Goal: Transaction & Acquisition: Purchase product/service

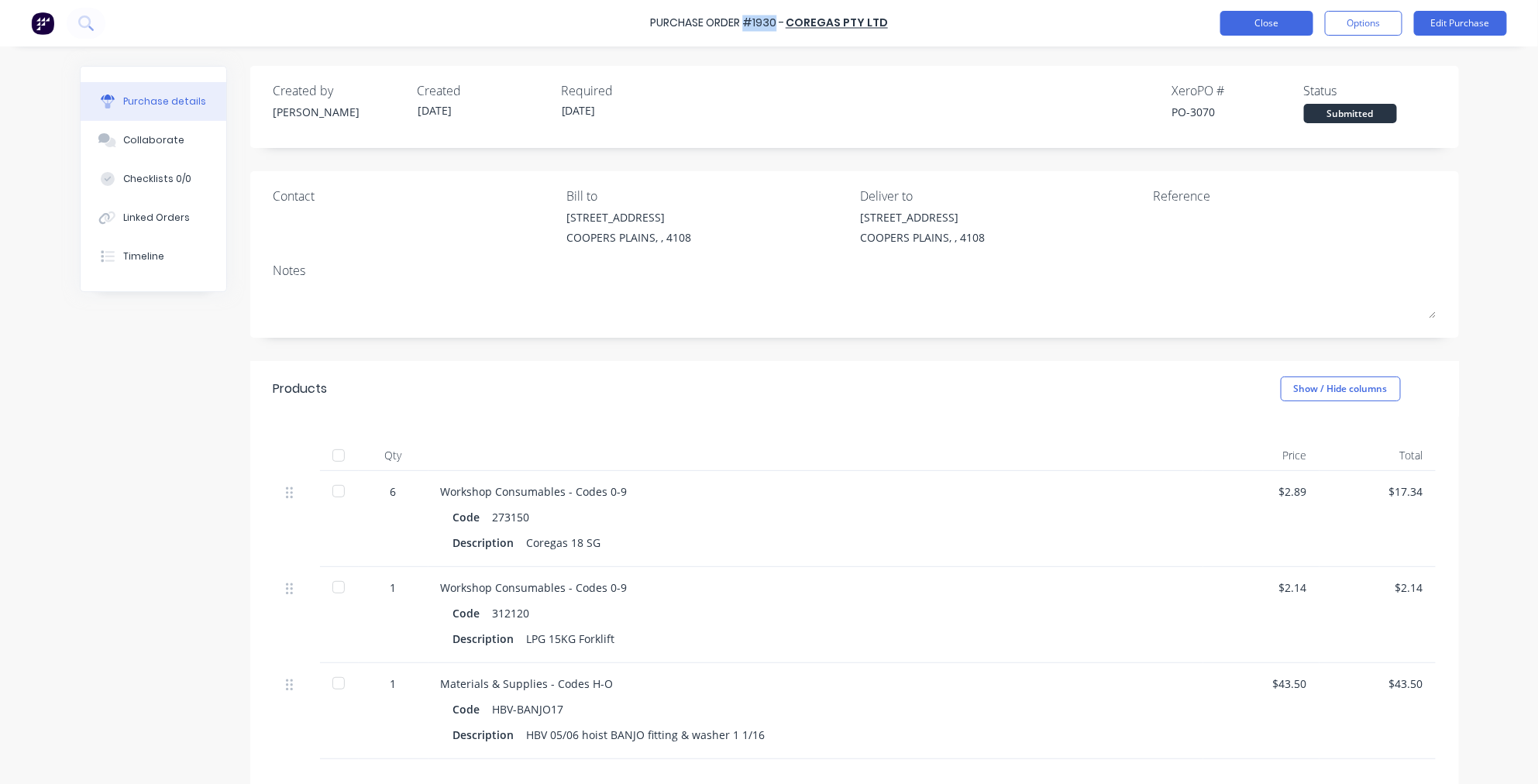
click at [1266, 24] on button "Close" at bounding box center [1267, 23] width 93 height 25
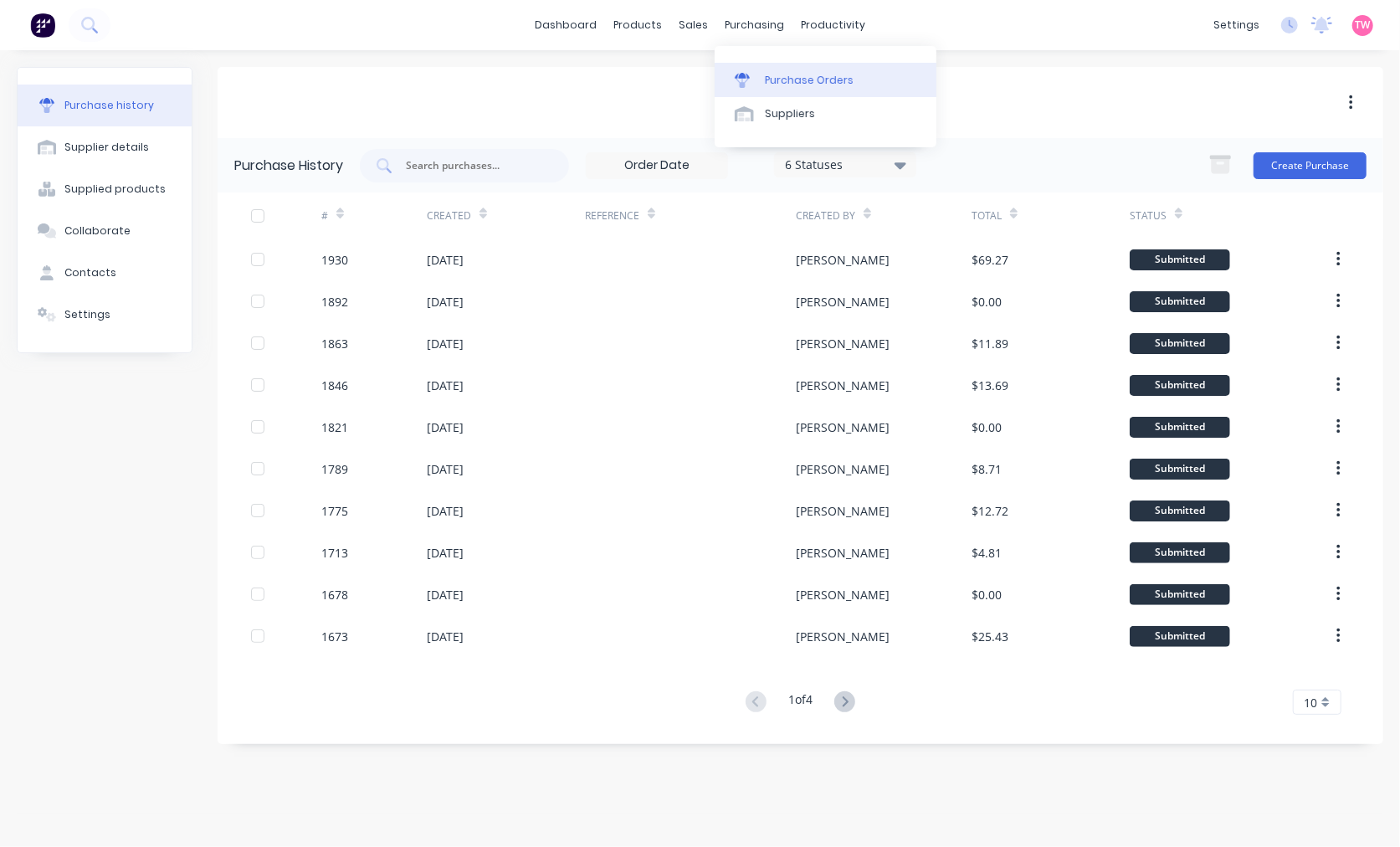
click at [804, 70] on link "Purchase Orders" at bounding box center [825, 80] width 221 height 34
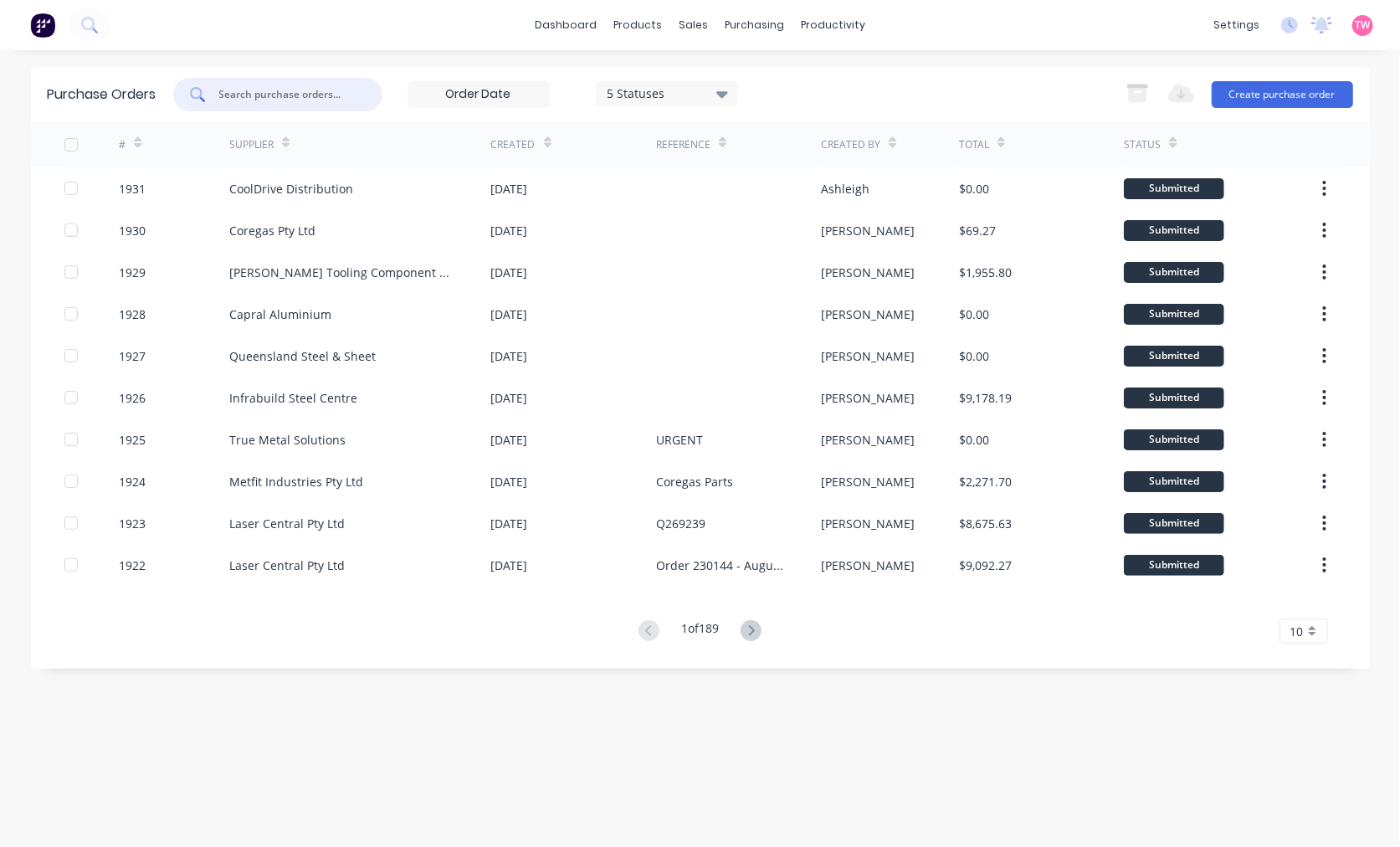
click at [268, 97] on input "text" at bounding box center [287, 94] width 139 height 16
paste input "S25-07148"
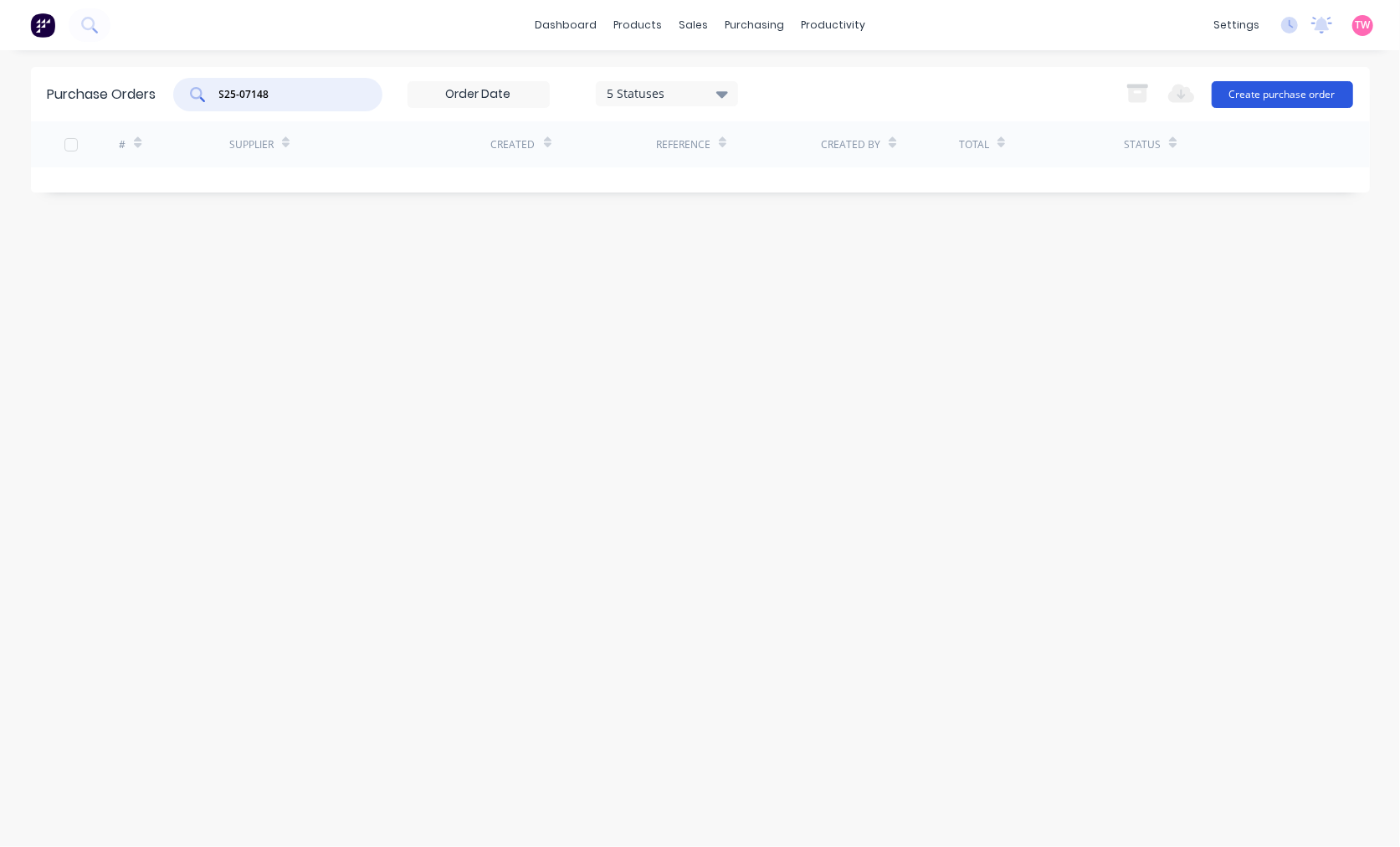
type input "S25-07148"
click at [1274, 94] on button "Create purchase order" at bounding box center [1283, 95] width 142 height 27
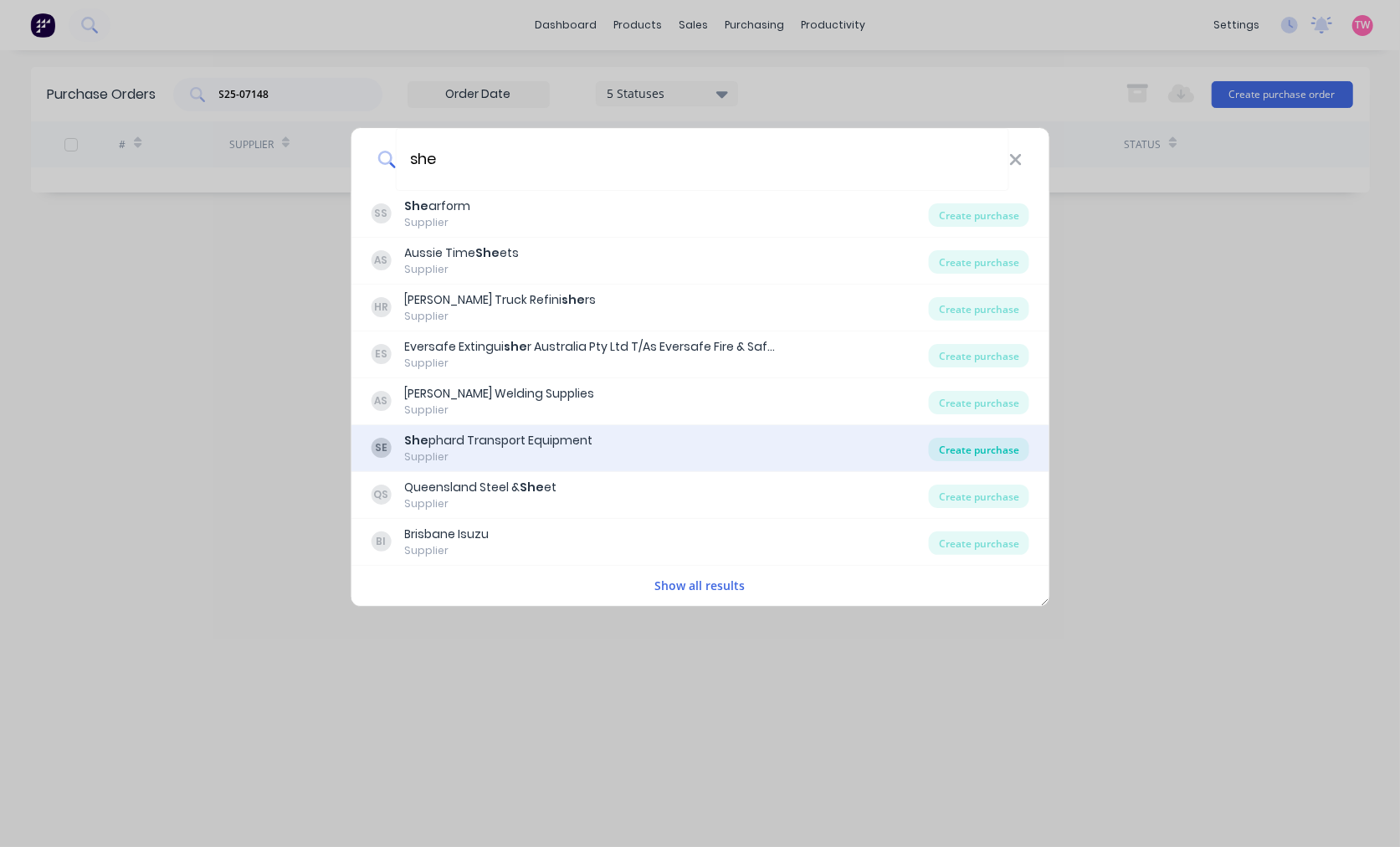
type input "she"
click at [980, 446] on div "Create purchase" at bounding box center [979, 449] width 101 height 23
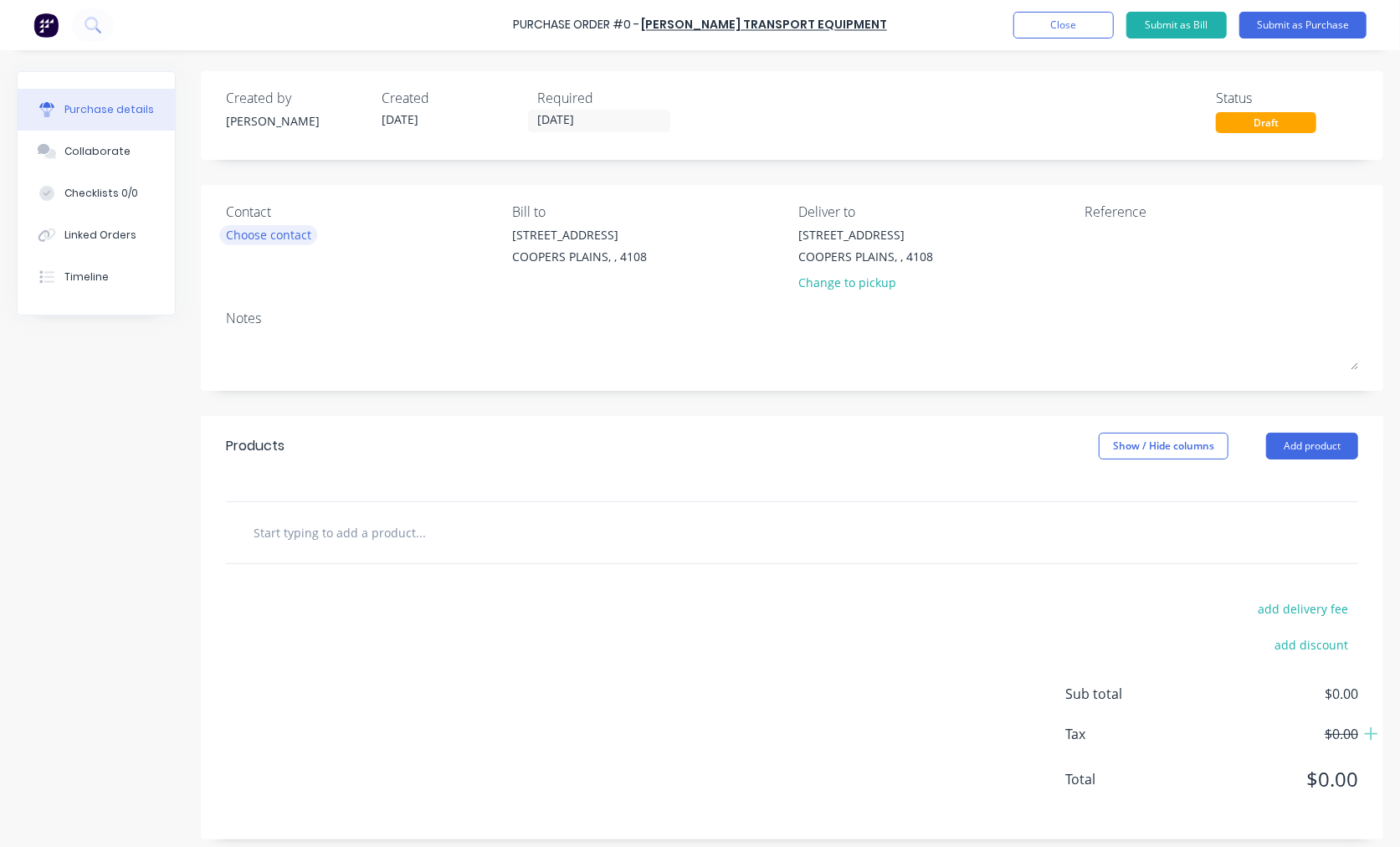
click at [293, 227] on div "Choose contact" at bounding box center [268, 235] width 85 height 17
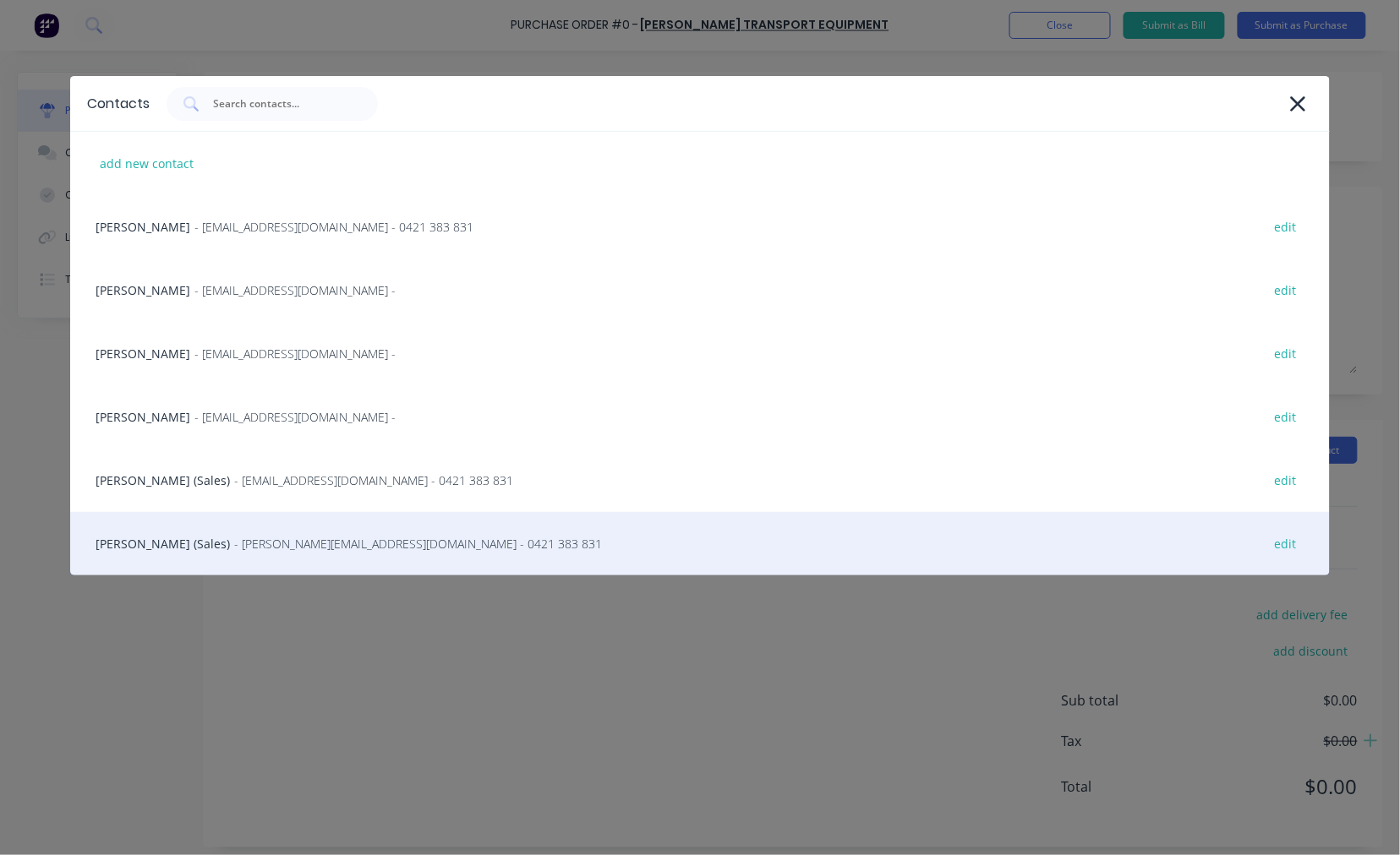
click at [147, 543] on div "Steve Erfurth (Sales) - stevee@ste.com.au - 0421 383 831 edit" at bounding box center [700, 544] width 1260 height 64
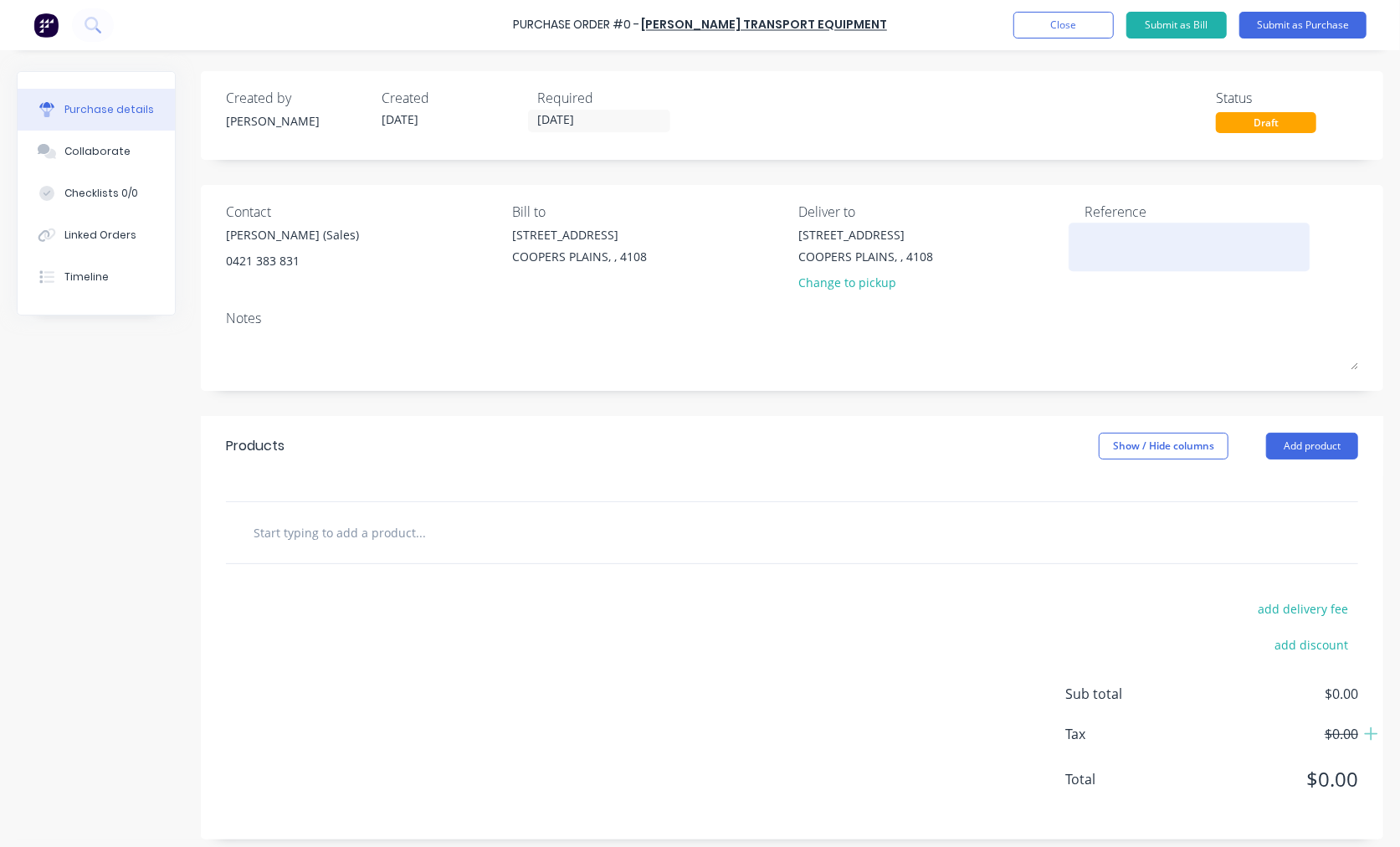
click at [1145, 233] on textarea at bounding box center [1189, 244] width 209 height 37
paste textarea "S25-07148"
type textarea "S25-07148"
type textarea "x"
type textarea "S25-07148"
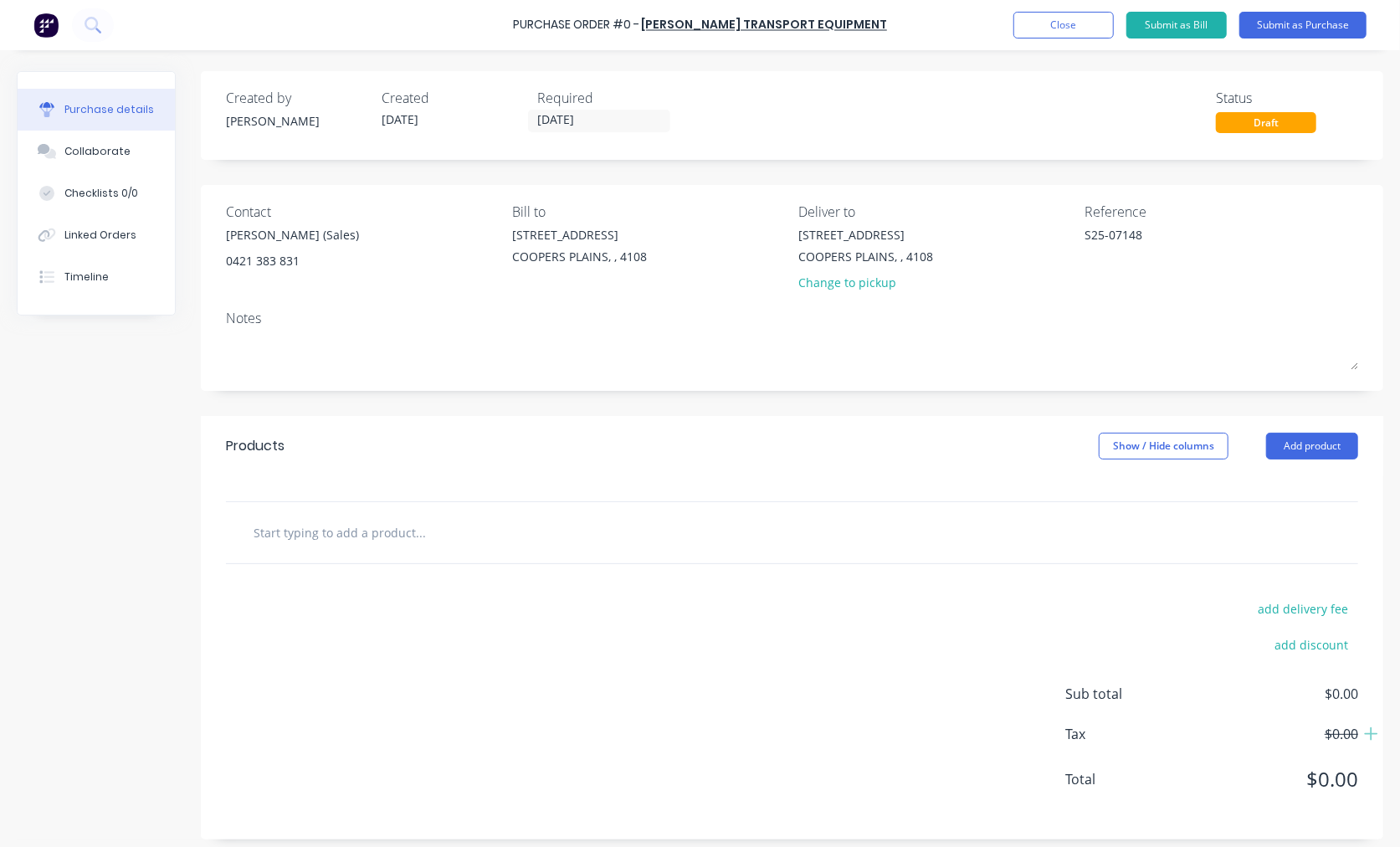
click at [310, 539] on input "text" at bounding box center [420, 532] width 334 height 34
paste input "AS PER INVOICE I25-7227 - PKME014P70 PTO FOULS EXHAUST USE SIDE OPENING"
type textarea "x"
type input "AS PER INVOICE I25-7227 - PKME014P70 PTO FOULS EXHAUST USE SIDE OPENING"
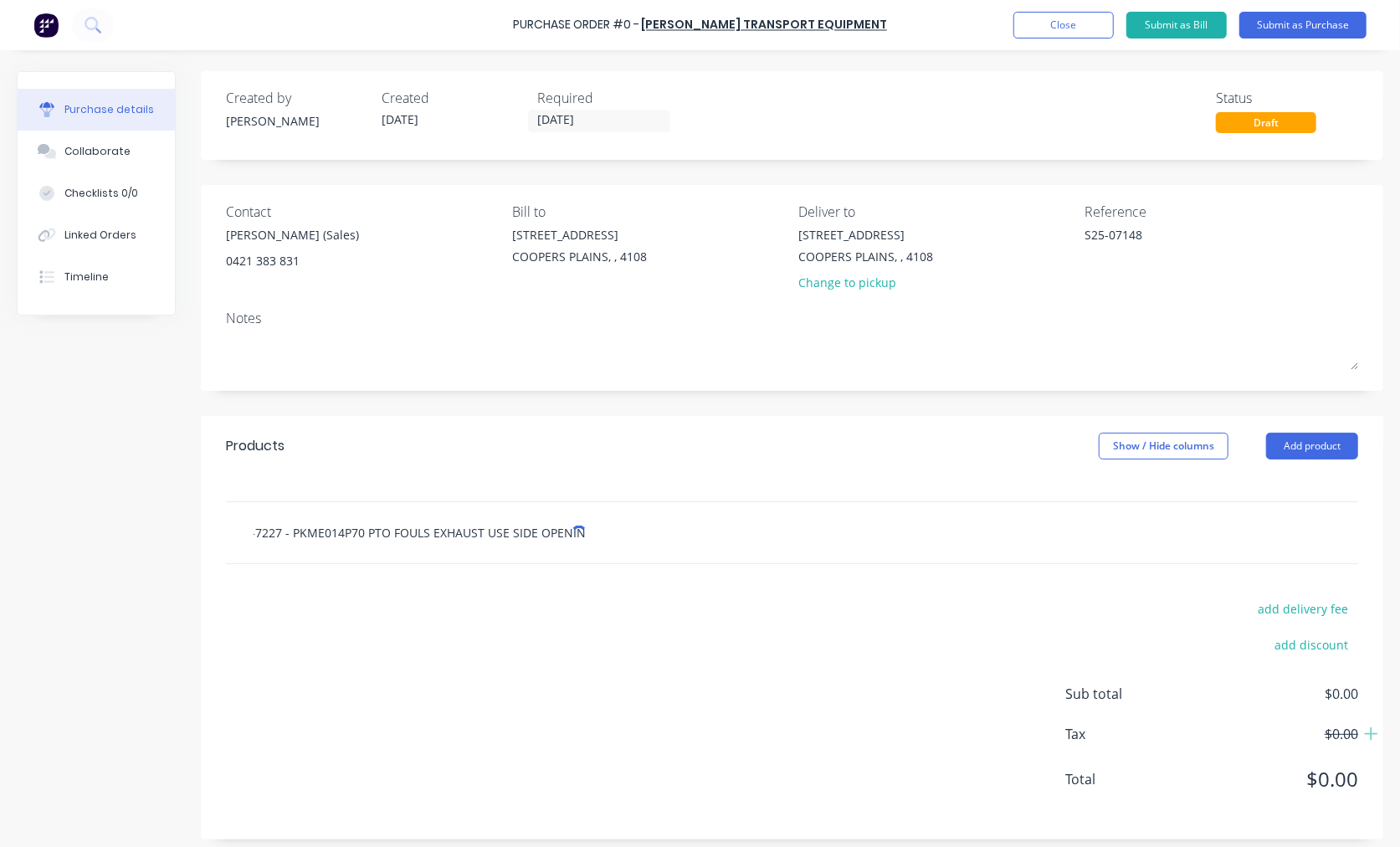
type textarea "x"
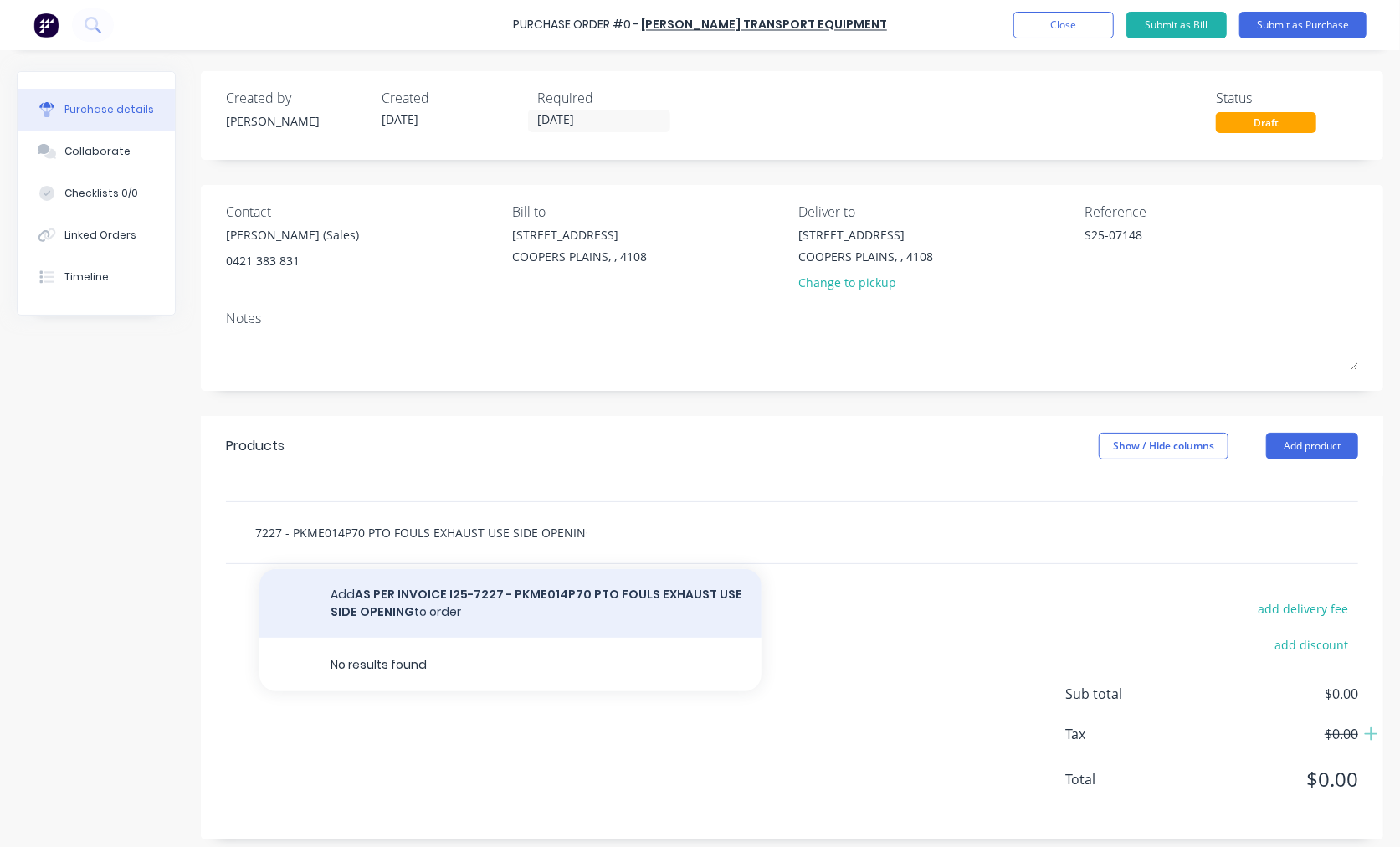
type input "AS PER INVOICE I25-7227 - PKME014P70 PTO FOULS EXHAUST USE SIDE OPENING"
click at [450, 607] on button "Add AS PER INVOICE I25-7227 - PKME014P70 PTO FOULS EXHAUST USE SIDE OPENING to …" at bounding box center [511, 604] width 502 height 69
type textarea "x"
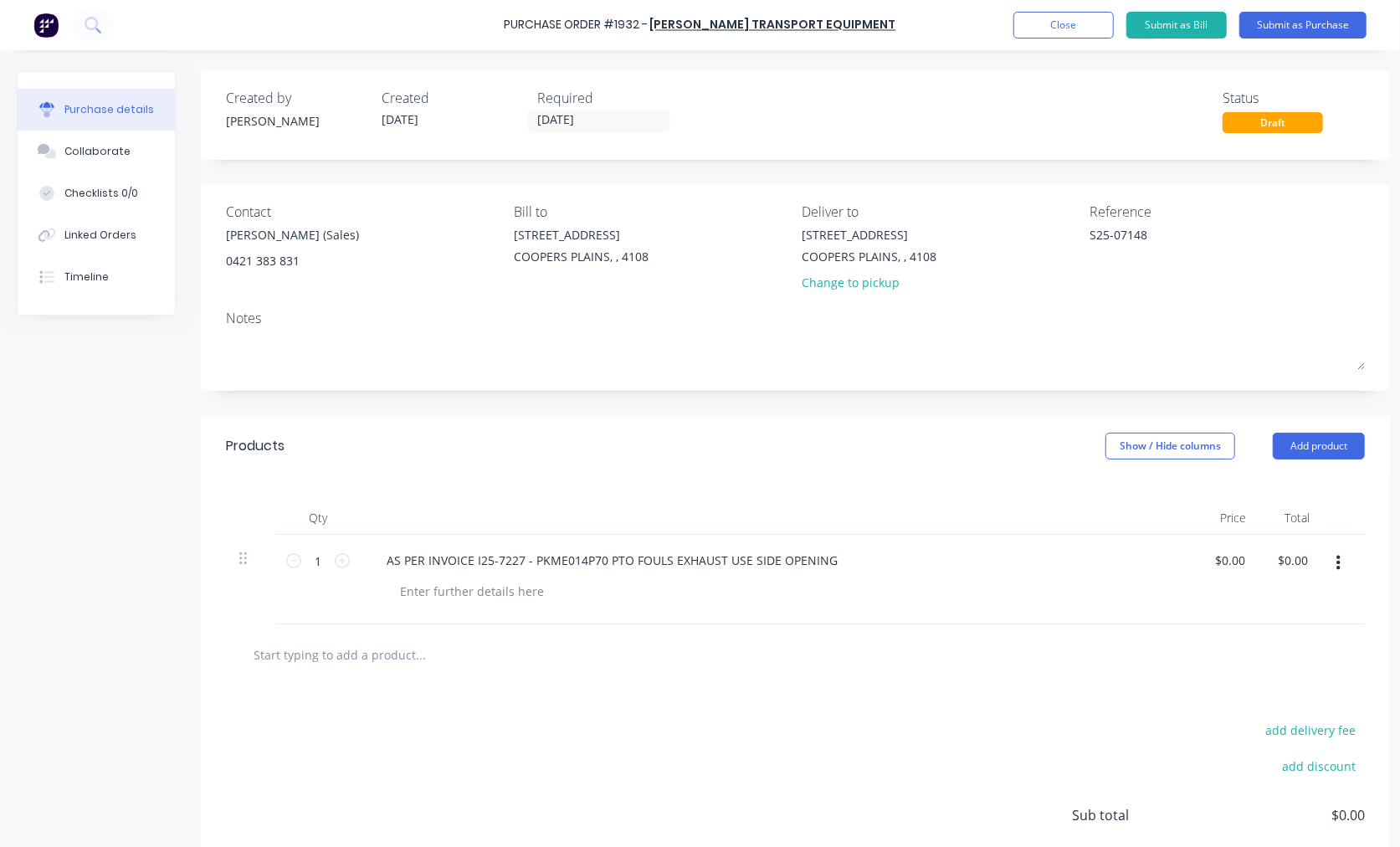
click at [403, 646] on input "text" at bounding box center [420, 654] width 334 height 34
paste input "OM-PKME024P70"
type textarea "x"
type input "OM-PKME024P70"
type textarea "x"
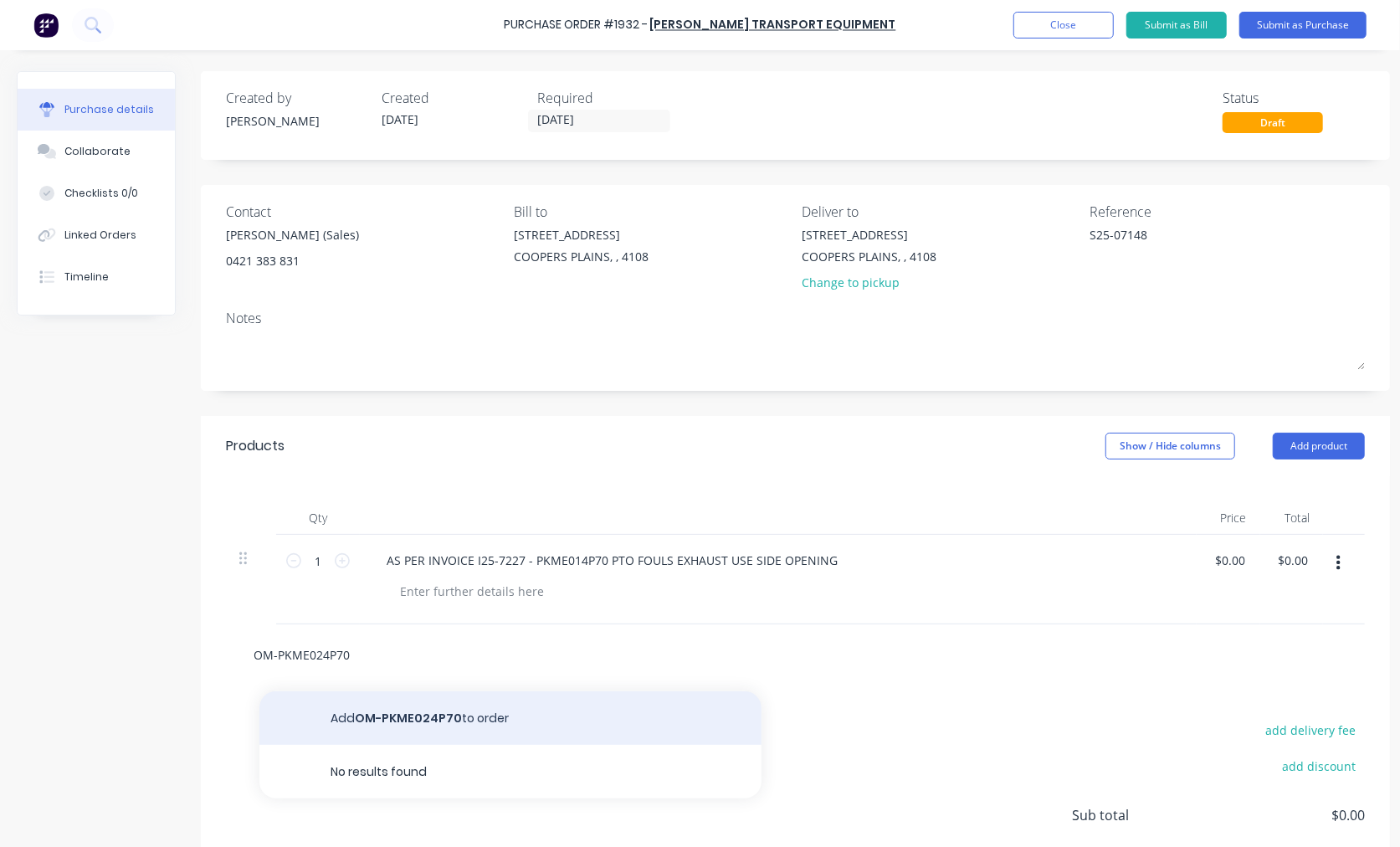
type input "OM-PKME024P70"
click at [455, 713] on button "Add OM-PKME024P70 to order" at bounding box center [511, 719] width 502 height 54
type textarea "x"
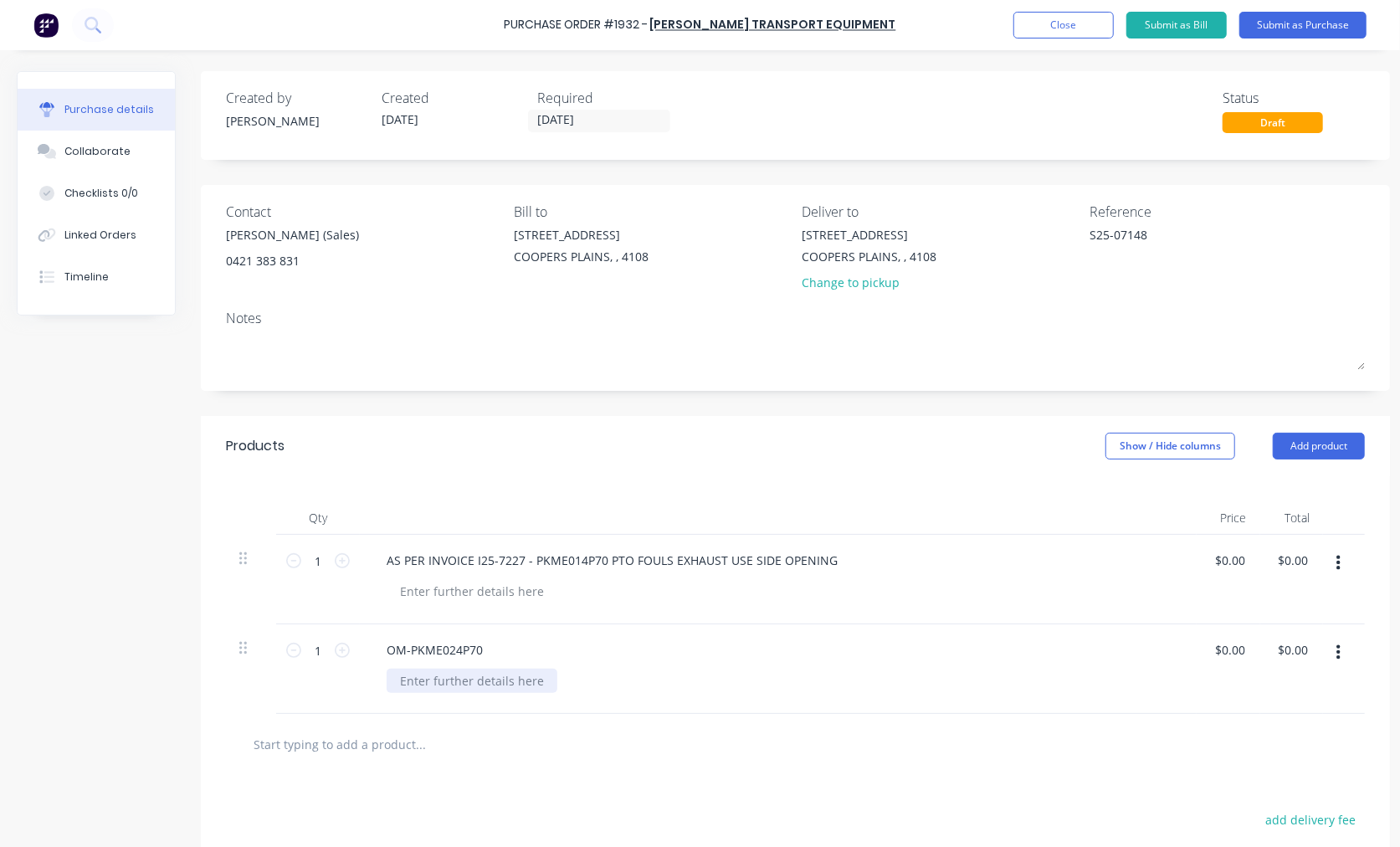
type textarea "x"
click at [448, 683] on div at bounding box center [472, 680] width 171 height 24
paste div
click at [647, 689] on div "PTO kit Benz G230/G330 not PS3 LHS side mt" at bounding box center [525, 680] width 276 height 24
type textarea "x"
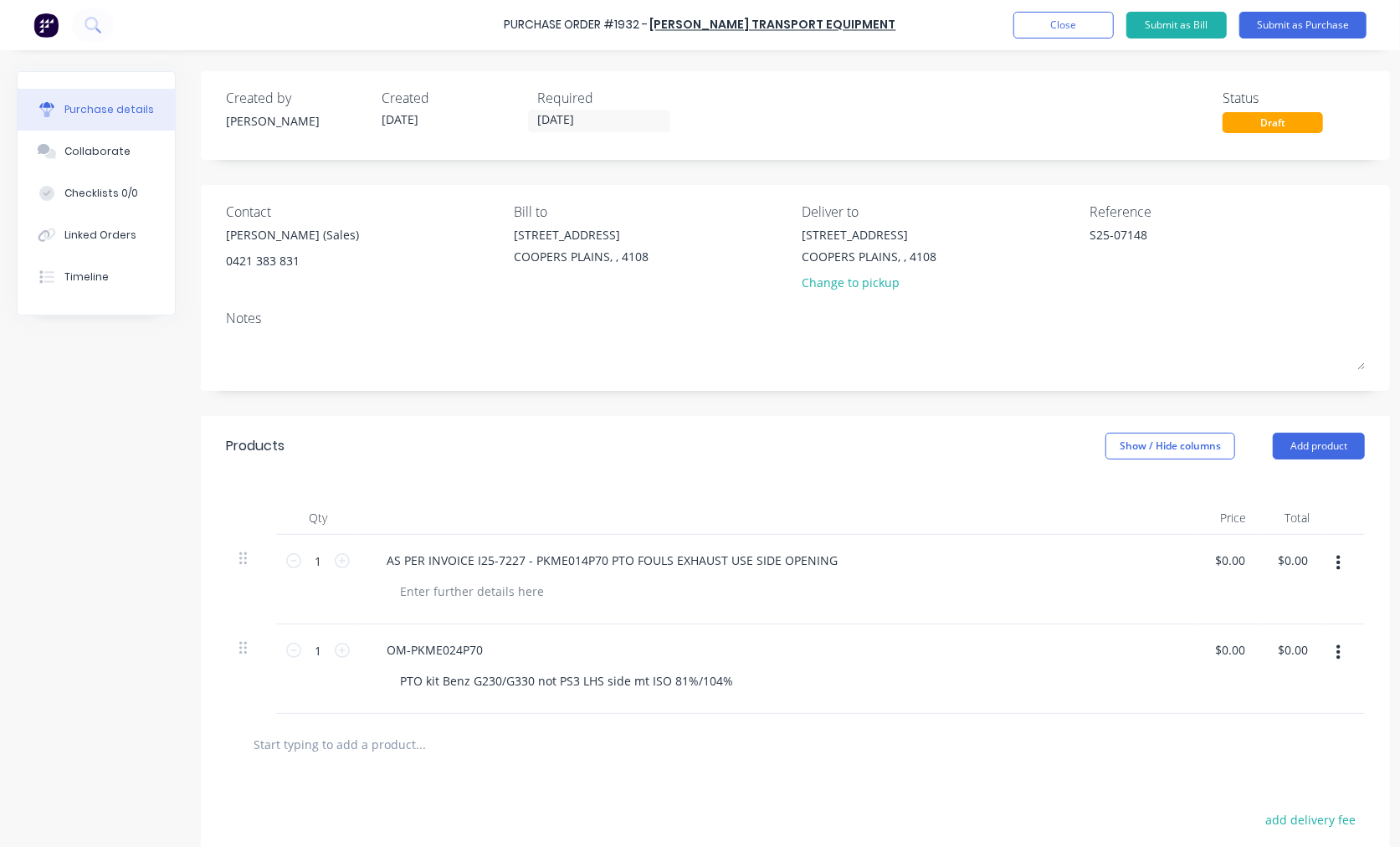
type input "0.00"
type textarea "x"
type input "$0.00"
click at [1254, 646] on div "$0.00 0.00" at bounding box center [1236, 650] width 38 height 24
type textarea "x"
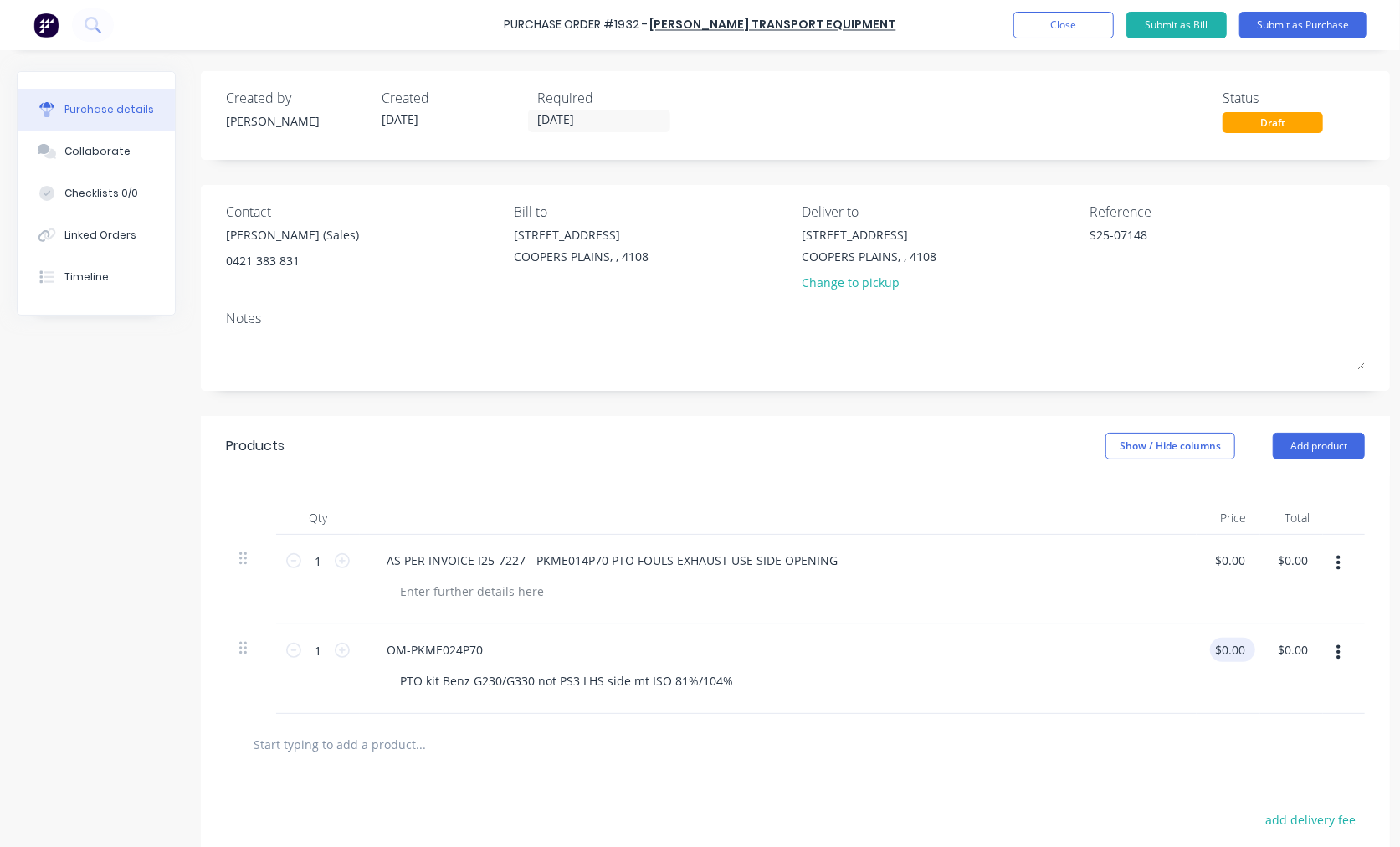
type input "0"
click at [1235, 652] on input "0" at bounding box center [1237, 650] width 23 height 24
type textarea "x"
click at [1235, 652] on input "0" at bounding box center [1237, 650] width 23 height 24
type input "1431.15"
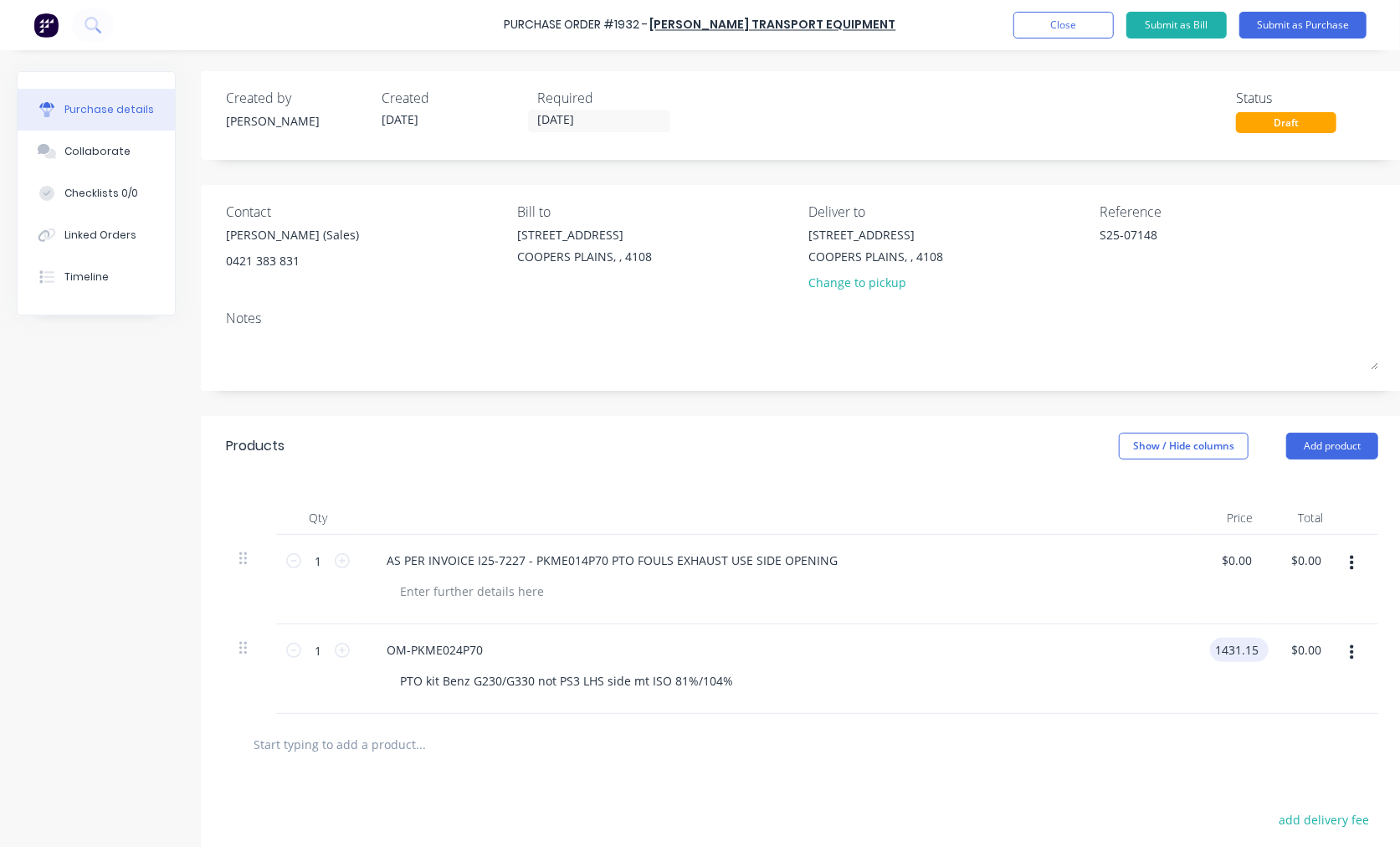
type textarea "x"
type input "$1,431.15"
type input "1431.15"
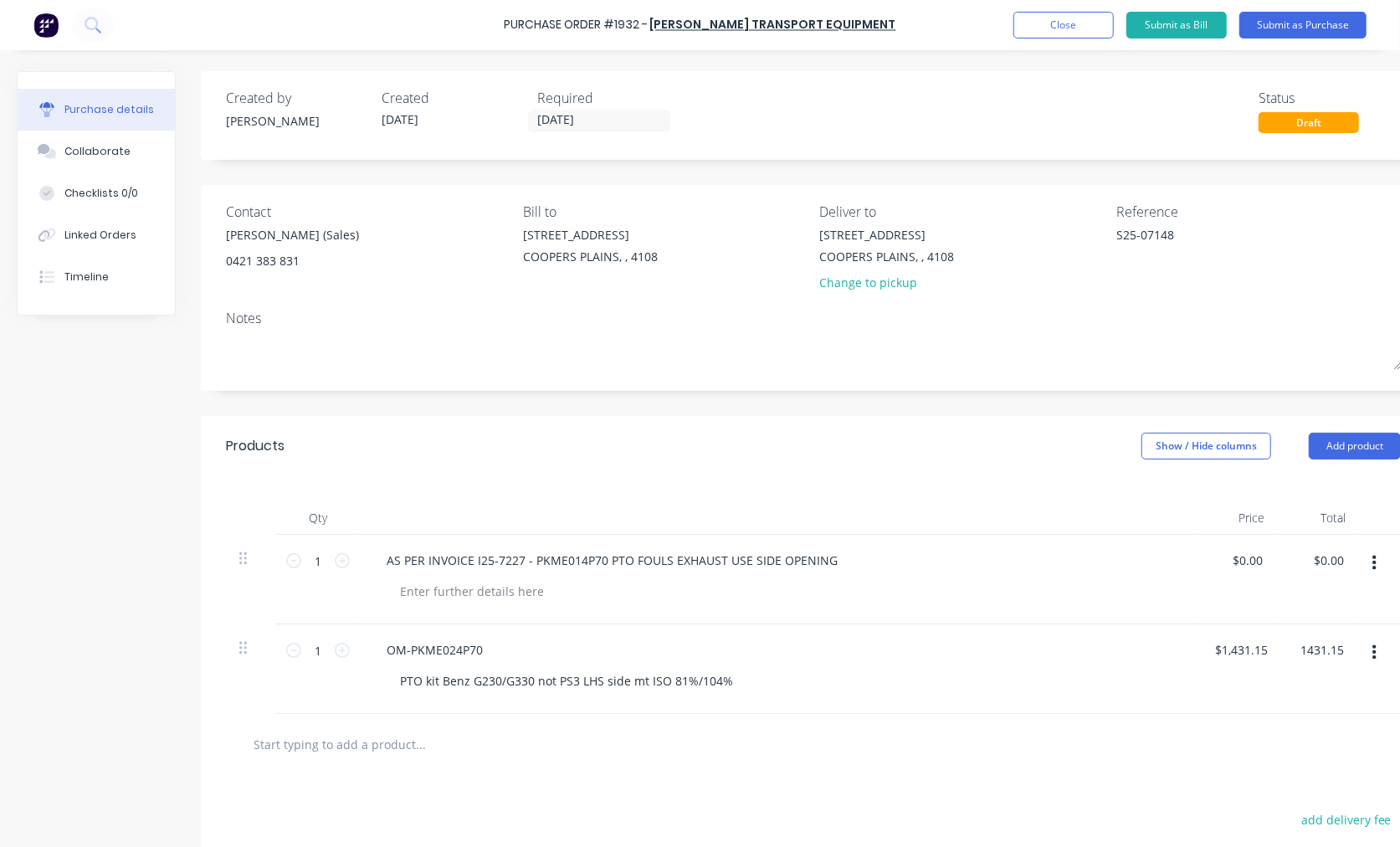
type textarea "x"
type input "$1,431.15"
type textarea "x"
type input "$1,431.15"
click at [374, 740] on input "text" at bounding box center [420, 744] width 334 height 34
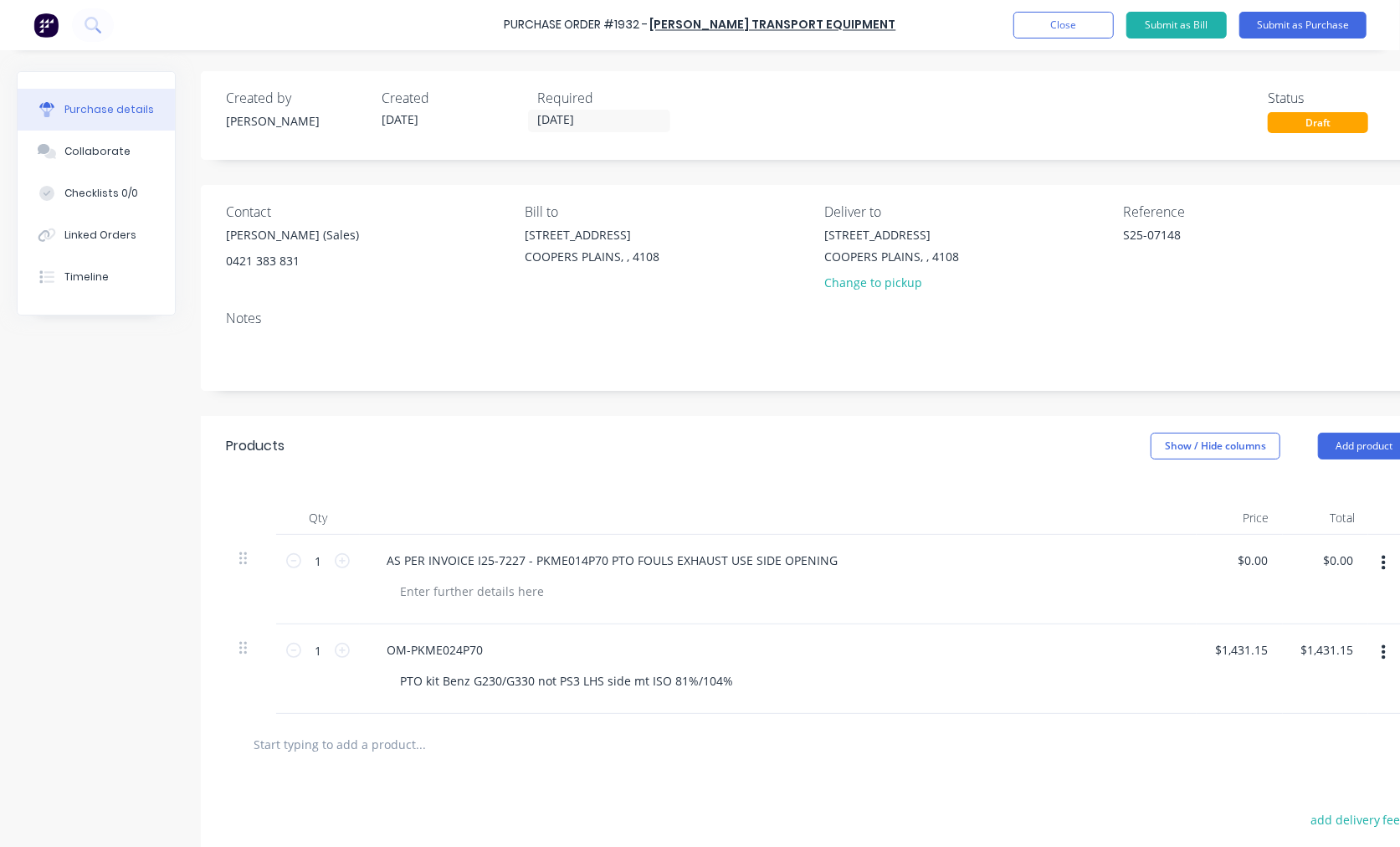
paste input "OM-NPH100S-ISO"
type textarea "x"
type input "OM-NPH100S-ISO"
type textarea "x"
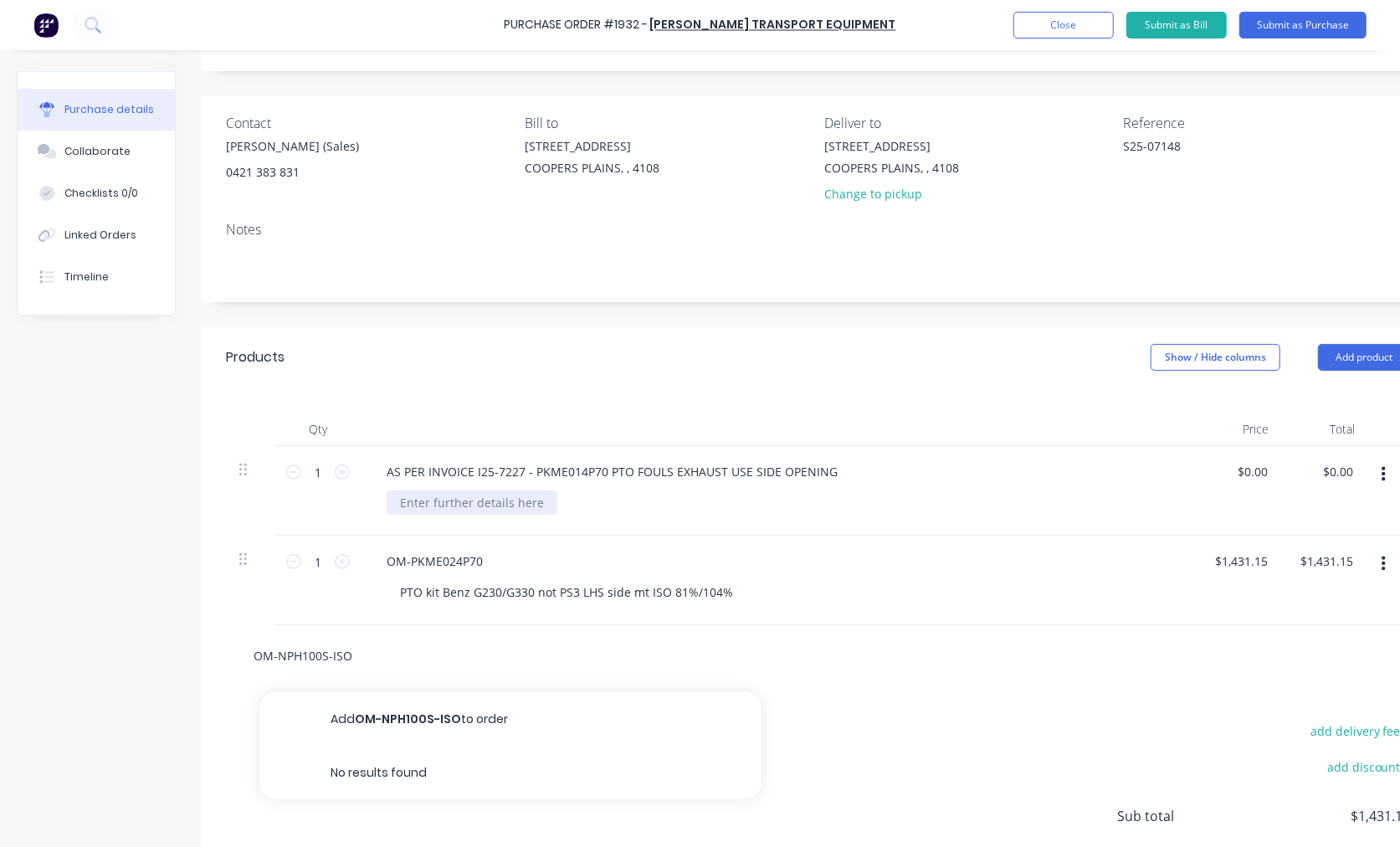
scroll to position [155, 0]
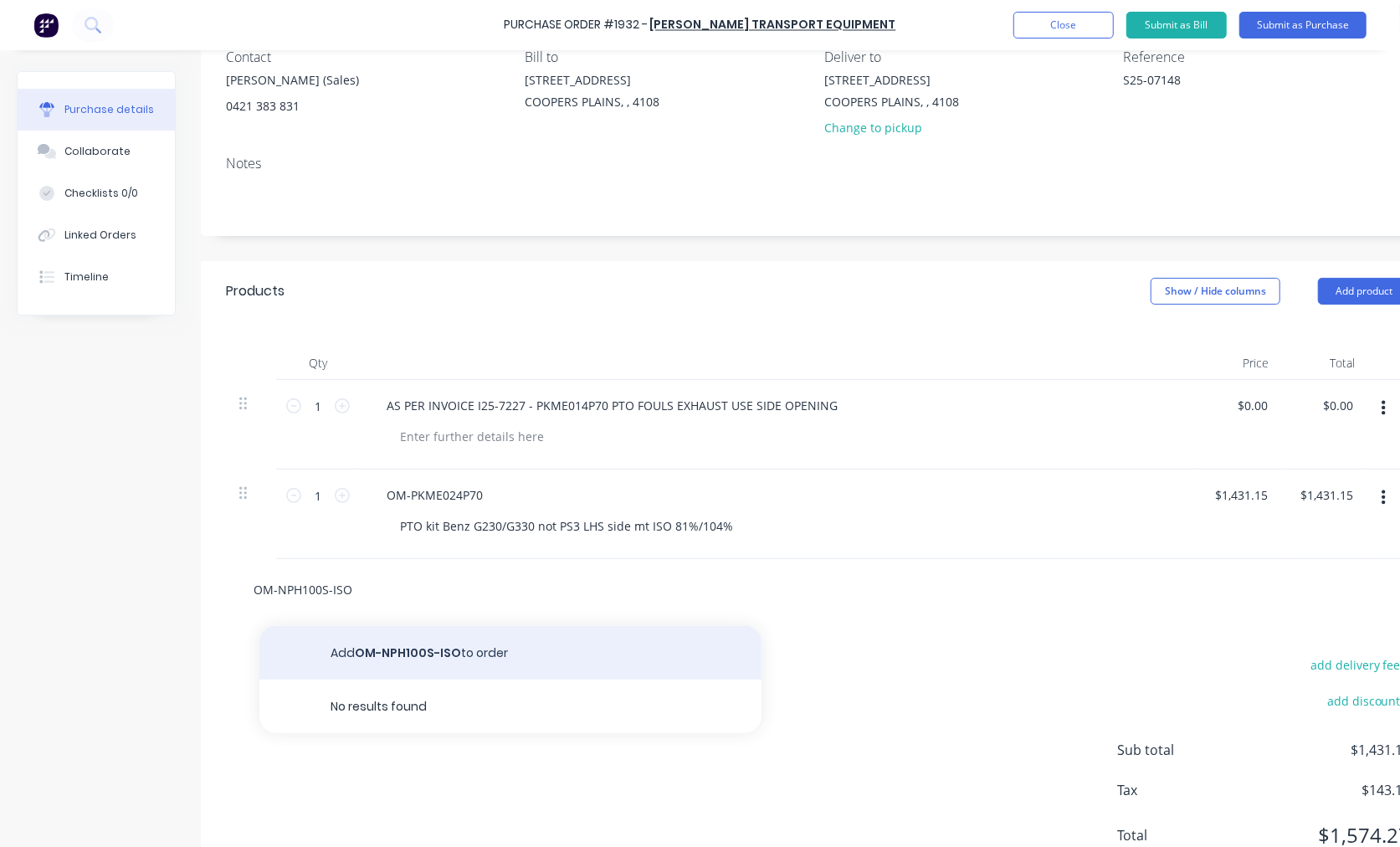
type input "OM-NPH100S-ISO"
click at [482, 652] on button "Add OM-NPH100S-ISO to order" at bounding box center [511, 652] width 502 height 54
type textarea "x"
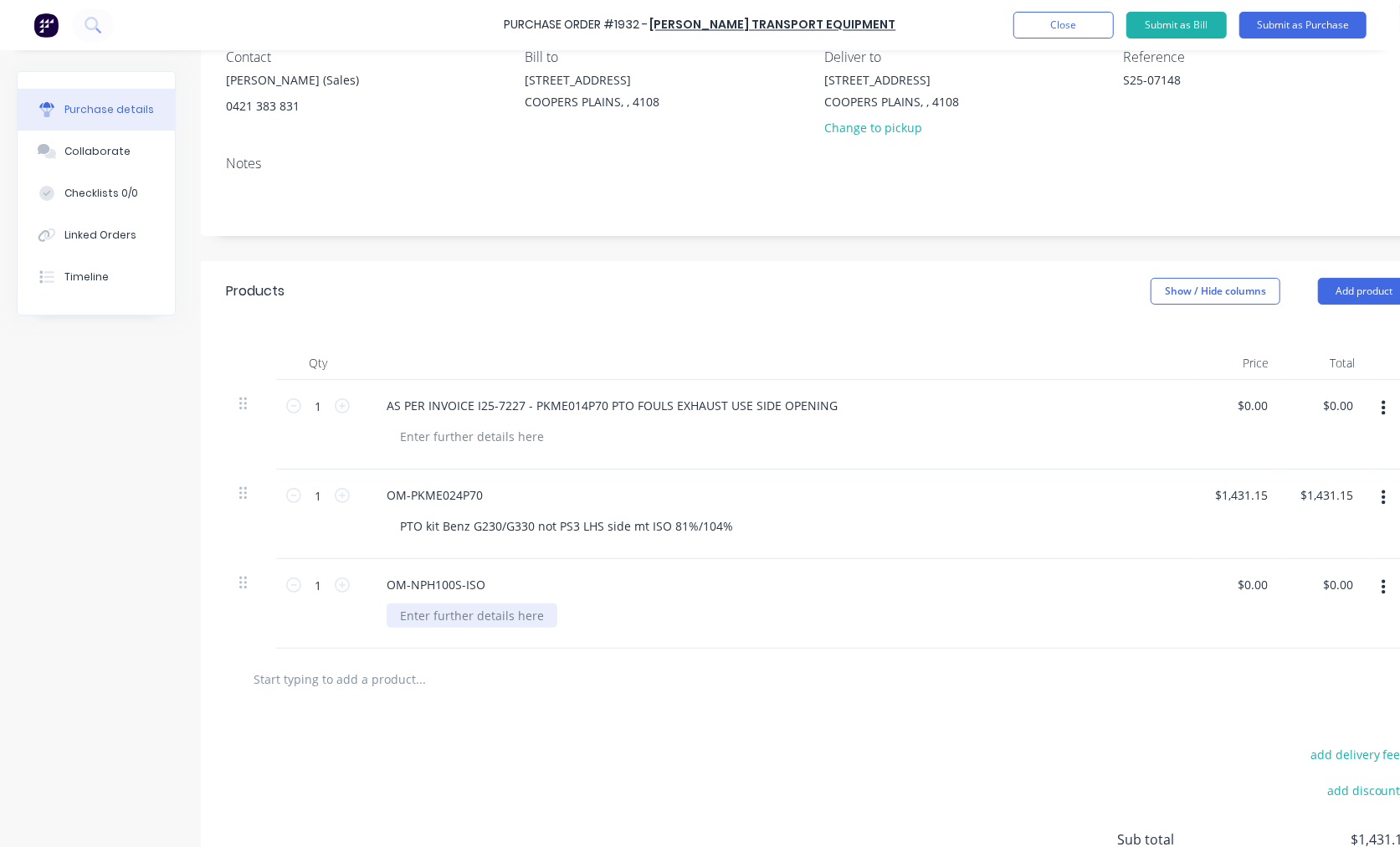
type textarea "x"
click at [484, 617] on div at bounding box center [472, 615] width 171 height 24
paste div
type textarea "x"
type input "0.00"
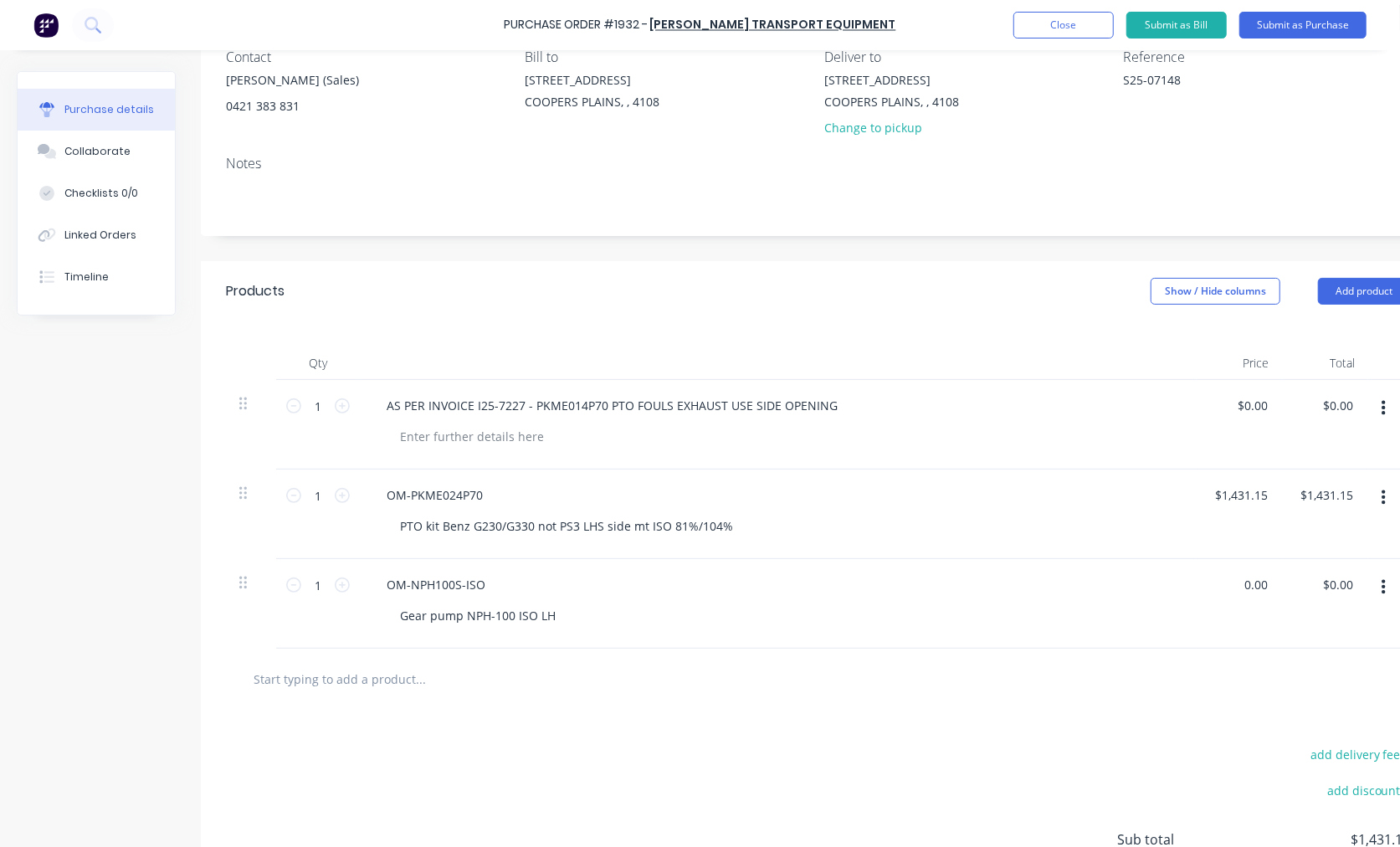
type textarea "x"
type input "$0.00"
click at [551, 624] on div "Gear pump NPH-100 ISO LH" at bounding box center [478, 615] width 182 height 24
type textarea "x"
type input "$0.00"
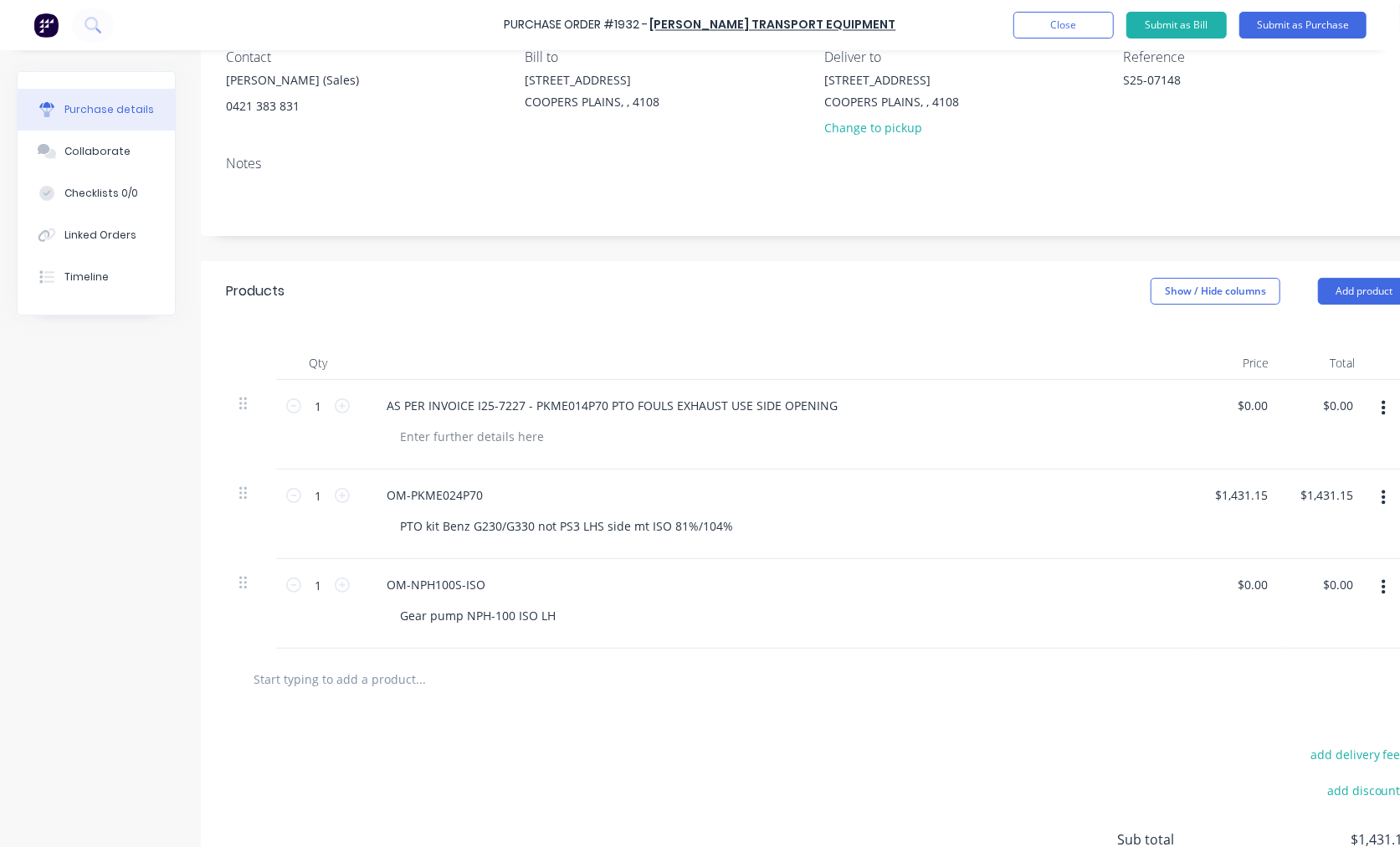
click at [358, 692] on input "text" at bounding box center [420, 678] width 334 height 34
paste input "### OPERATE PTO IN HIGH RANGE = 120 LPM @ 1200 ENGINE RPM"
type textarea "x"
type input "### OPERATE PTO IN HIGH RANGE = 120 LPM @ 1200 ENGINE RPM"
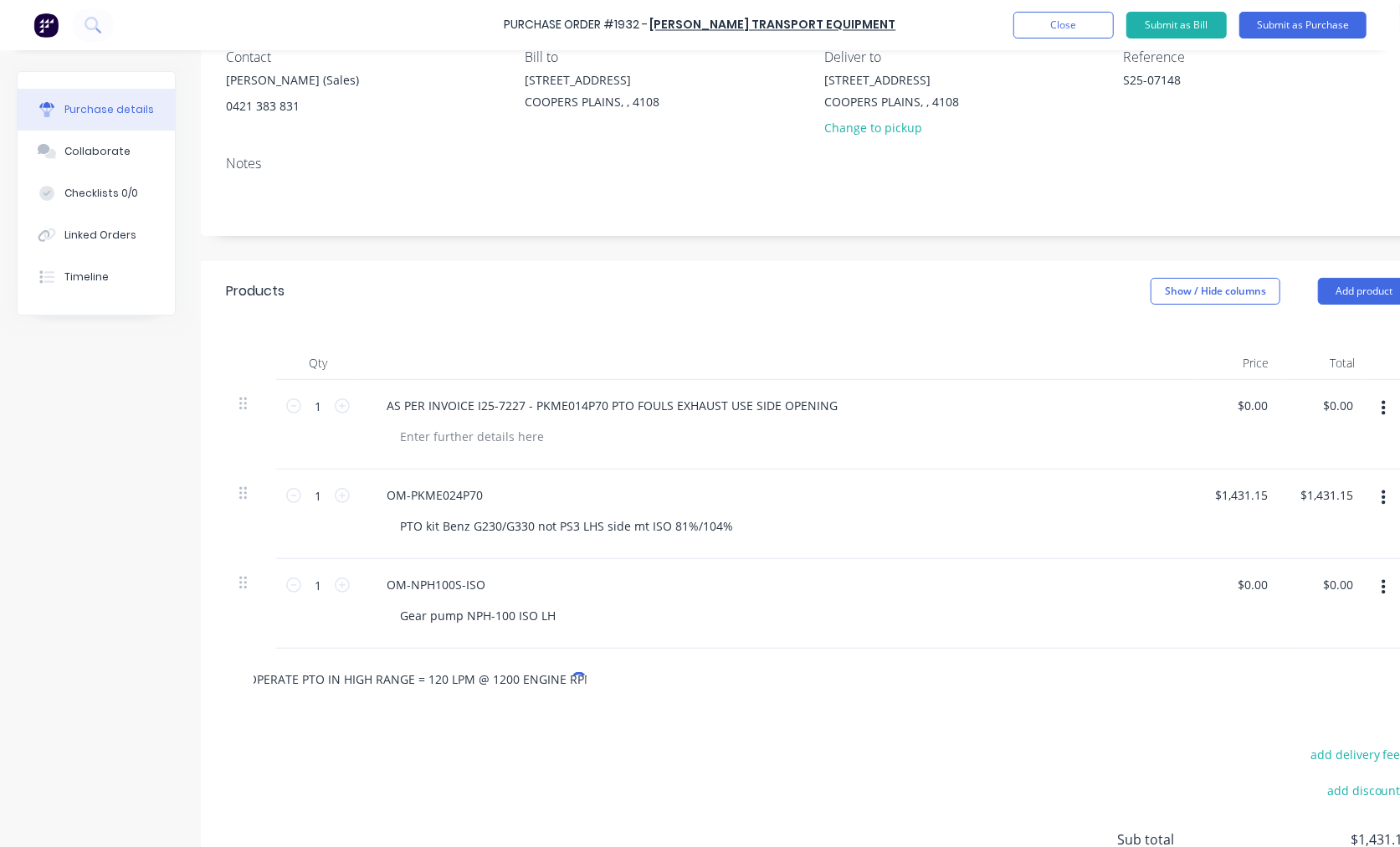
type textarea "x"
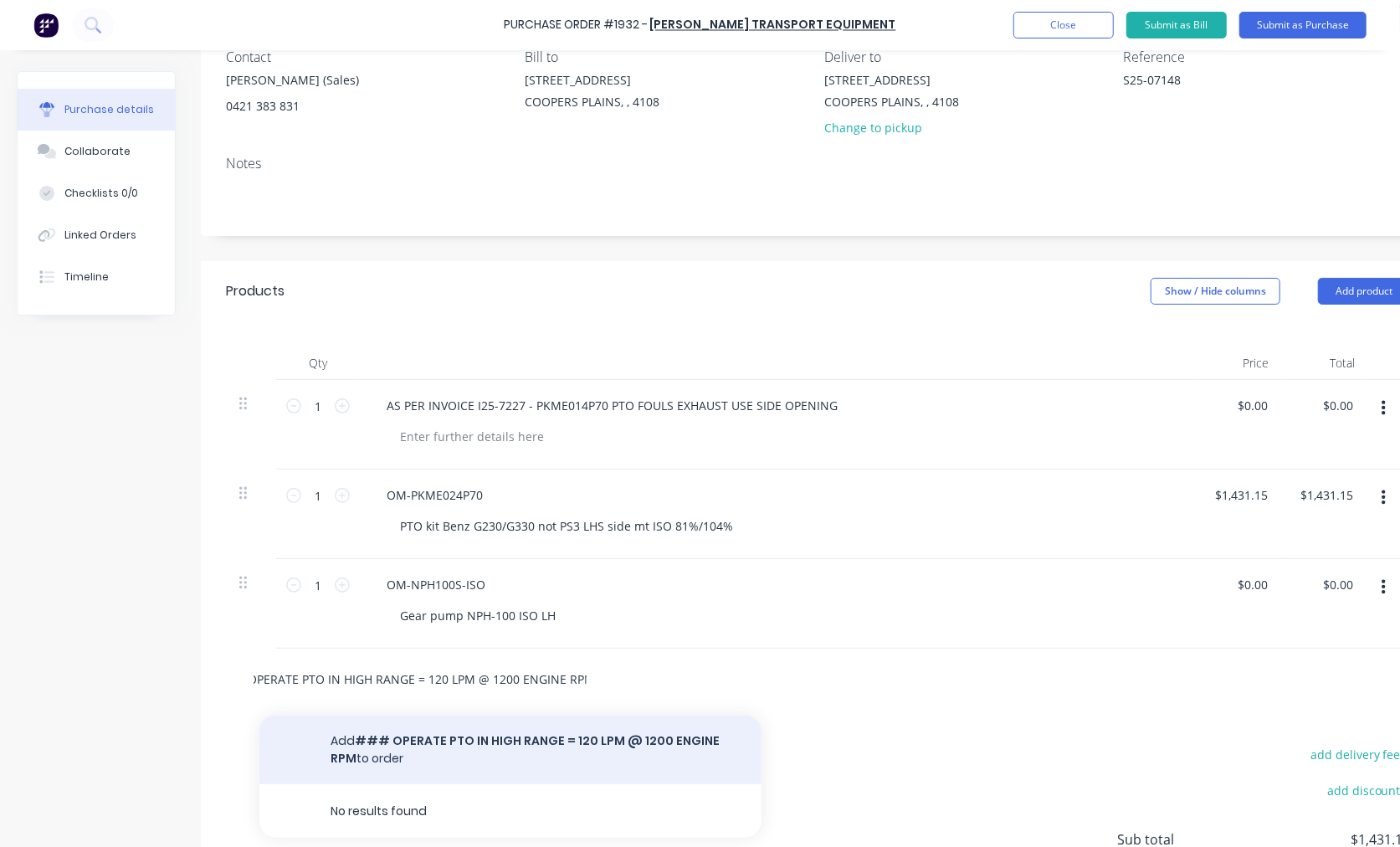
type input "### OPERATE PTO IN HIGH RANGE = 120 LPM @ 1200 ENGINE RPM"
click at [438, 744] on button "Add ### OPERATE PTO IN HIGH RANGE = 120 LPM @ 1200 ENGINE RPM to order" at bounding box center [511, 750] width 502 height 69
type textarea "x"
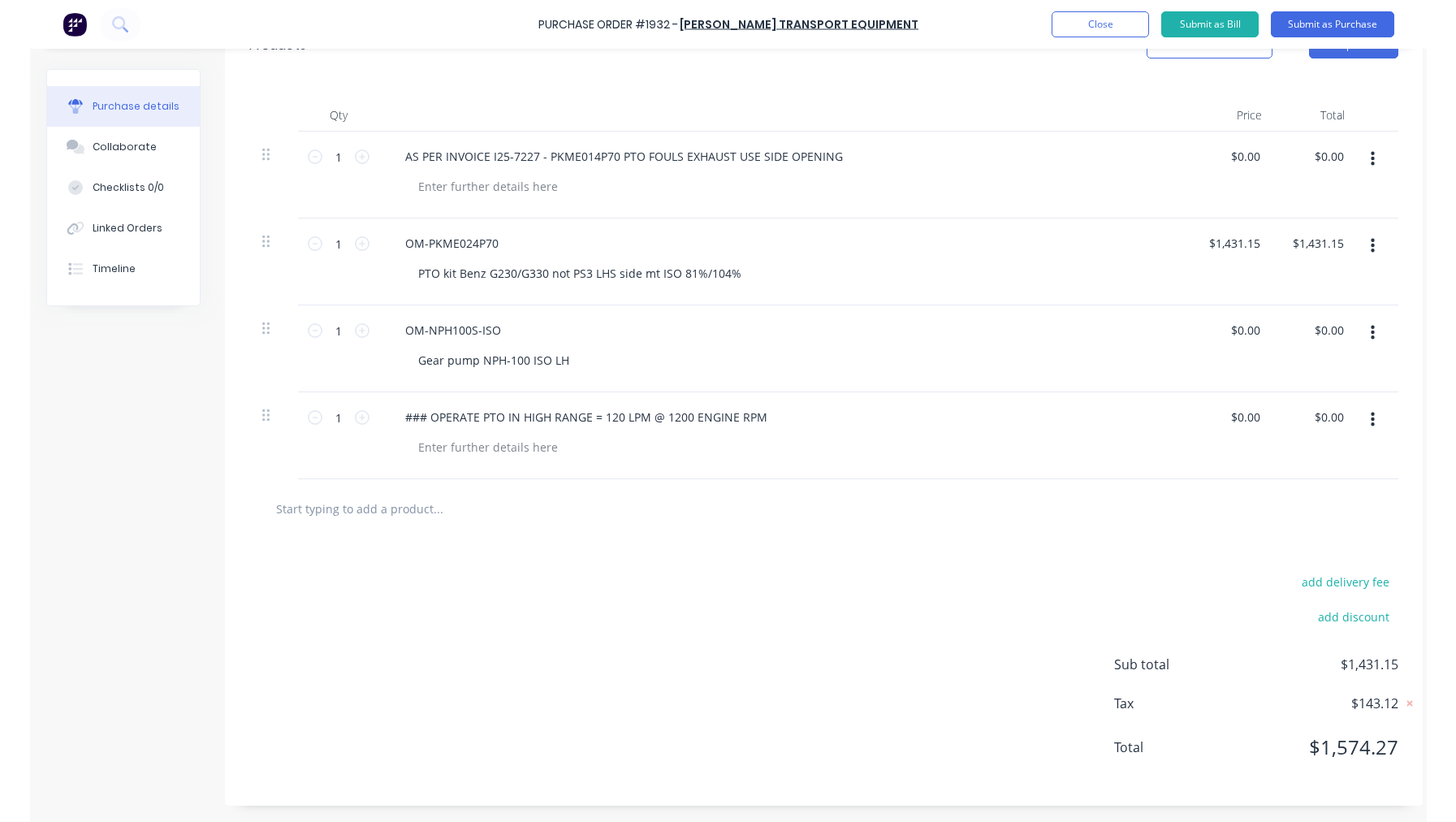
scroll to position [389, 0]
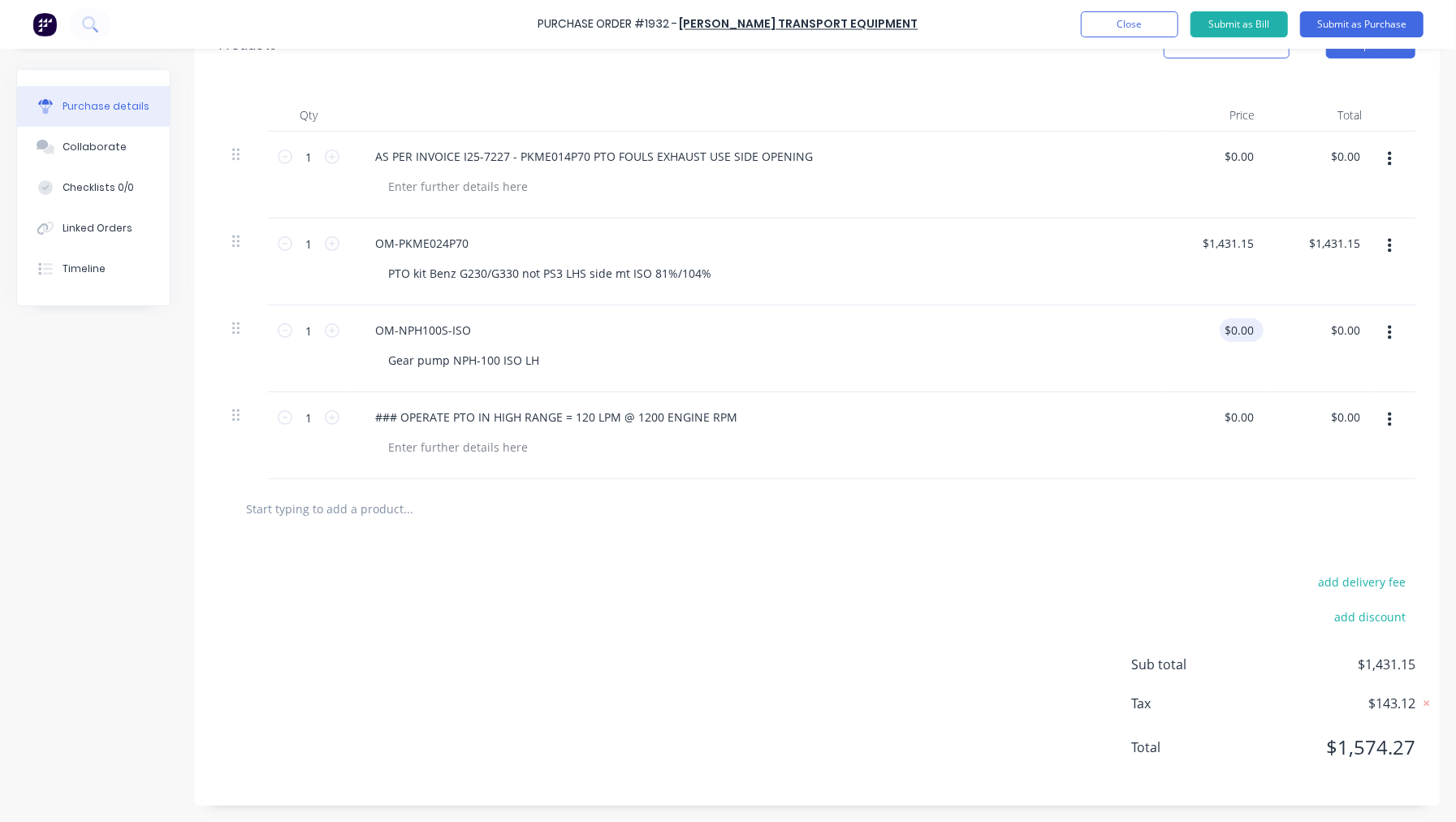
type textarea "x"
type input "0"
click at [1235, 333] on input "0" at bounding box center [1246, 329] width 22 height 23
type textarea "x"
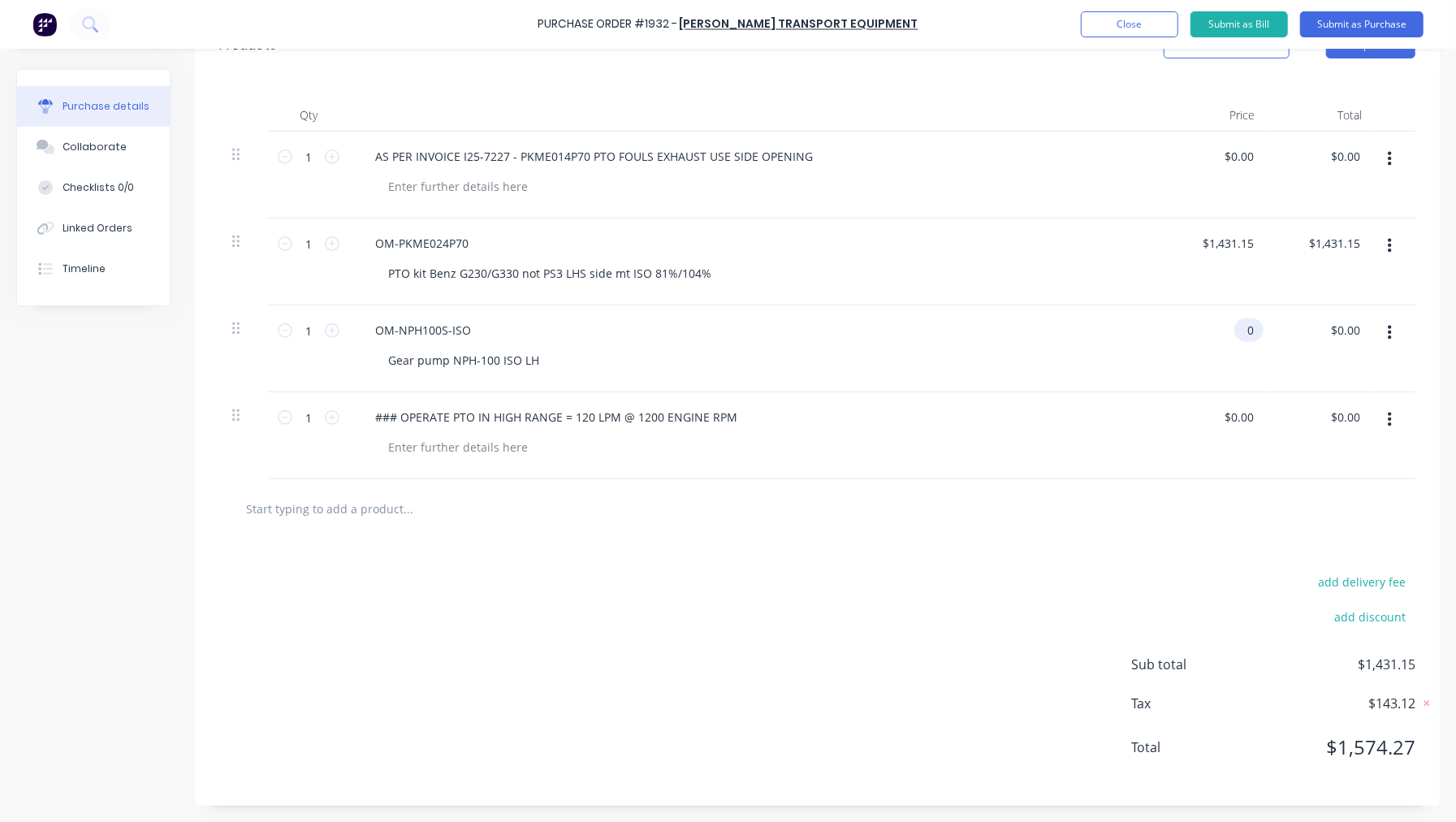
click at [1235, 333] on input "0" at bounding box center [1246, 329] width 22 height 23
type input "7"
type textarea "x"
type input "$7.00"
type input "7"
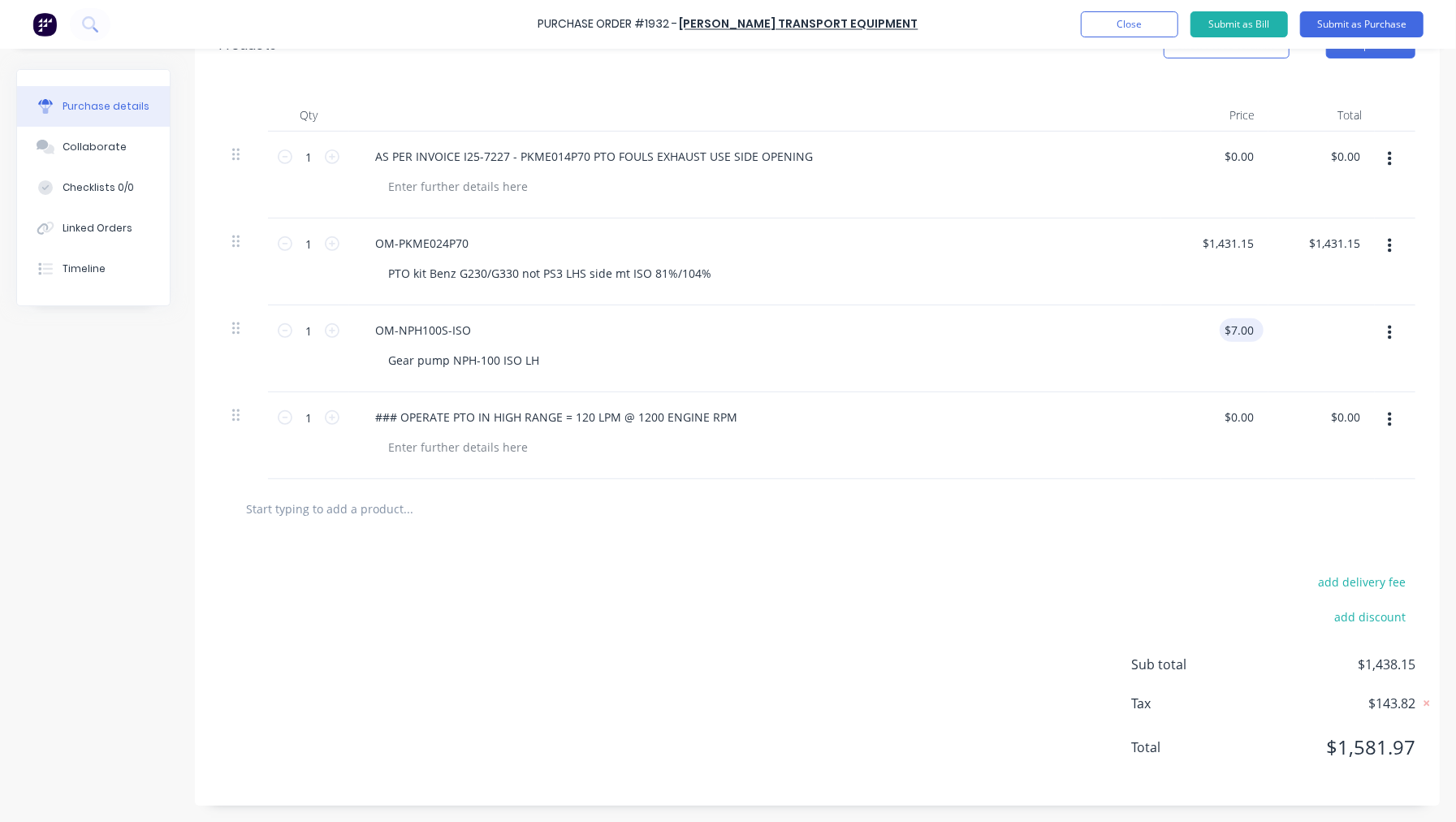
type textarea "x"
type input "7"
type input "$7.00"
click at [1235, 333] on input "7" at bounding box center [1246, 329] width 22 height 23
type textarea "x"
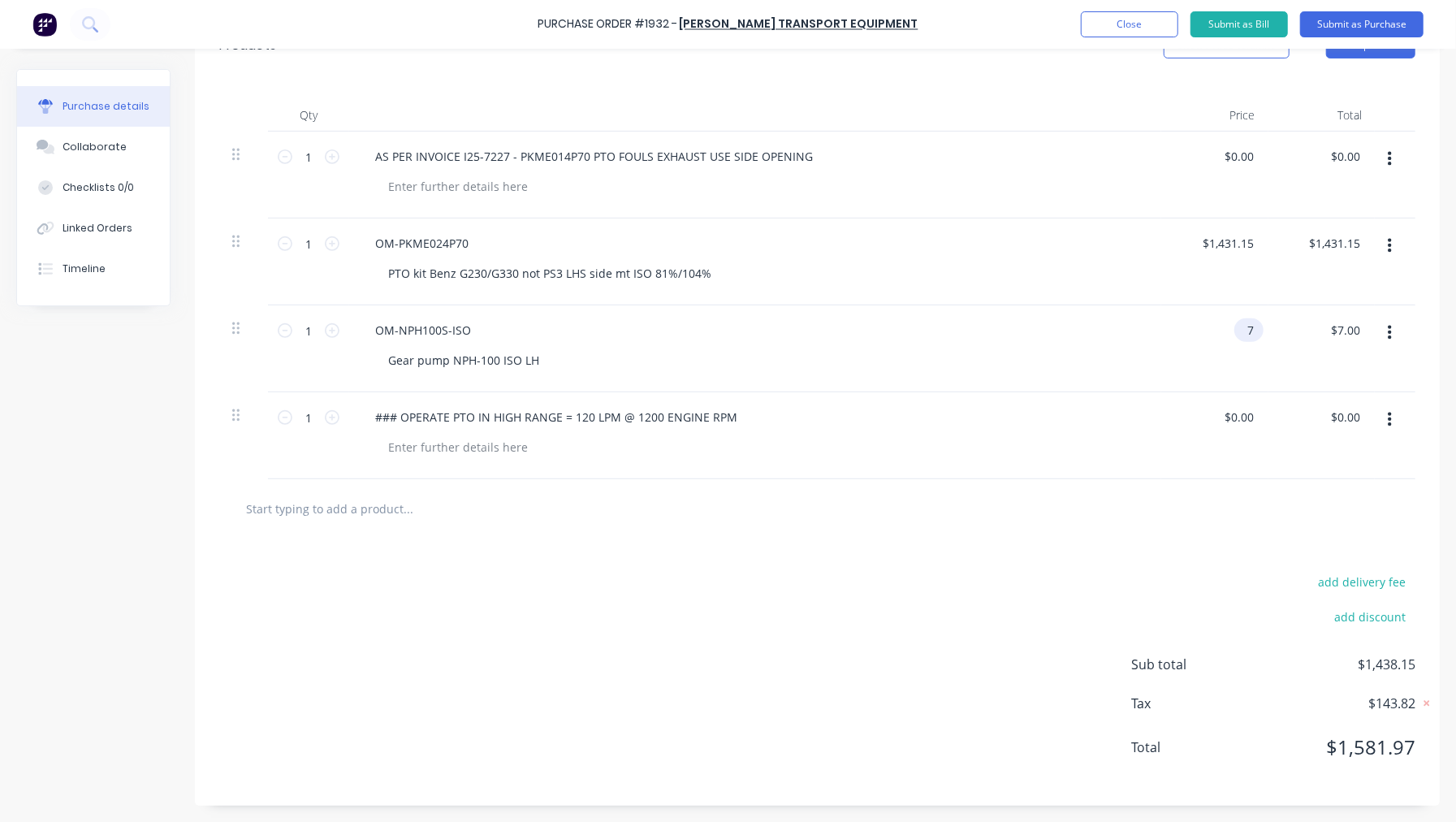
click at [1235, 333] on input "7" at bounding box center [1246, 329] width 22 height 23
type input "754"
type textarea "x"
type input "$754.00"
type input "754.00"
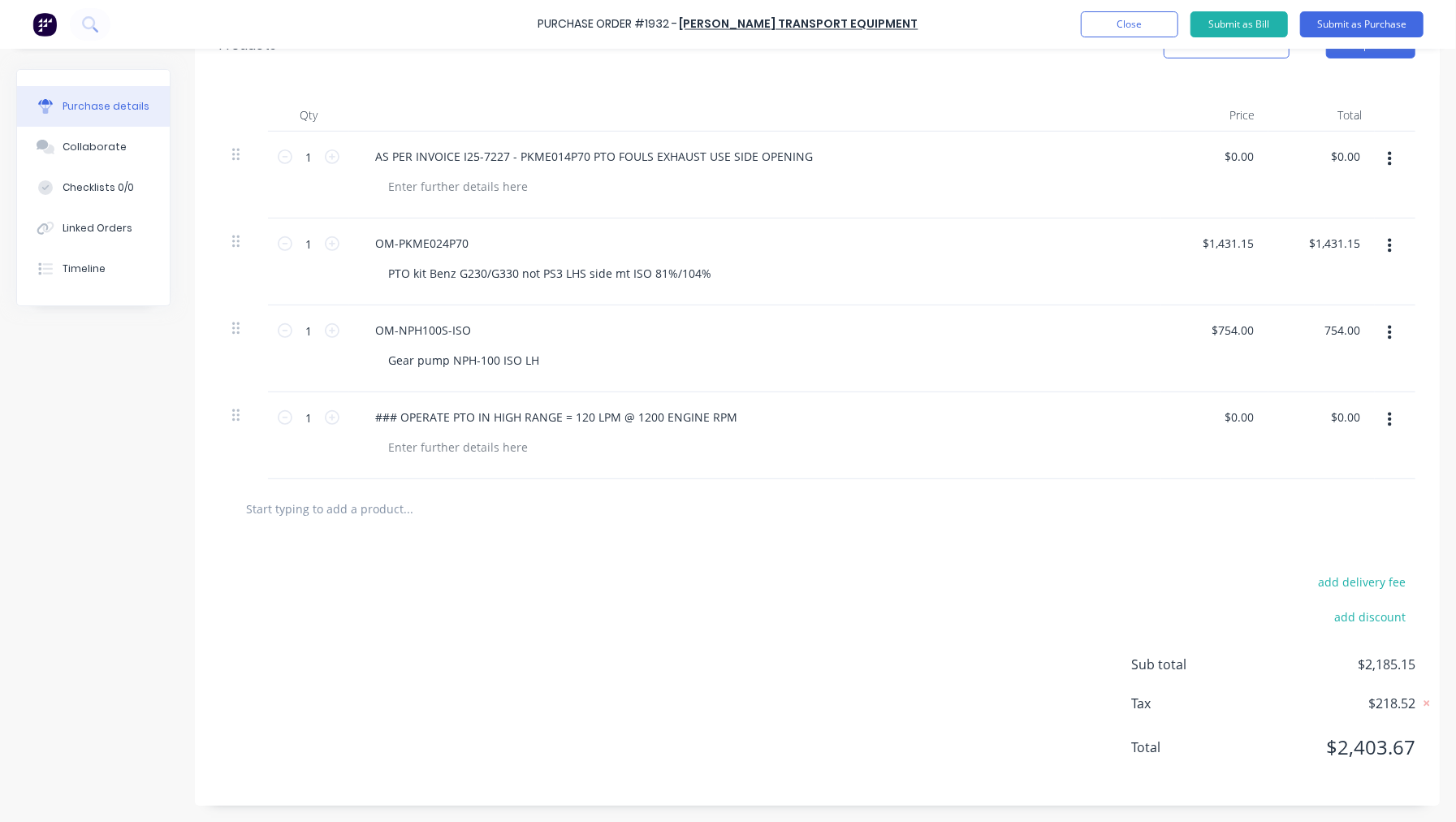
scroll to position [0, 0]
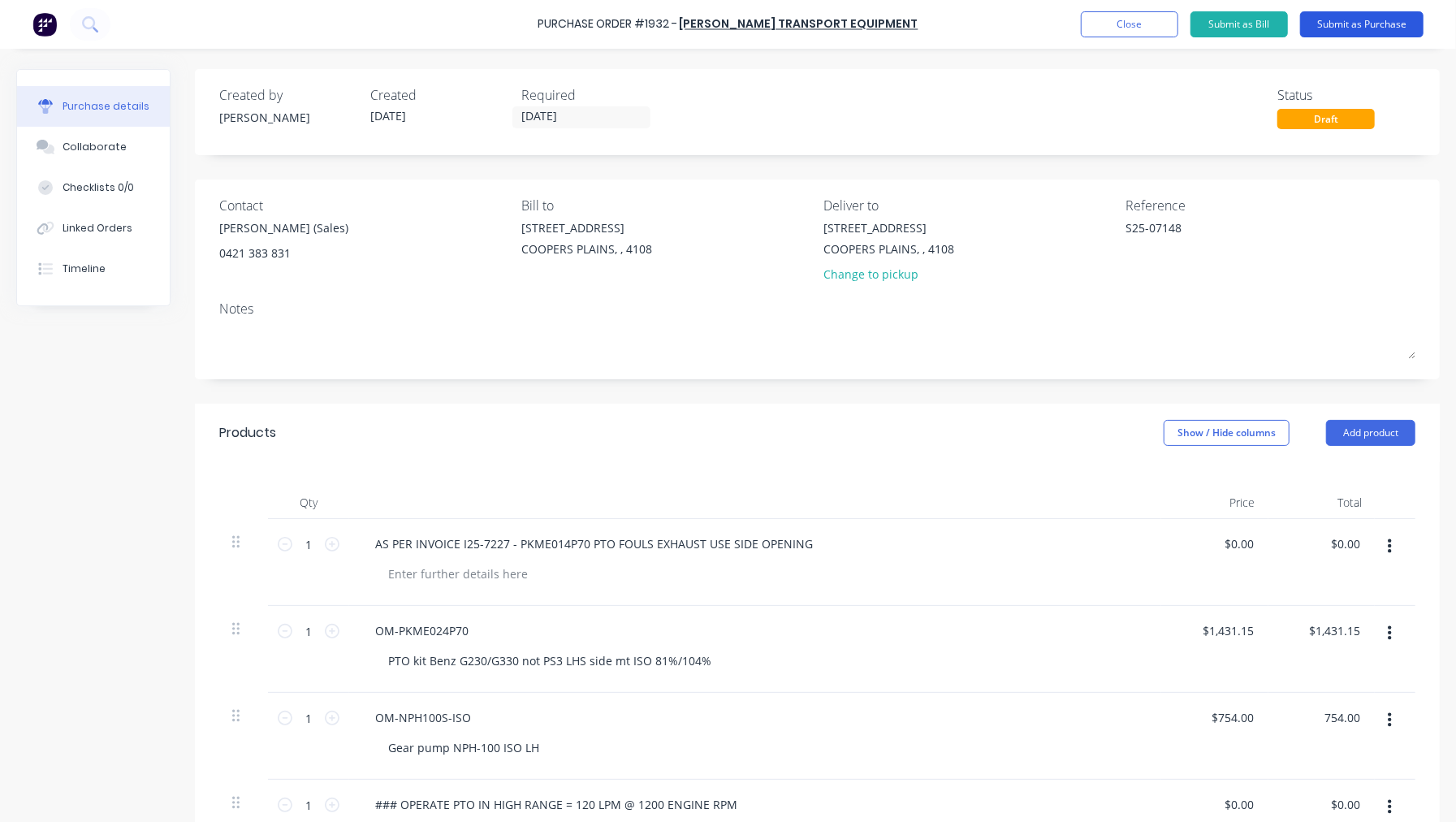
type textarea "x"
type input "$754.00"
click at [1354, 20] on button "Submit as Purchase" at bounding box center [1362, 24] width 124 height 26
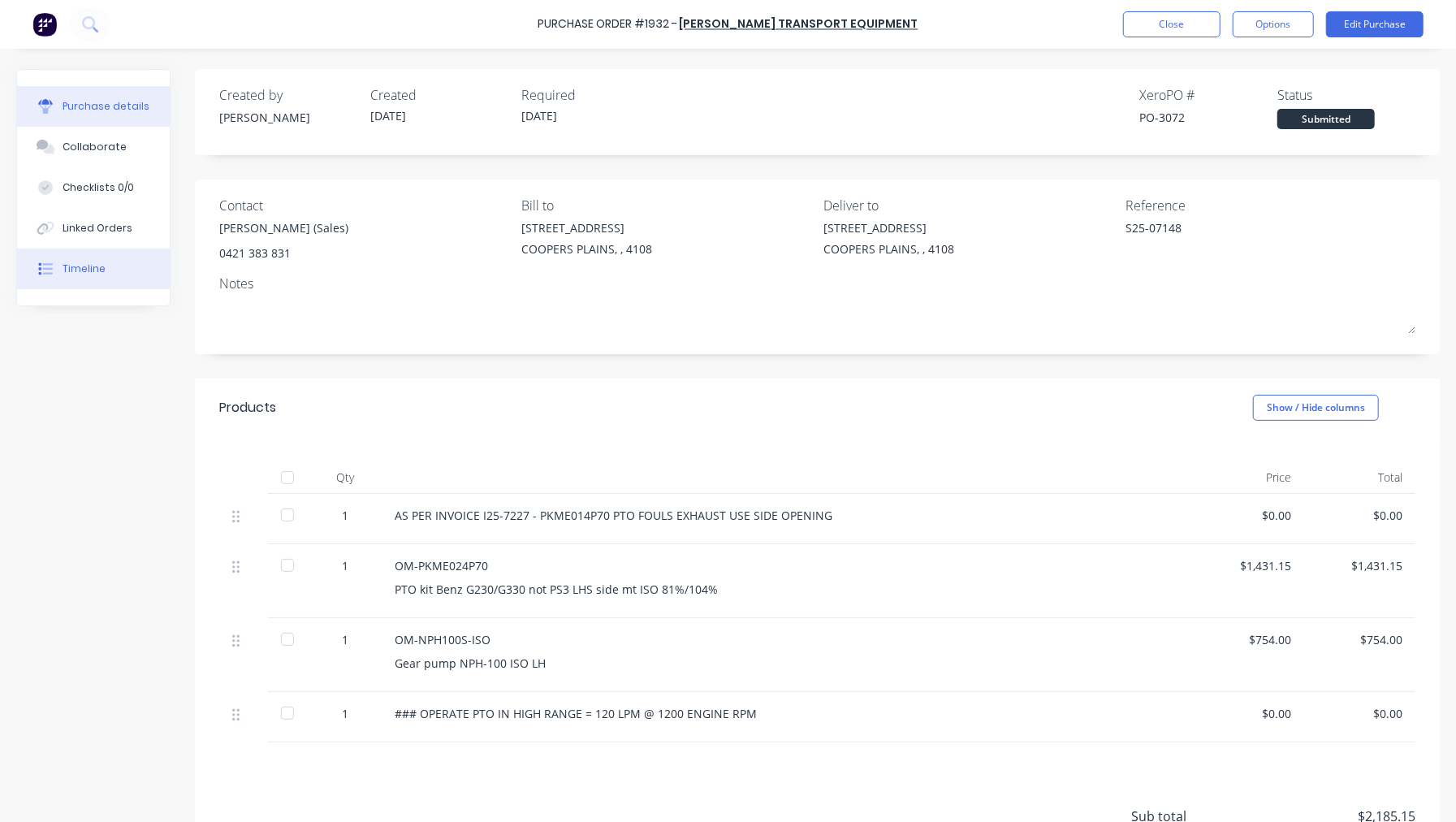
click at [65, 270] on div "Timeline" at bounding box center [84, 269] width 43 height 15
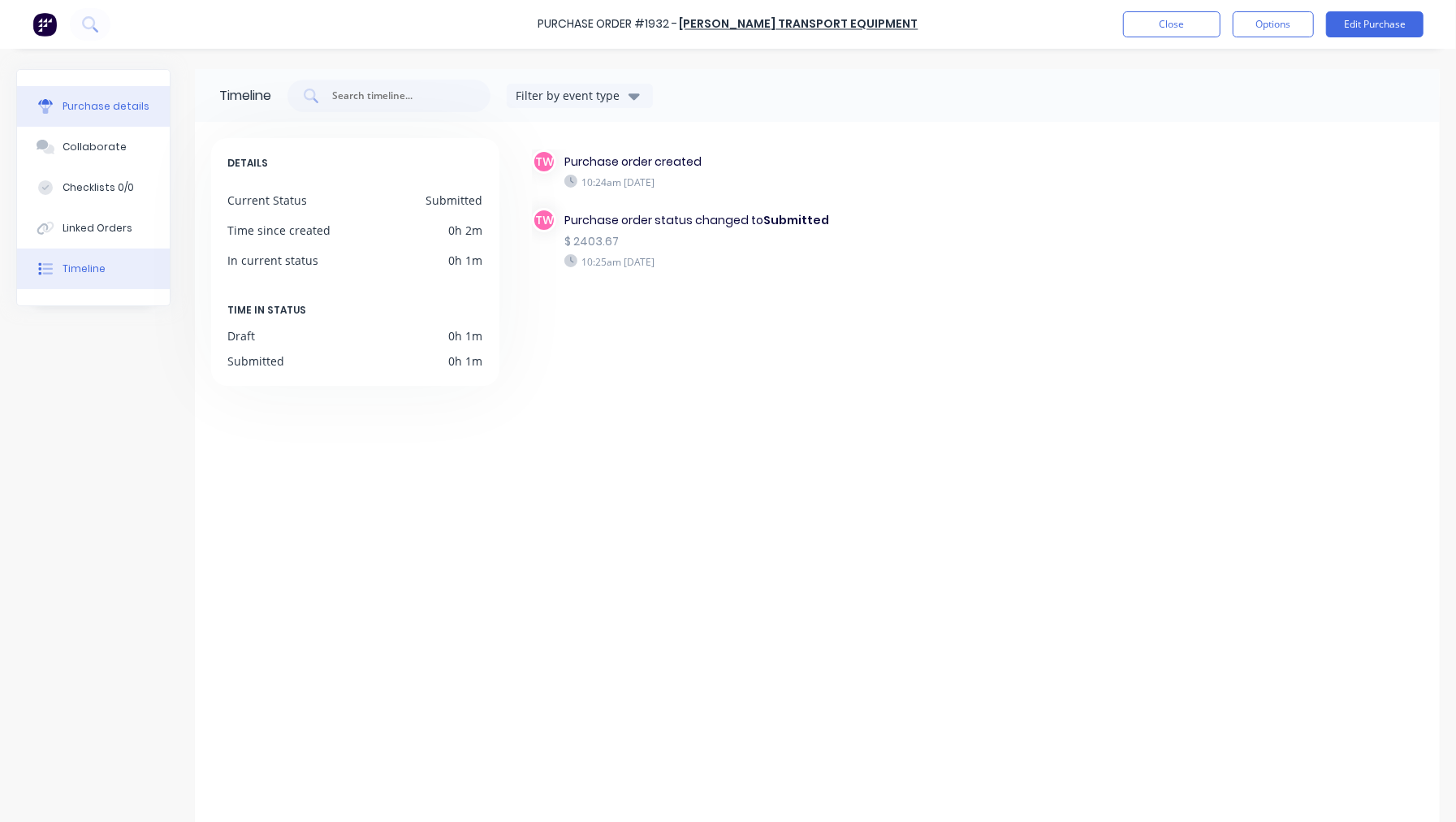
click at [73, 112] on div "Purchase details" at bounding box center [105, 107] width 86 height 15
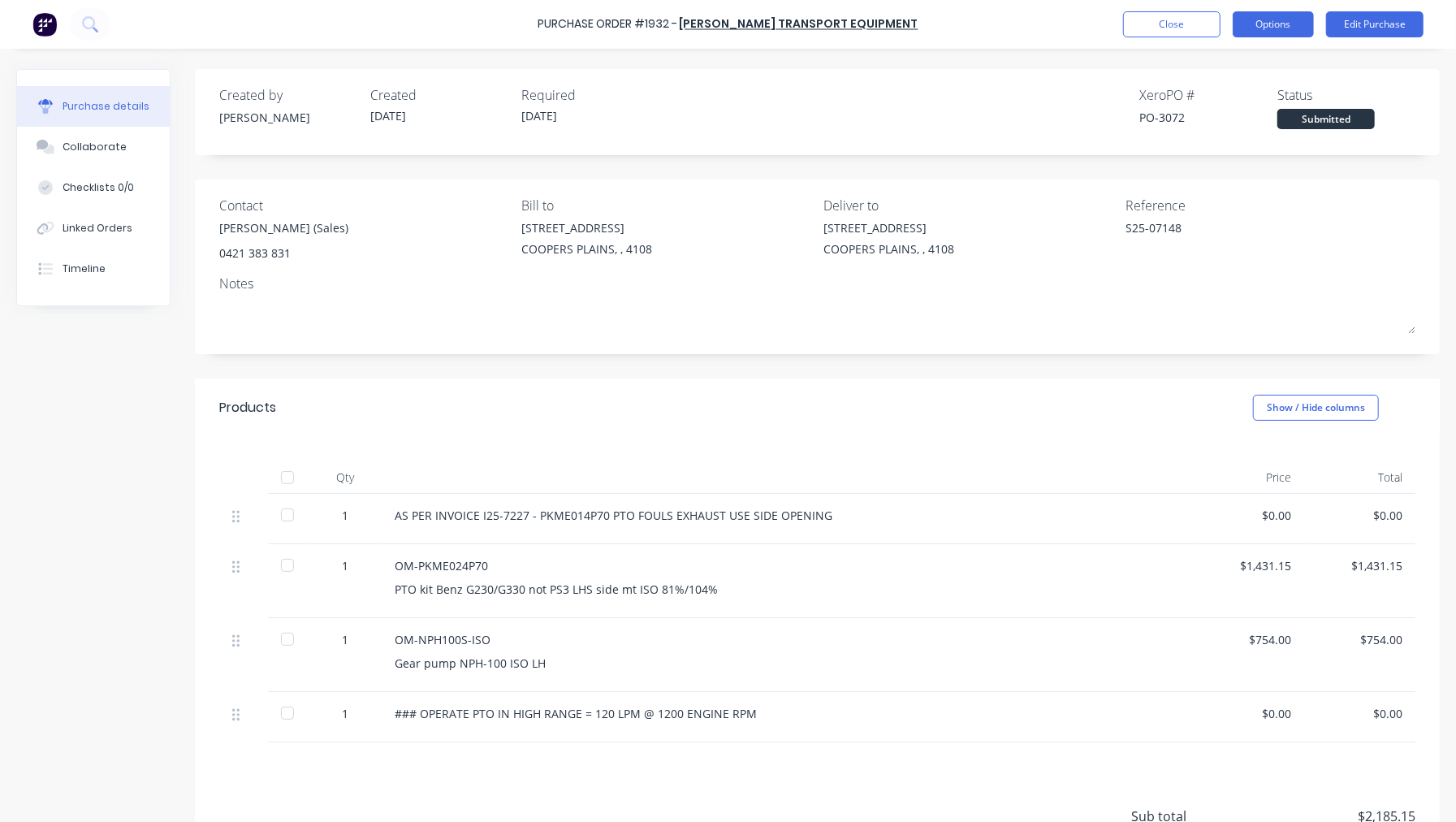
click at [1256, 22] on button "Options" at bounding box center [1273, 24] width 81 height 26
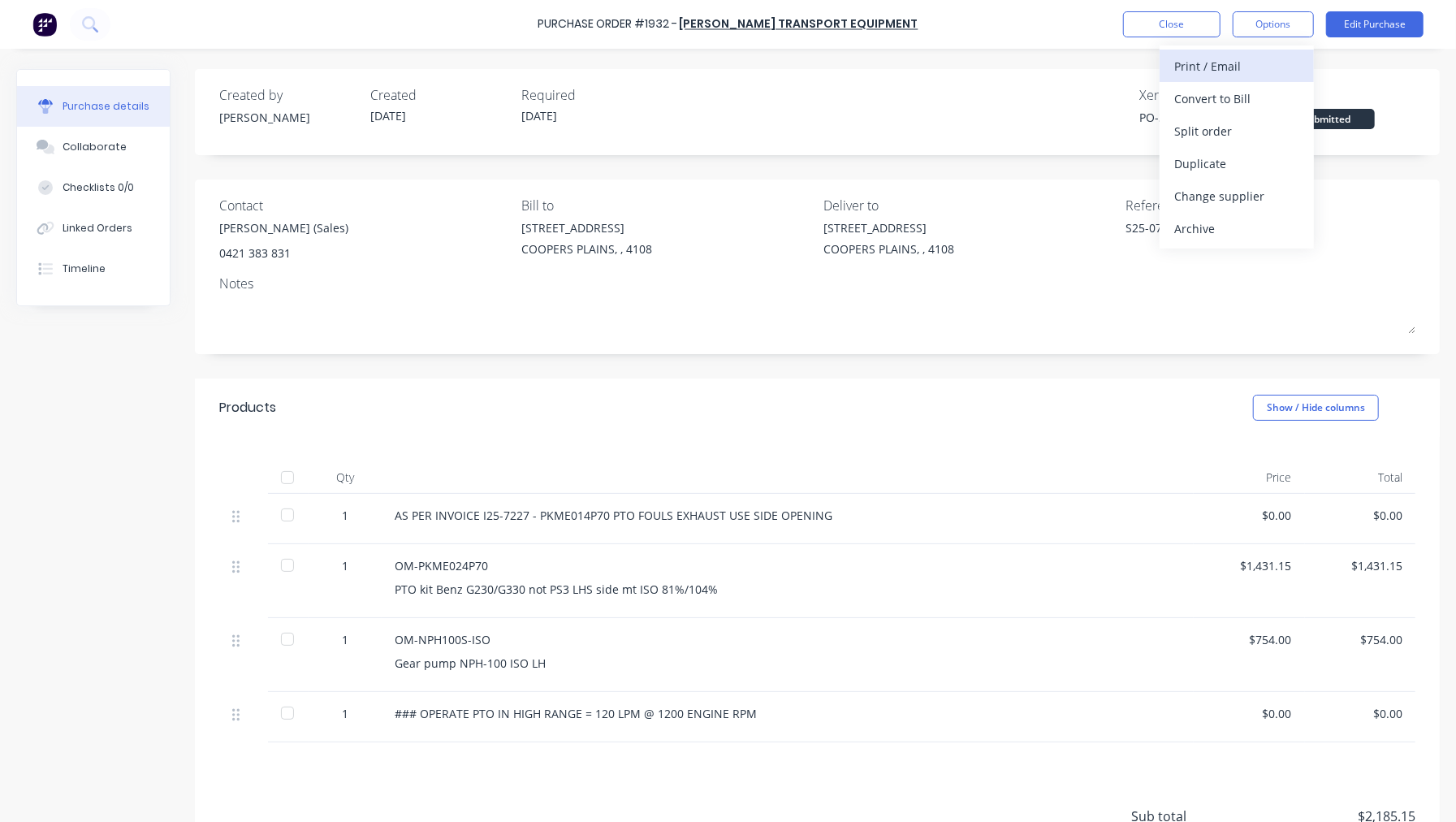
click at [1235, 68] on div "Print / Email" at bounding box center [1237, 66] width 126 height 23
click at [1255, 99] on div "With pricing" at bounding box center [1237, 98] width 126 height 23
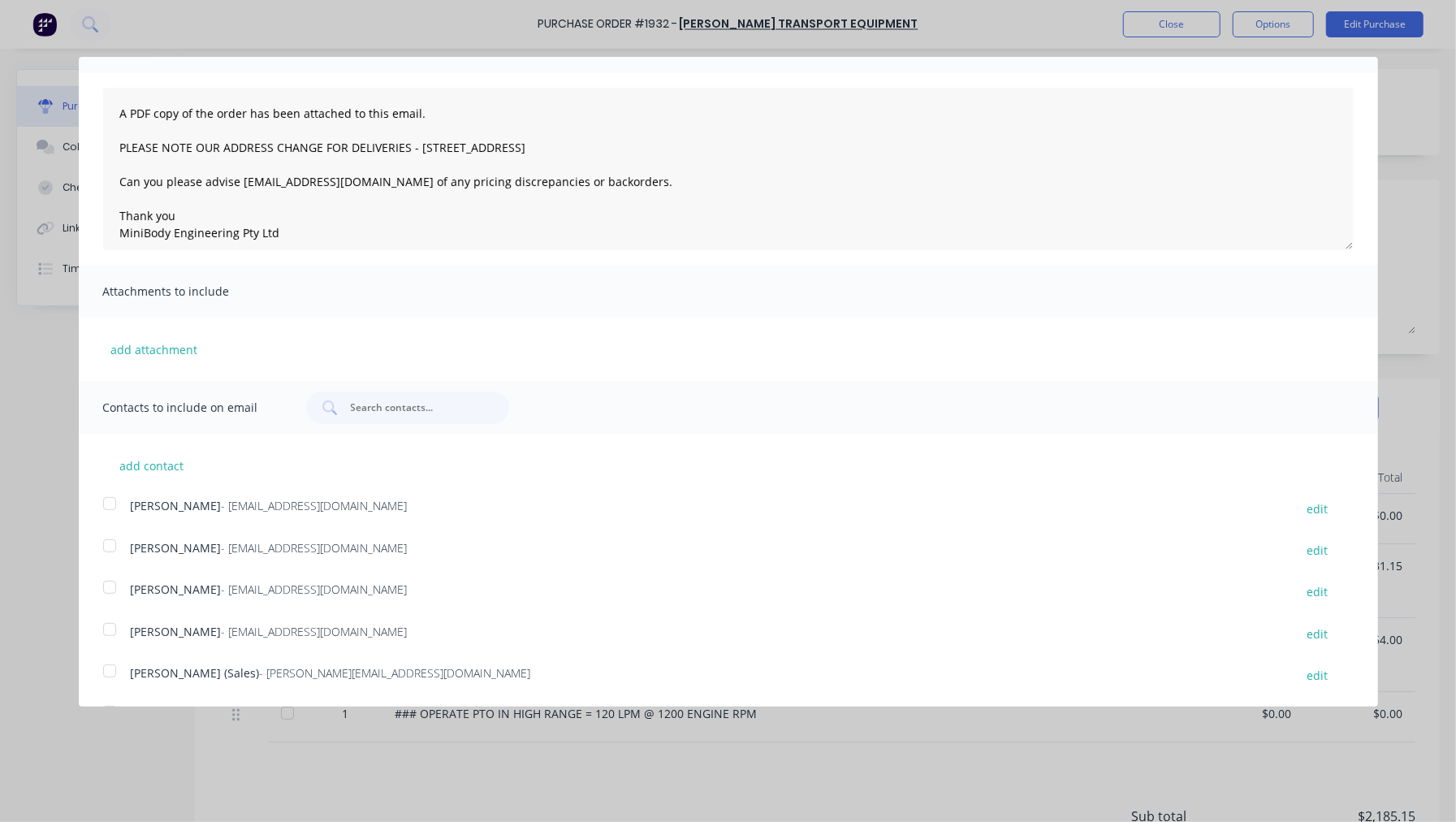
scroll to position [130, 0]
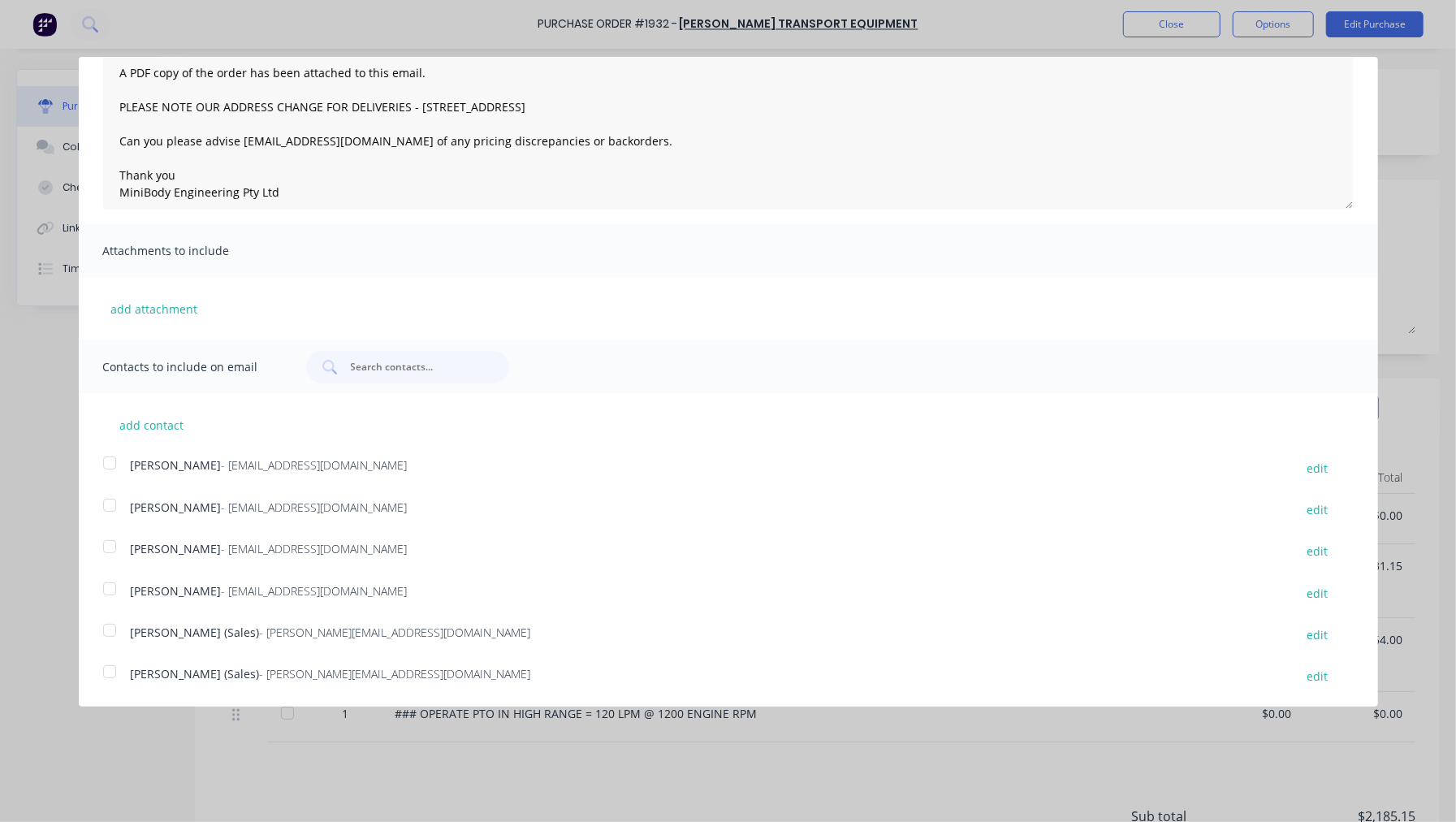
click at [107, 668] on div at bounding box center [109, 671] width 33 height 33
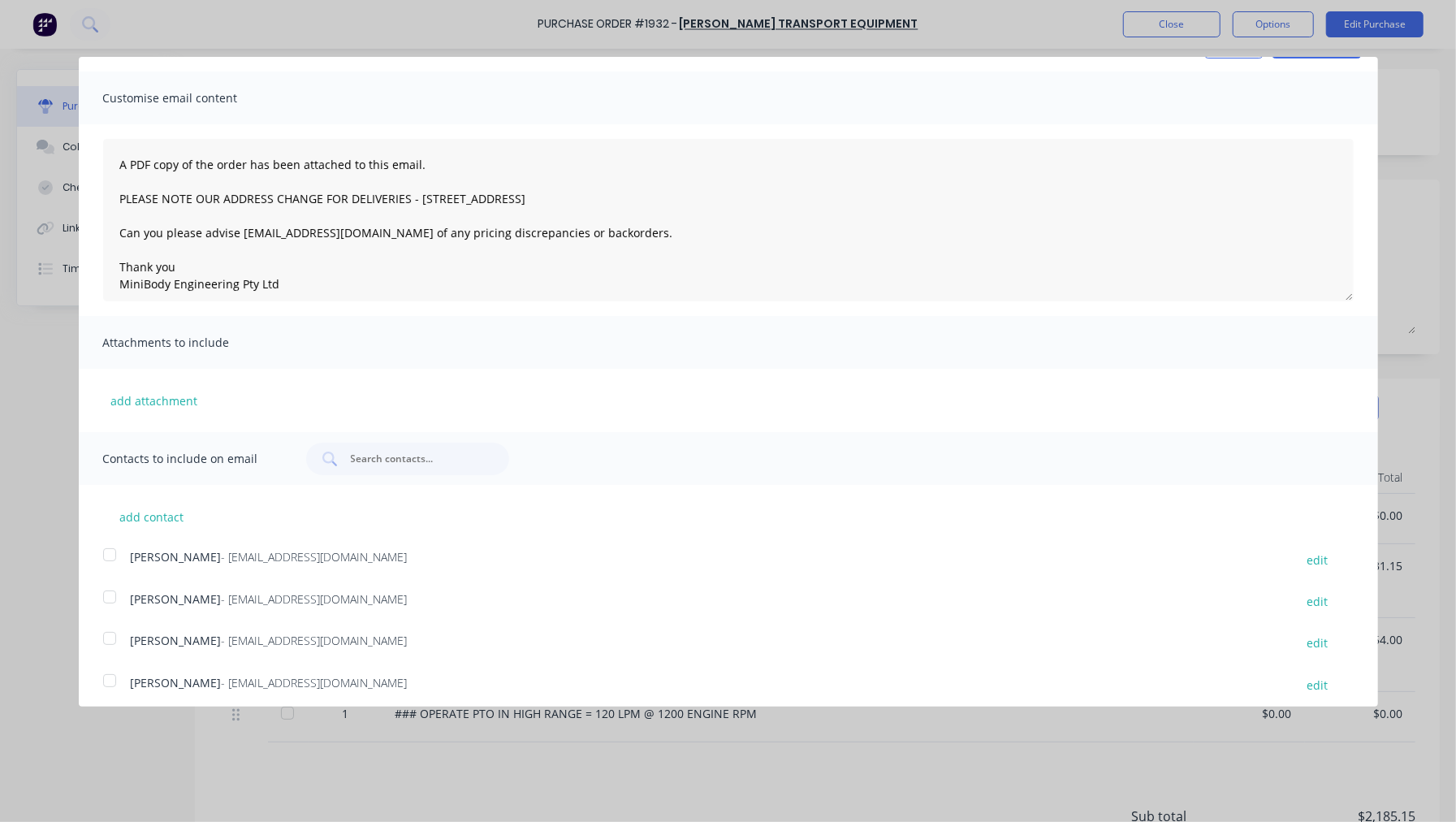
scroll to position [0, 0]
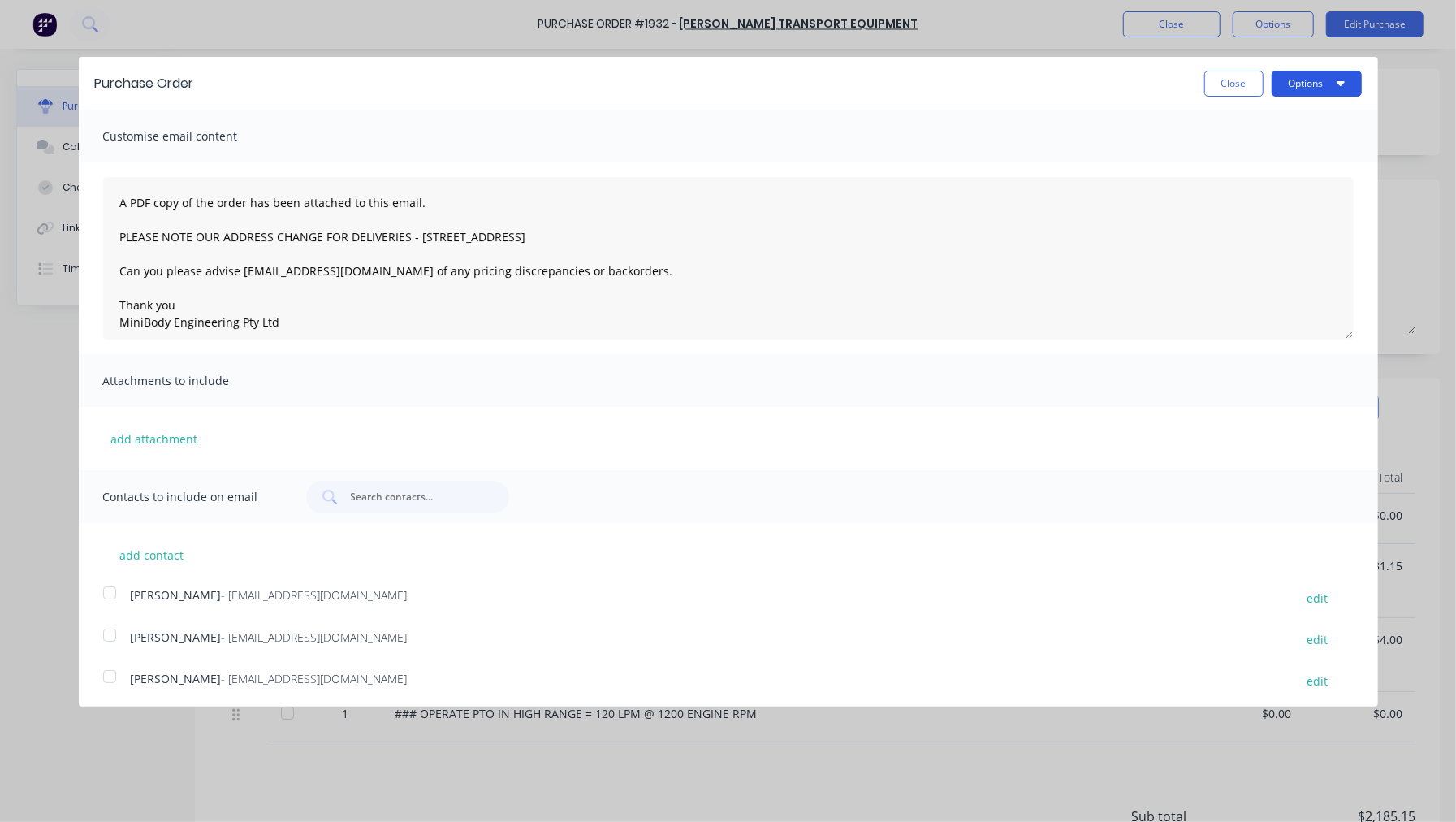
click at [1305, 85] on button "Options" at bounding box center [1317, 84] width 90 height 26
click at [1247, 152] on div "Email" at bounding box center [1285, 156] width 126 height 23
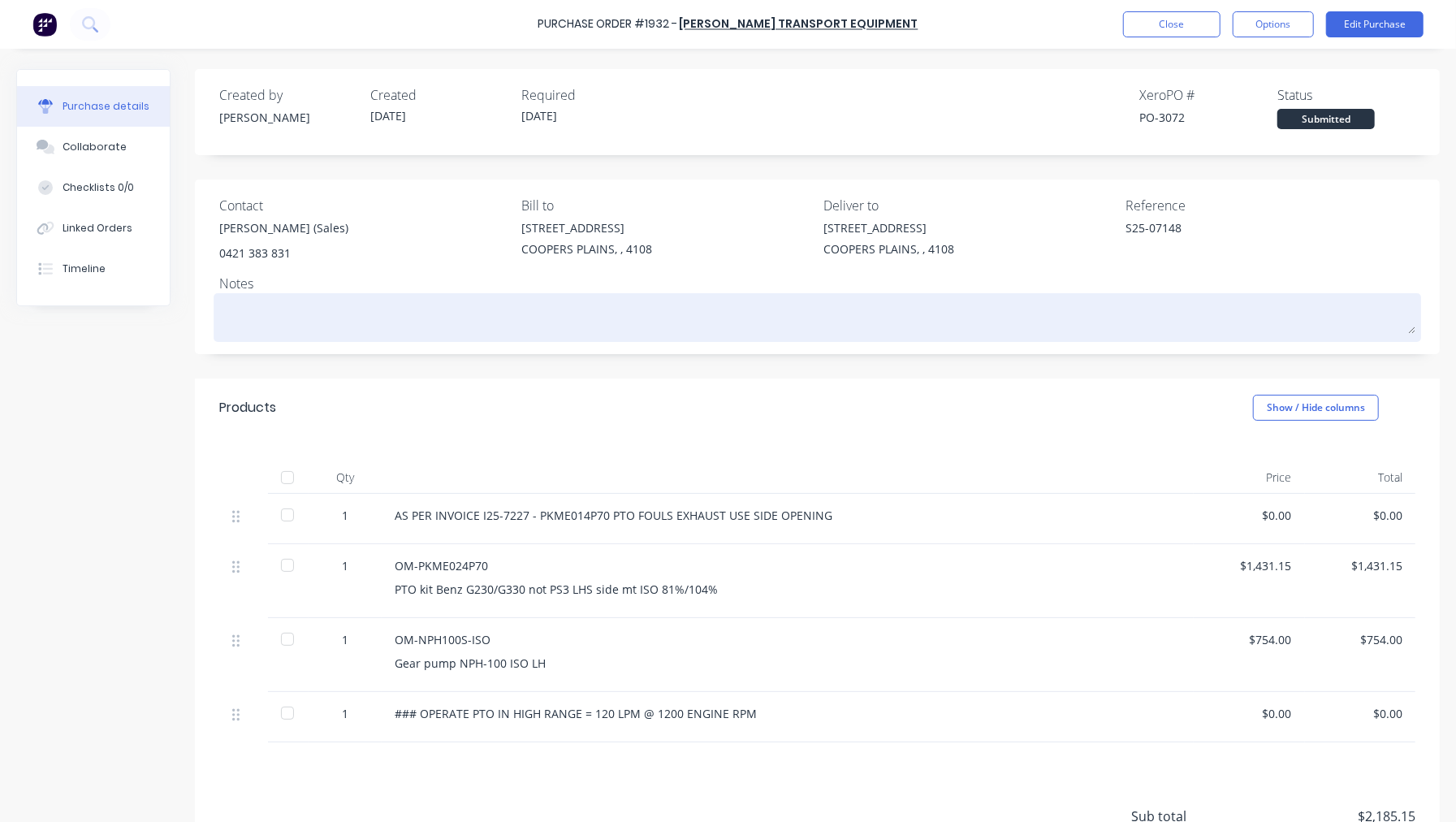
click at [254, 321] on textarea at bounding box center [817, 315] width 1197 height 36
type textarea "x"
type textarea "W"
type textarea "x"
type textarea "Wh"
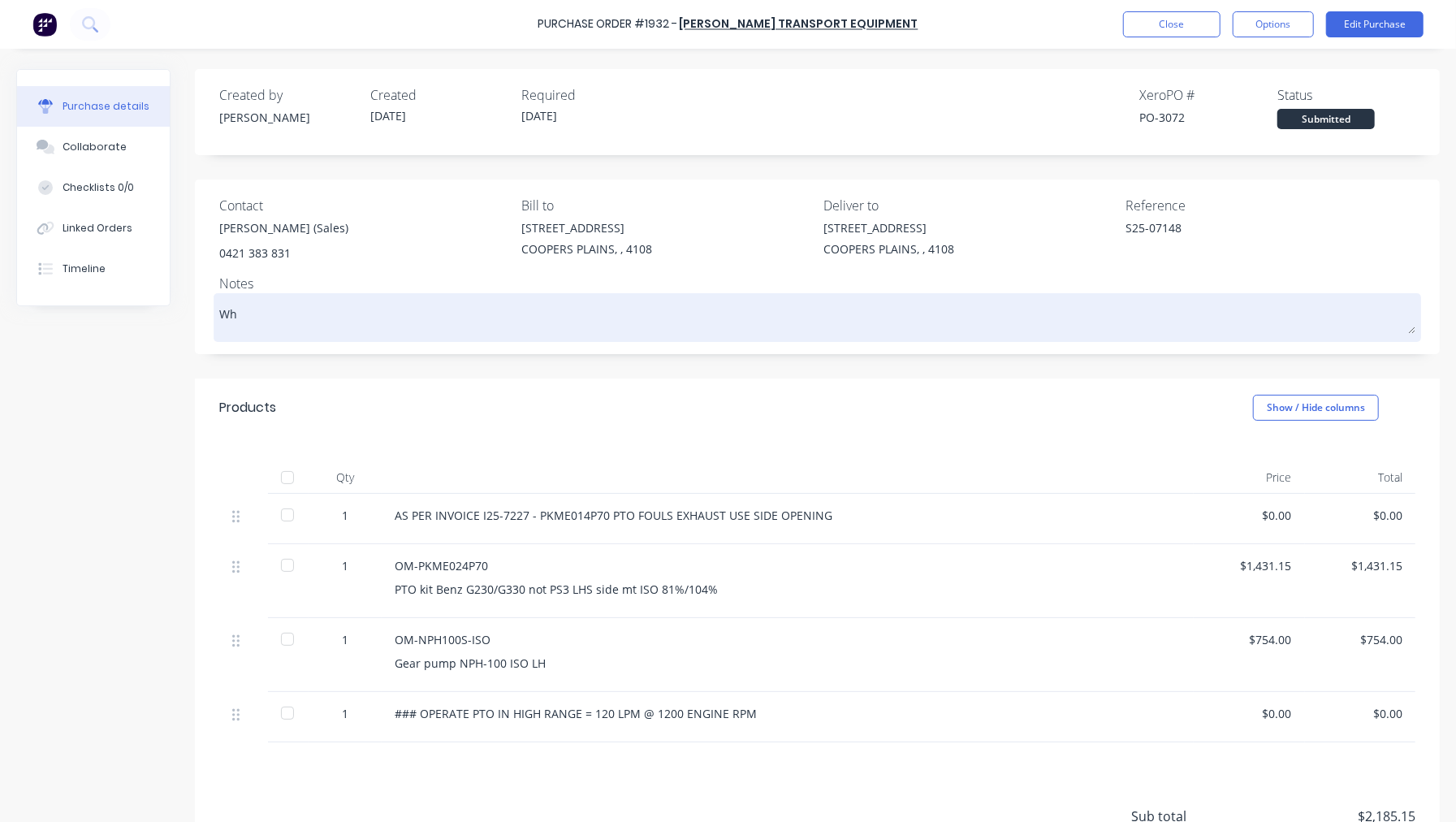
type textarea "x"
type textarea "Wha"
type textarea "x"
type textarea "What"
type textarea "x"
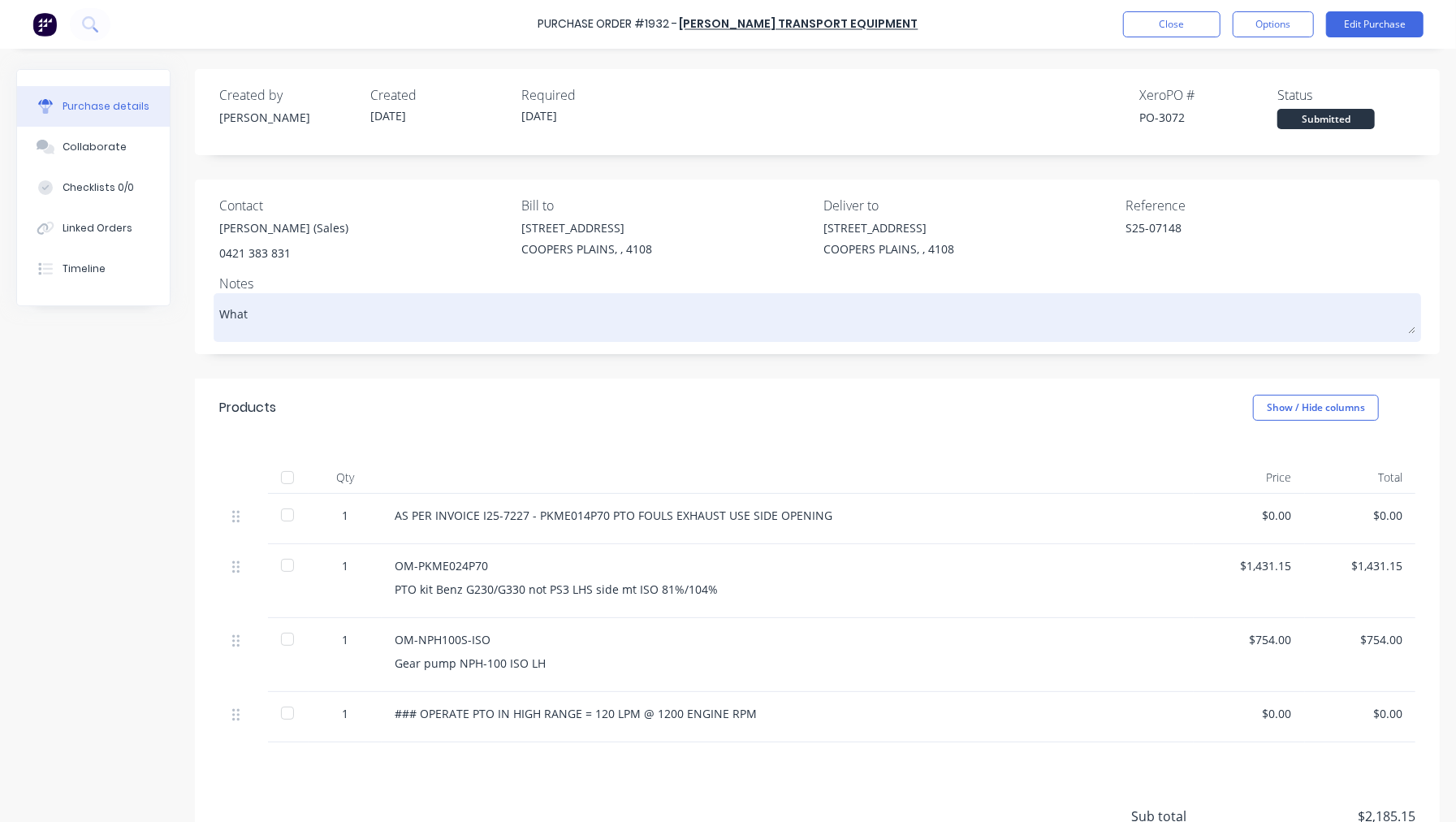
type textarea "What"
type textarea "x"
type textarea "What J"
type textarea "x"
type textarea "What Jo"
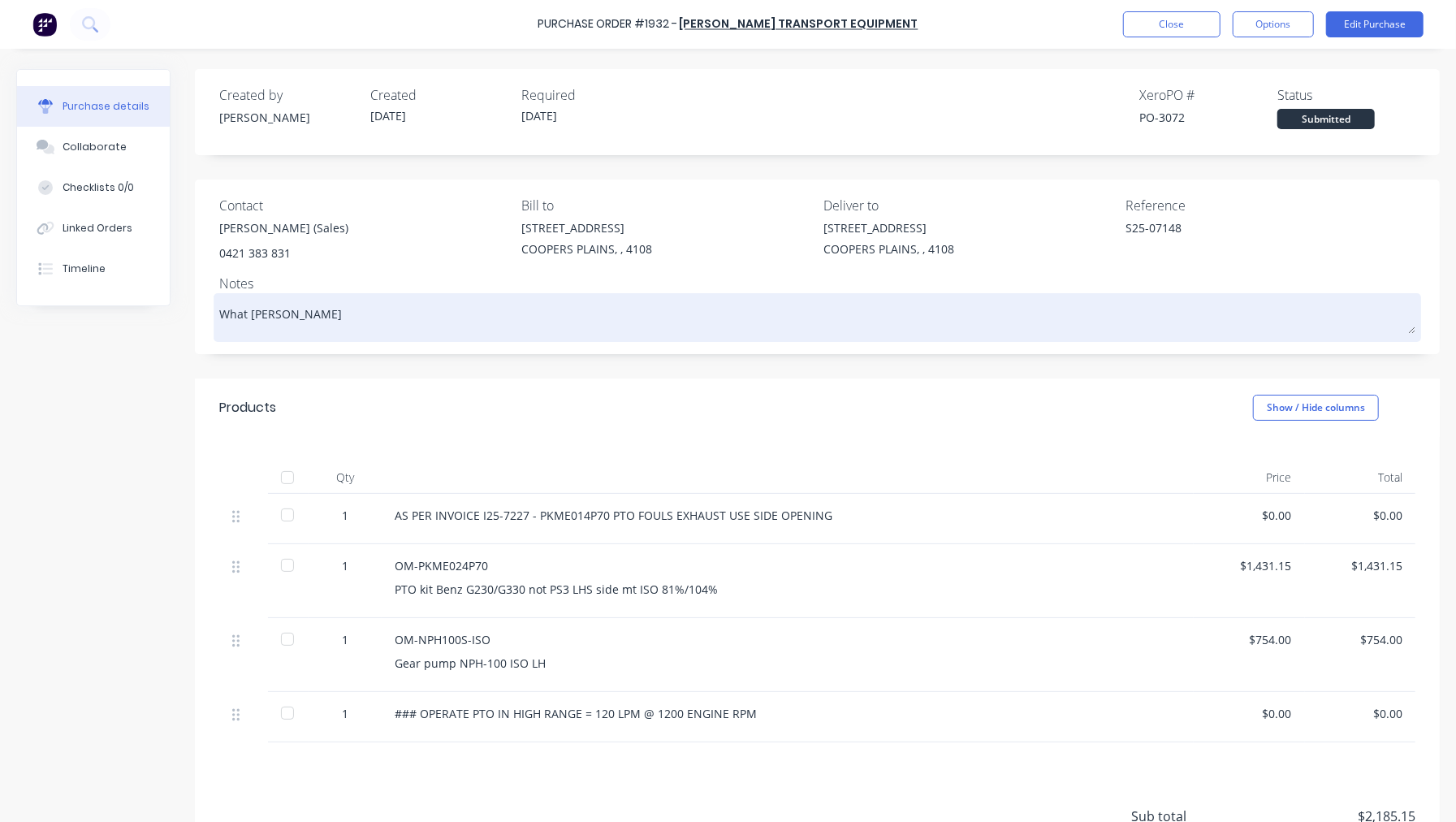
type textarea "x"
type textarea "What Jop"
type textarea "x"
type textarea "What Jopa"
type textarea "x"
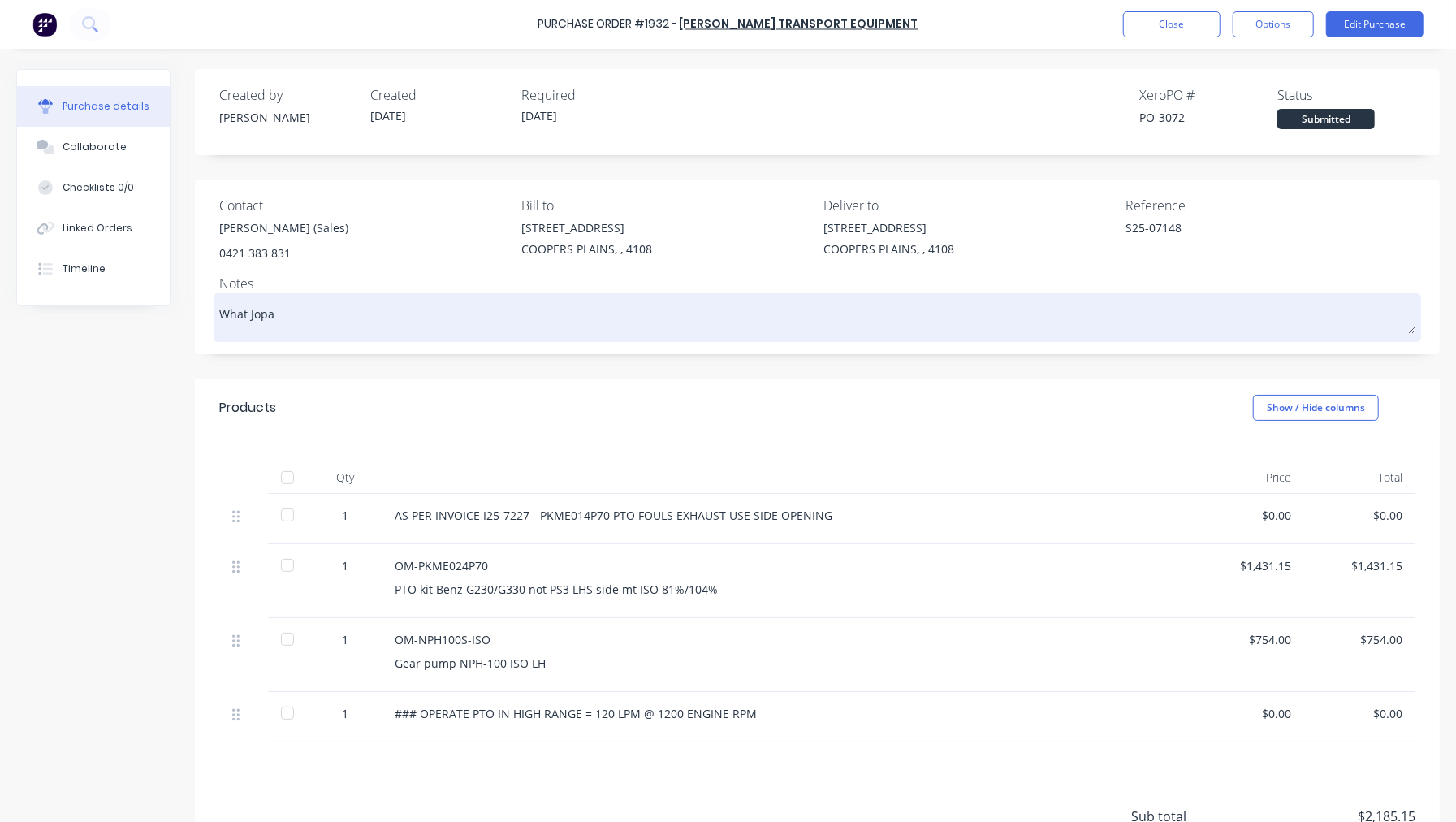
type textarea "What Jopa"
type textarea "x"
type textarea "What Jopa i"
type textarea "x"
type textarea "What Jopa is"
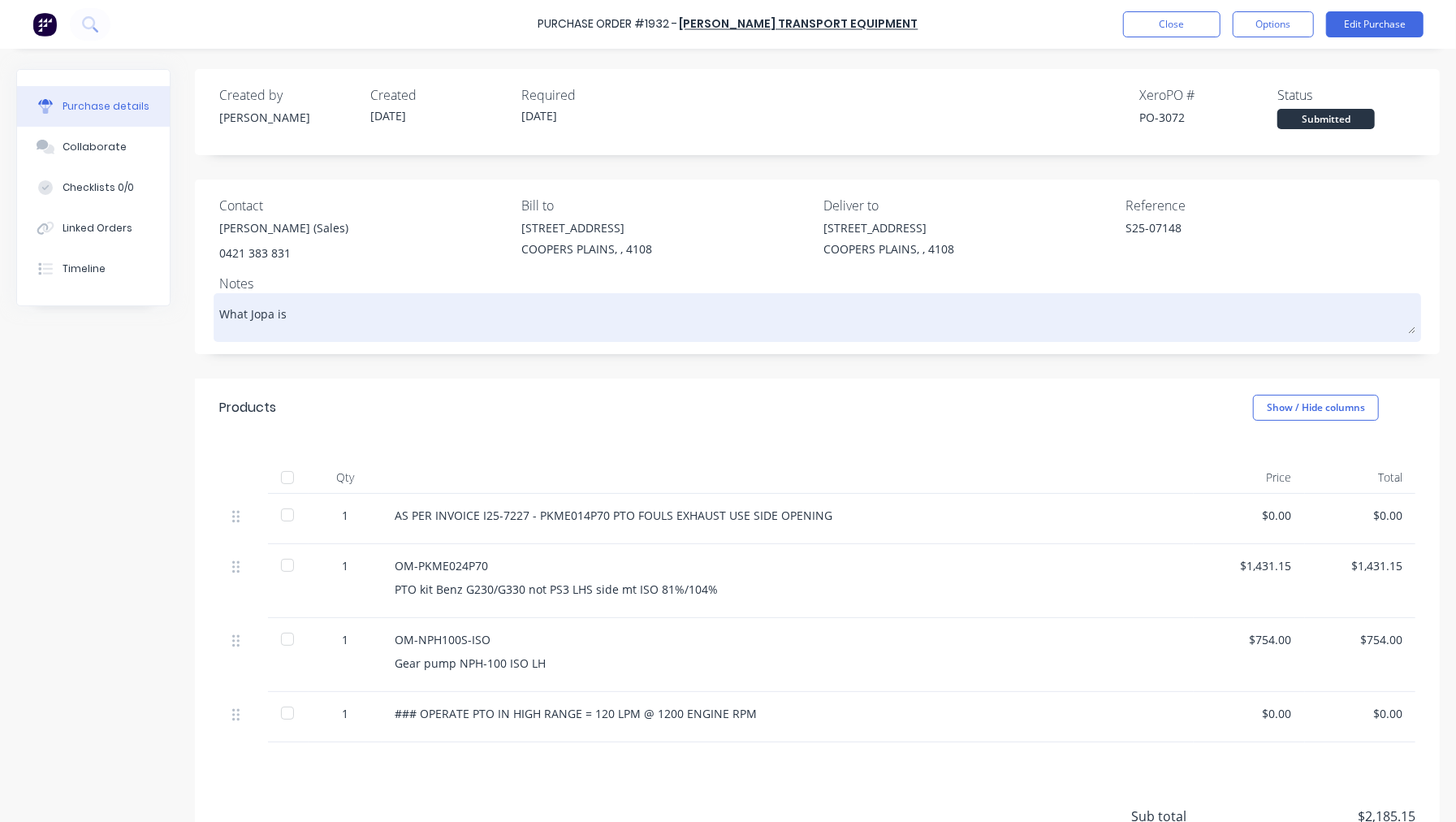
type textarea "x"
type textarea "What Jopa is"
type textarea "x"
type textarea "What Jopa is t"
type textarea "x"
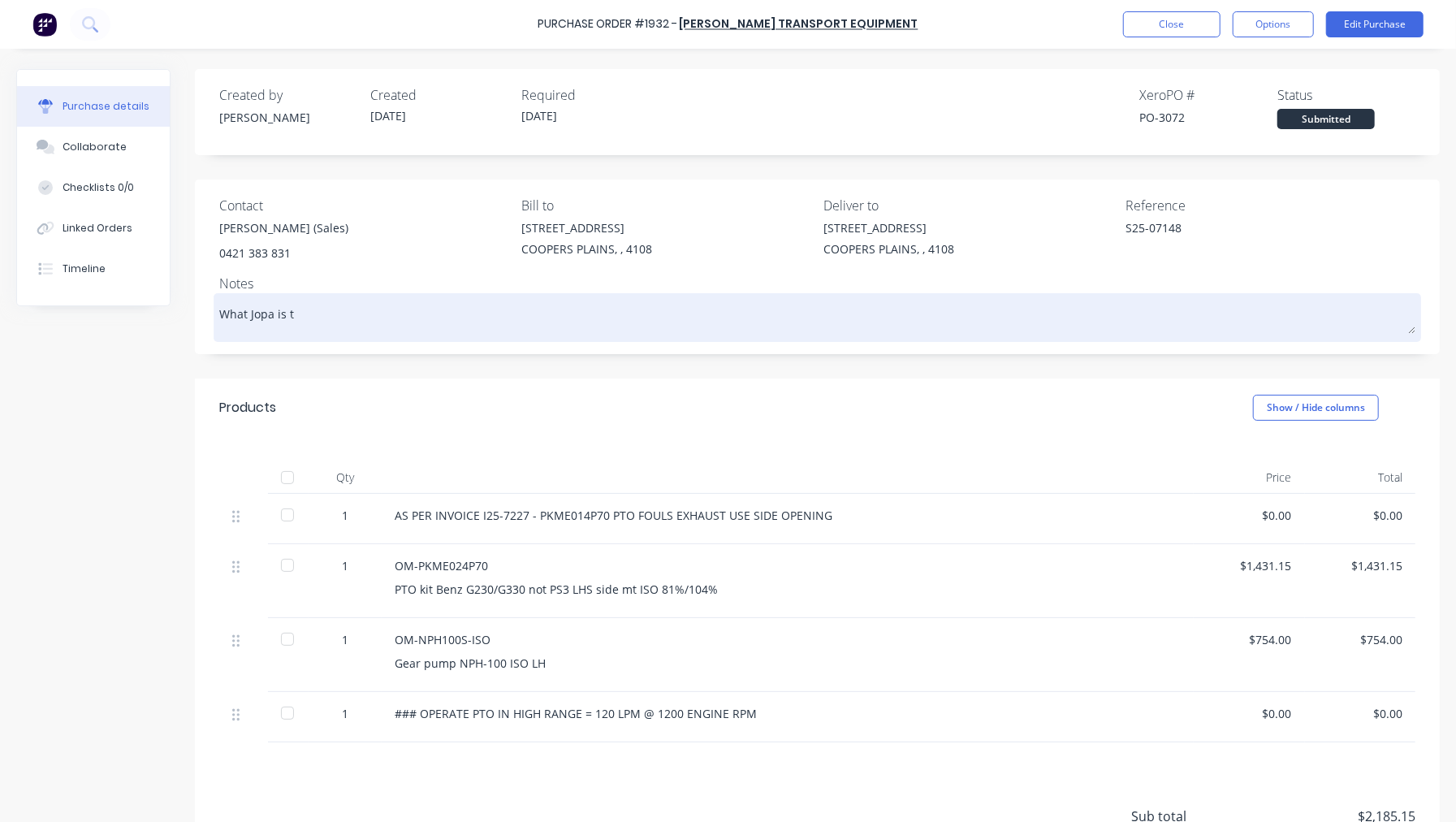
type textarea "What Jopa is th"
type textarea "x"
type textarea "What Jopa is thi"
type textarea "x"
type textarea "What Jopa is this"
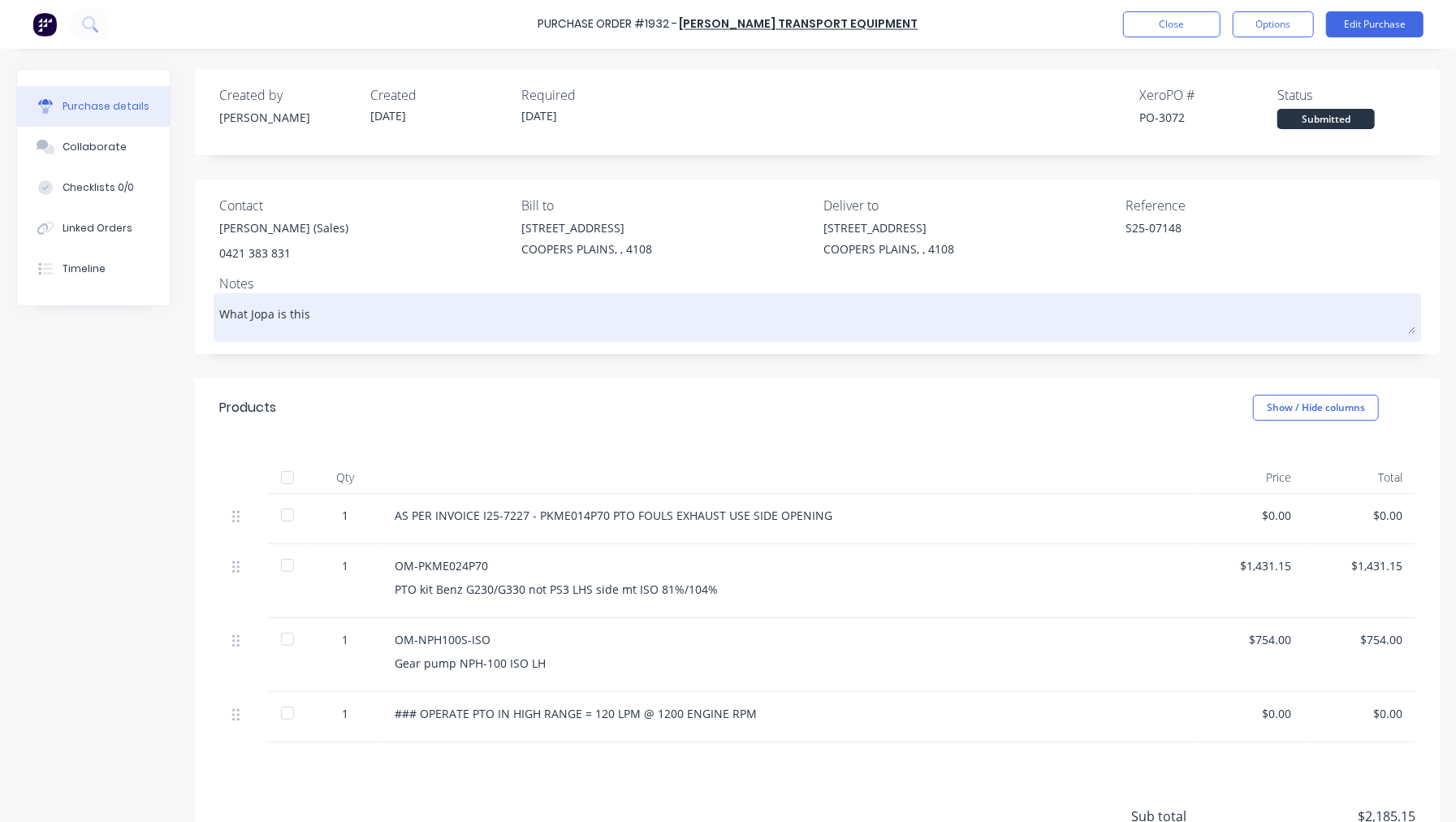
type textarea "x"
type textarea "What Jopa is this"
type textarea "x"
type textarea "What Jopa is this r"
type textarea "x"
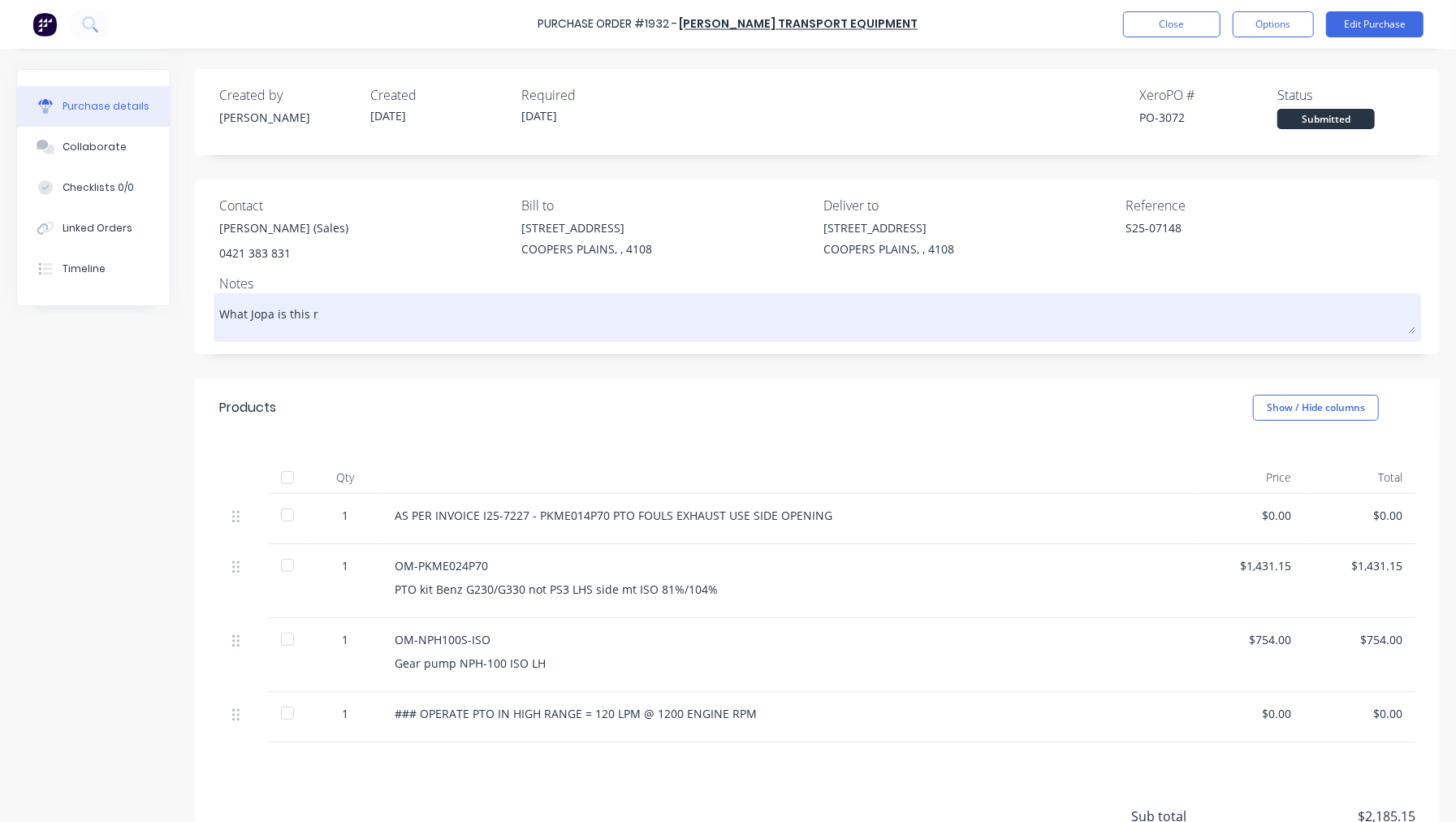
type textarea "What Jopa is this re"
type textarea "x"
type textarea "What Jopa is this ref"
type textarea "x"
type textarea "What Jopa is this re"
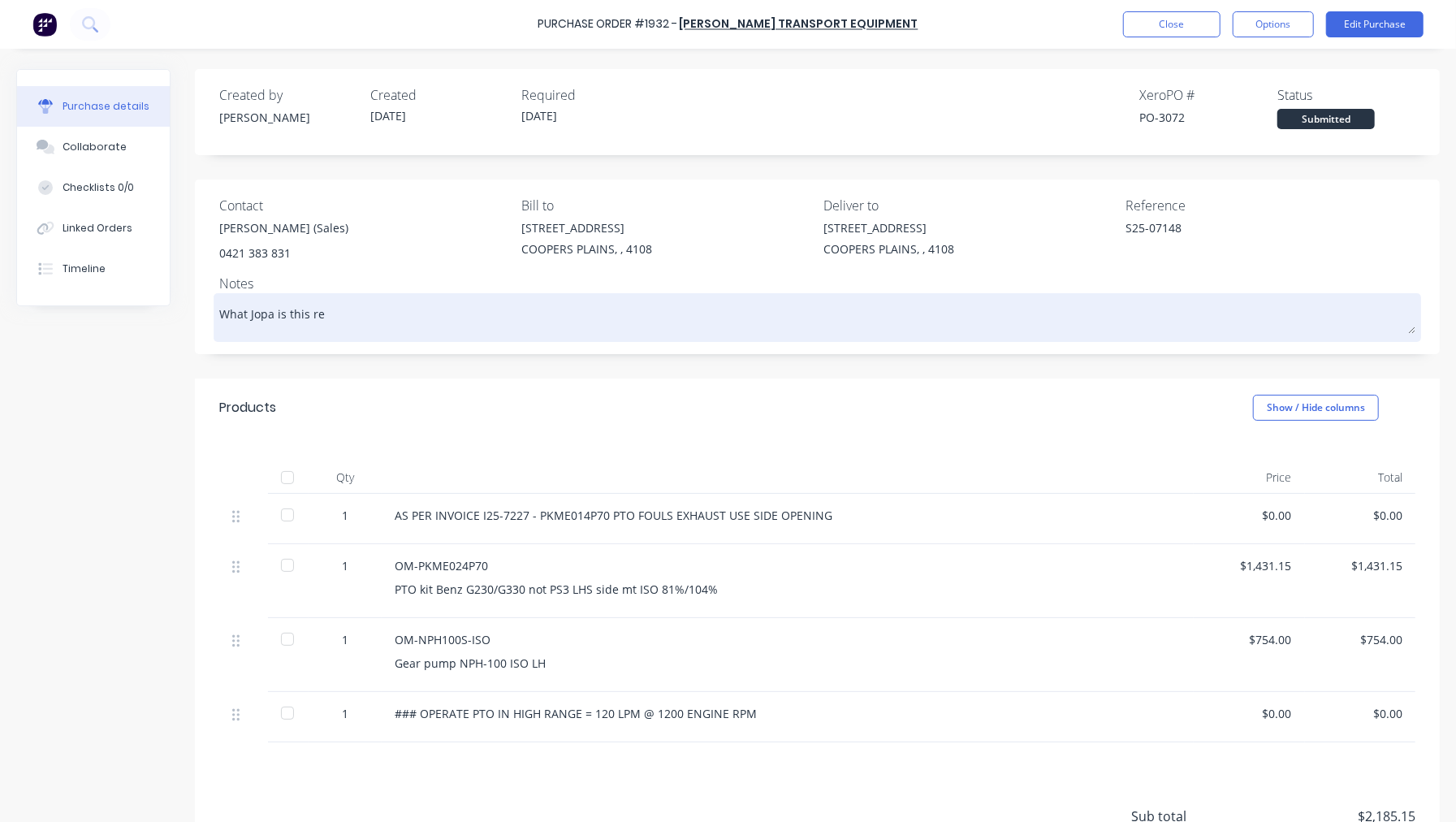
type textarea "x"
type textarea "What Jopa is this r"
type textarea "x"
type textarea "What Jopa is this"
type textarea "x"
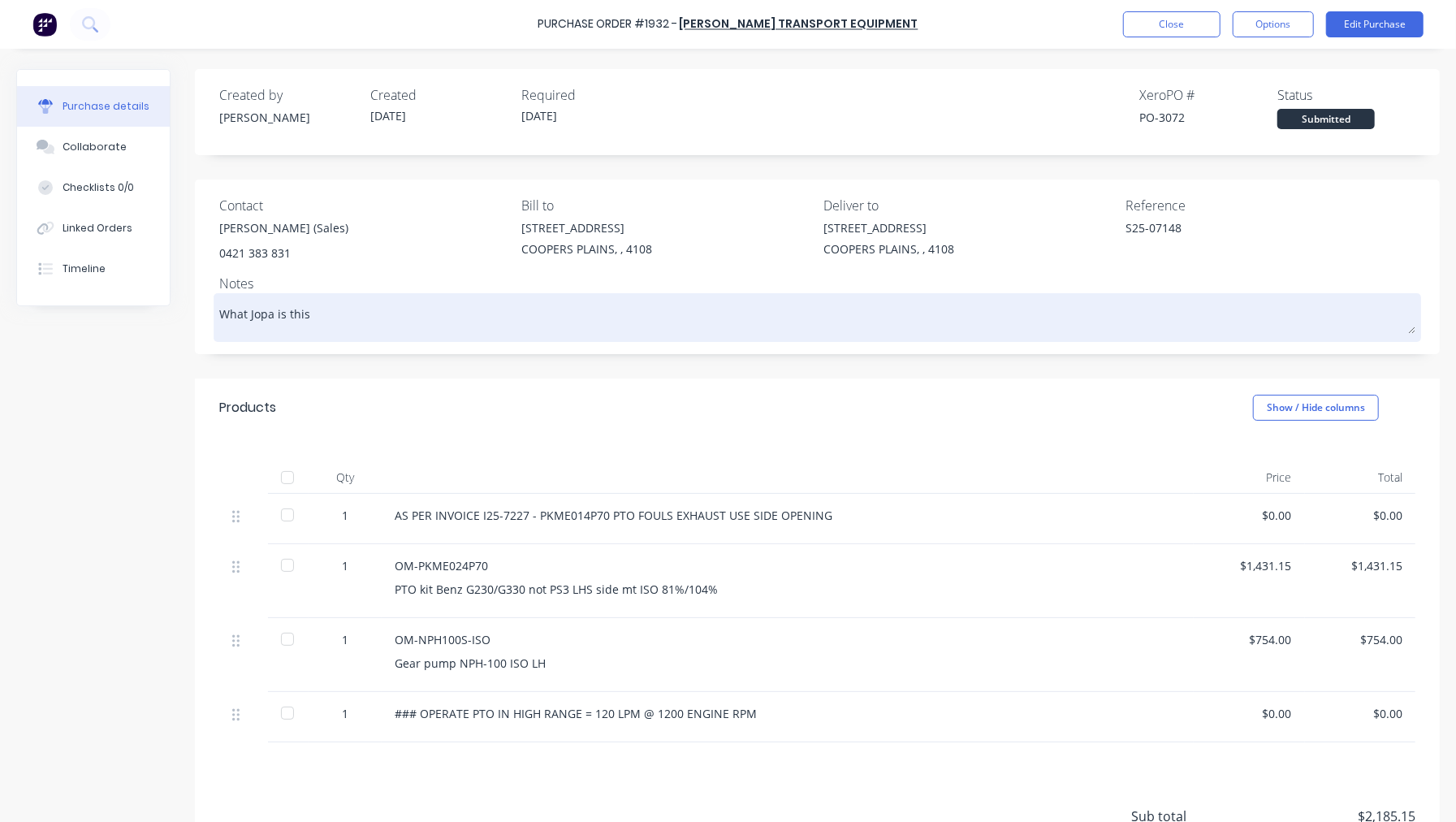
type textarea "What Jopa is this n"
type textarea "x"
type textarea "What Jopa is this ne"
type textarea "x"
type textarea "What Jopa is this nee"
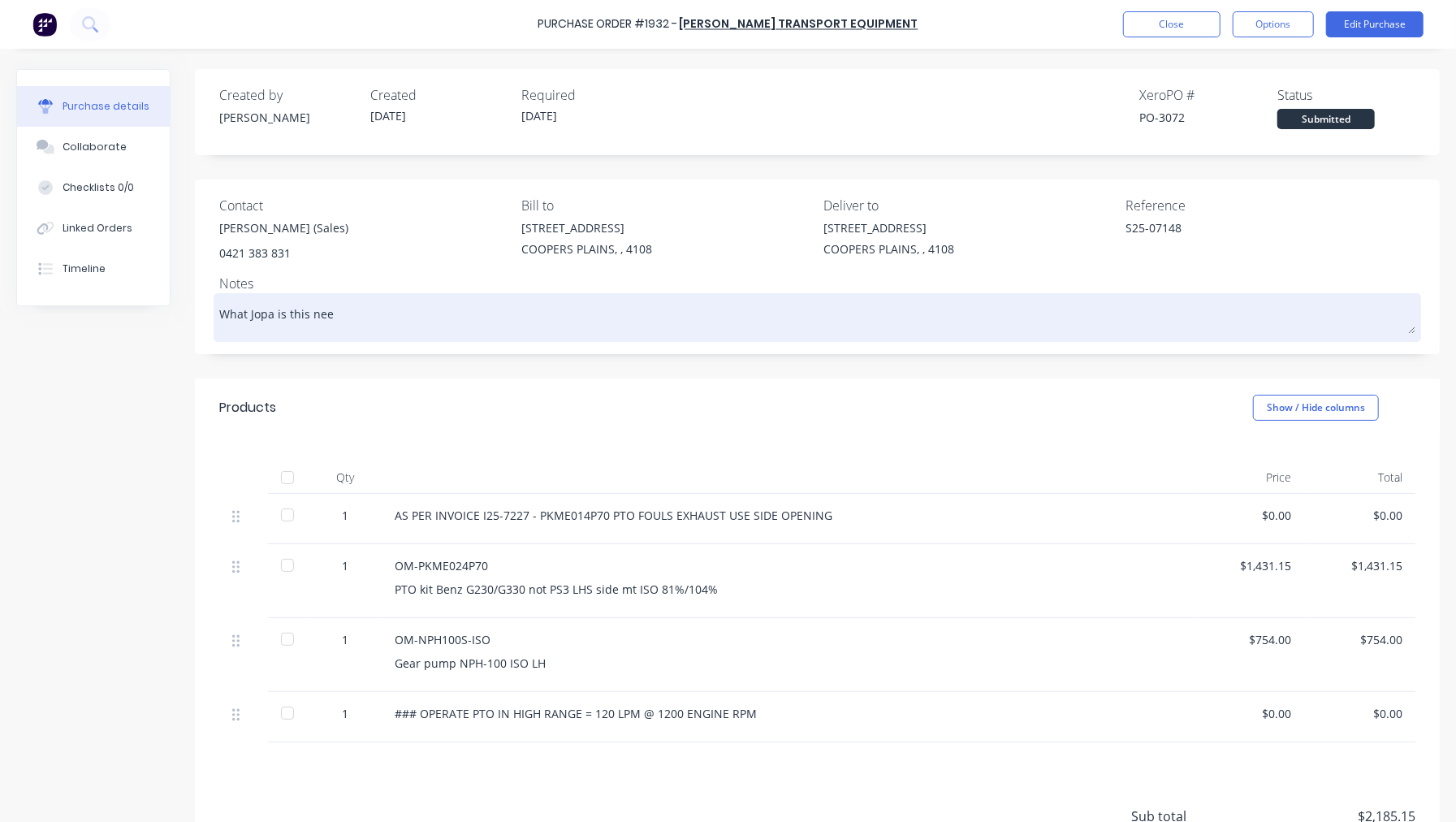
type textarea "x"
type textarea "What Jopa is this need"
type textarea "x"
type textarea "What Jopa is this needi"
type textarea "x"
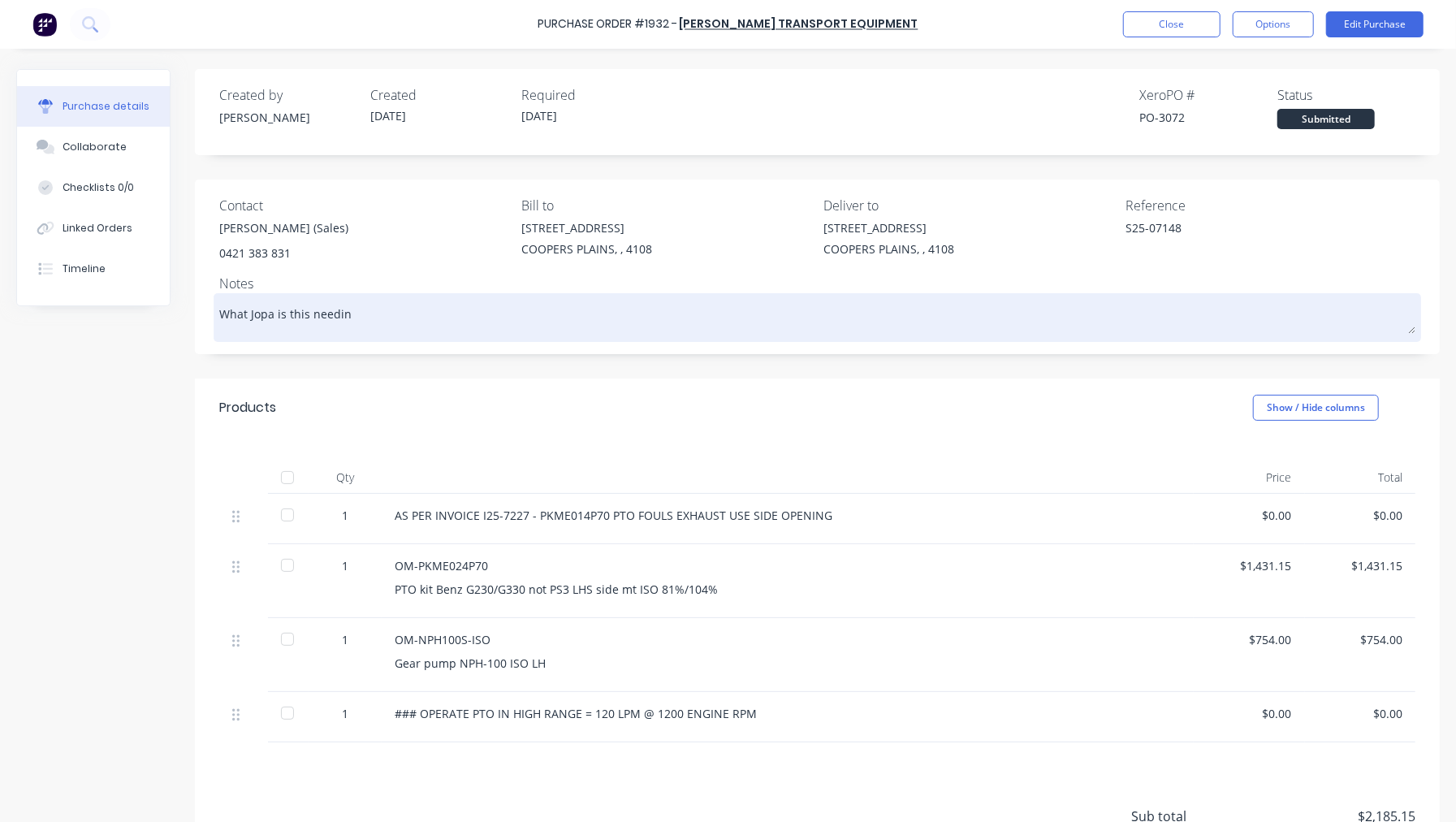
type textarea "What Jopa is this needing"
type textarea "x"
type textarea "What Jopa is this needing"
type textarea "x"
type textarea "What Jopa is this needing t"
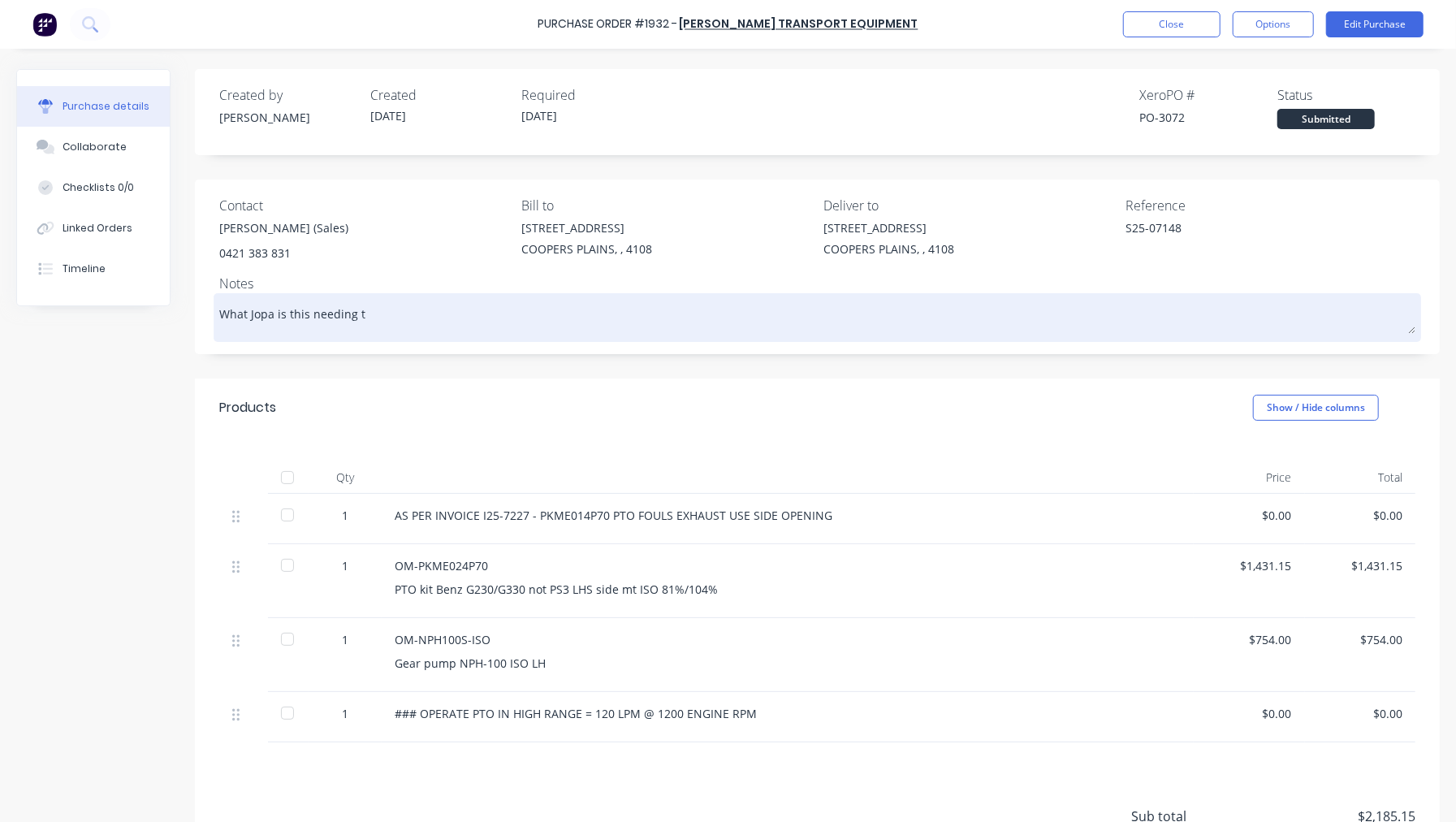
type textarea "x"
type textarea "What Jopa is this needing to"
type textarea "x"
type textarea "What Jopa is this needing to"
type textarea "x"
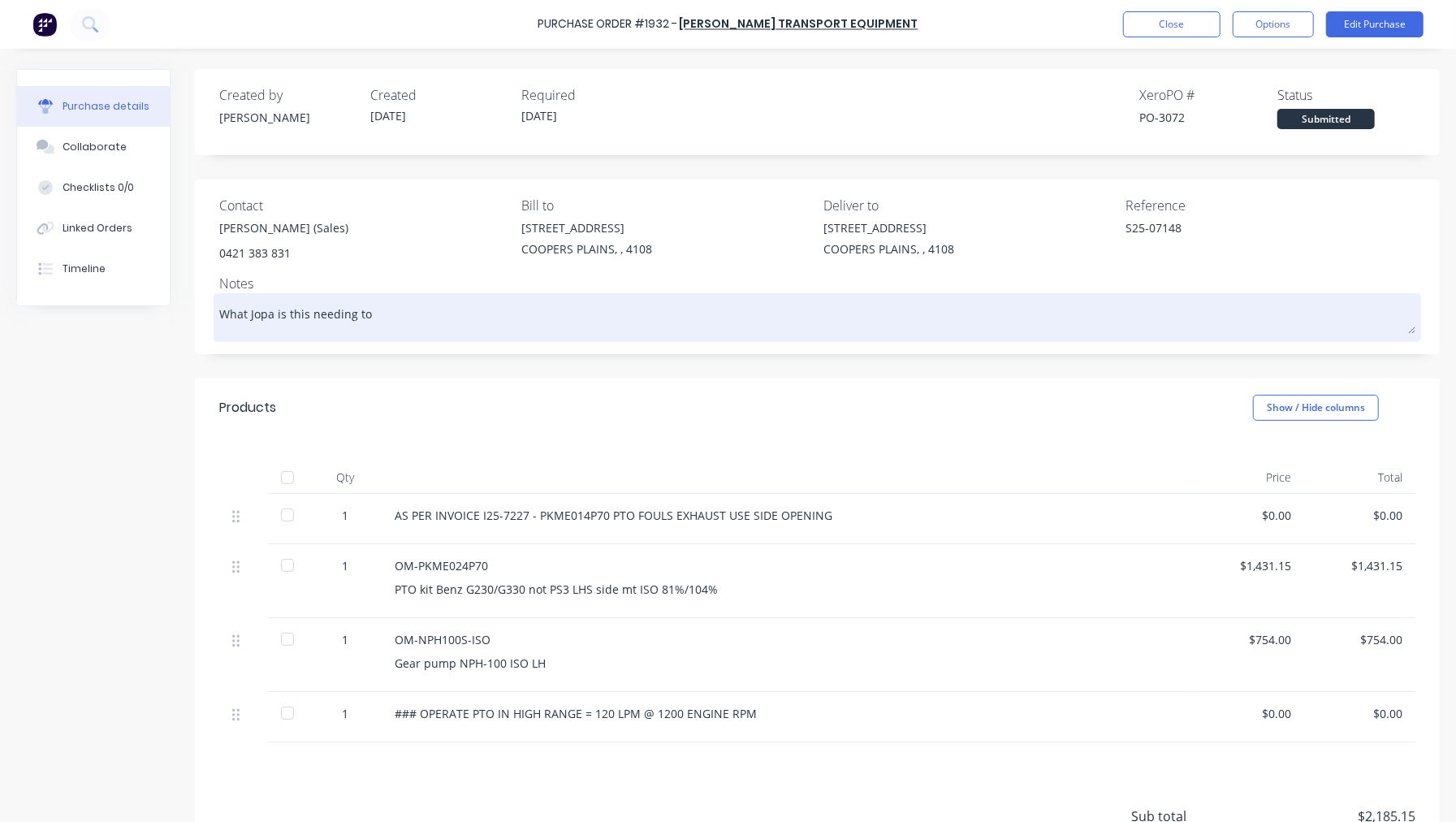
type textarea "What Jopa is this needing to b"
type textarea "x"
type textarea "What Jopa is this needing to be"
type textarea "x"
type textarea "What Jopa is this needing to be l"
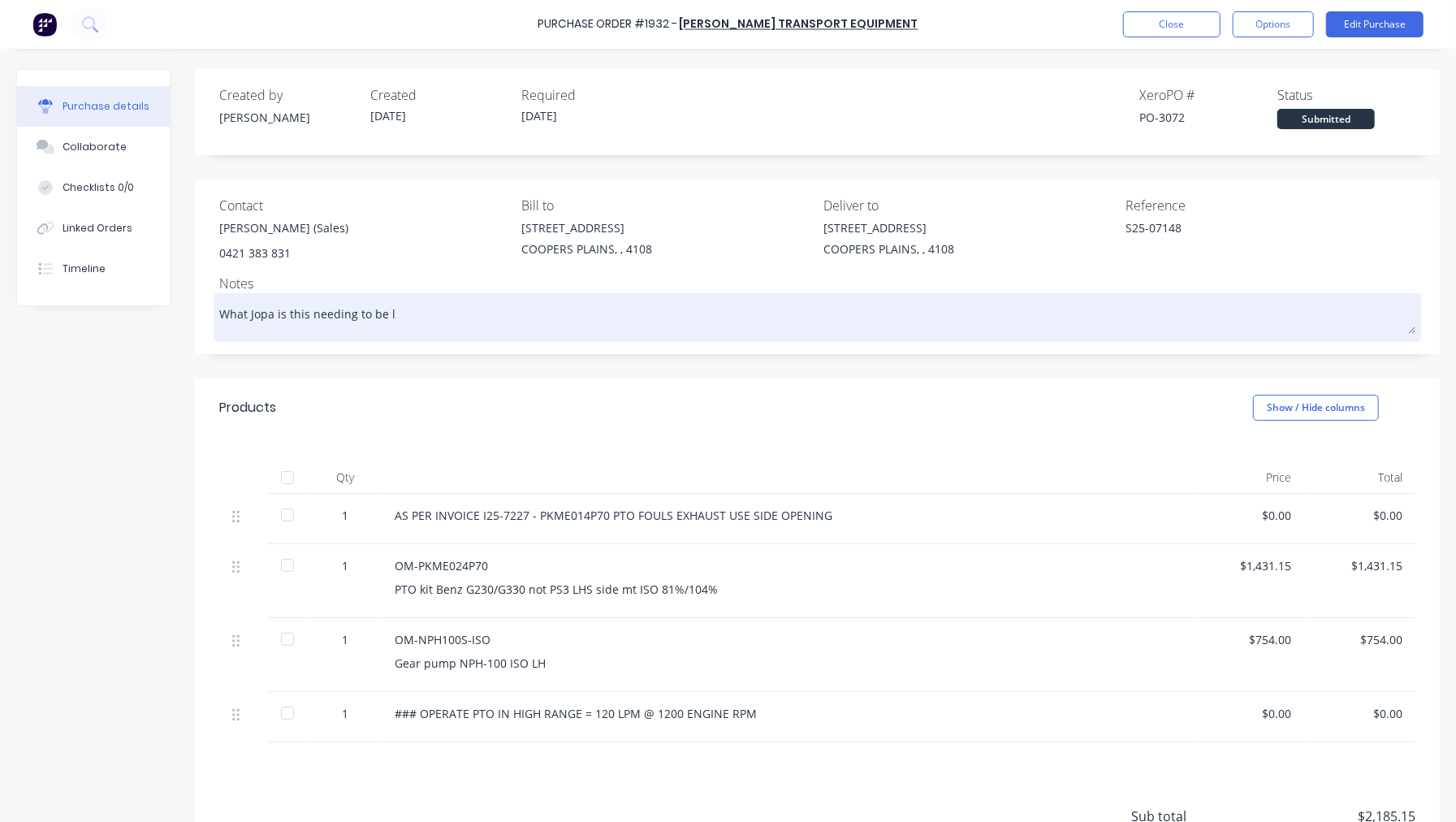
type textarea "x"
type textarea "What Jopa is this needing to be li"
type textarea "x"
type textarea "What Jopa is this needing to be lin"
type textarea "x"
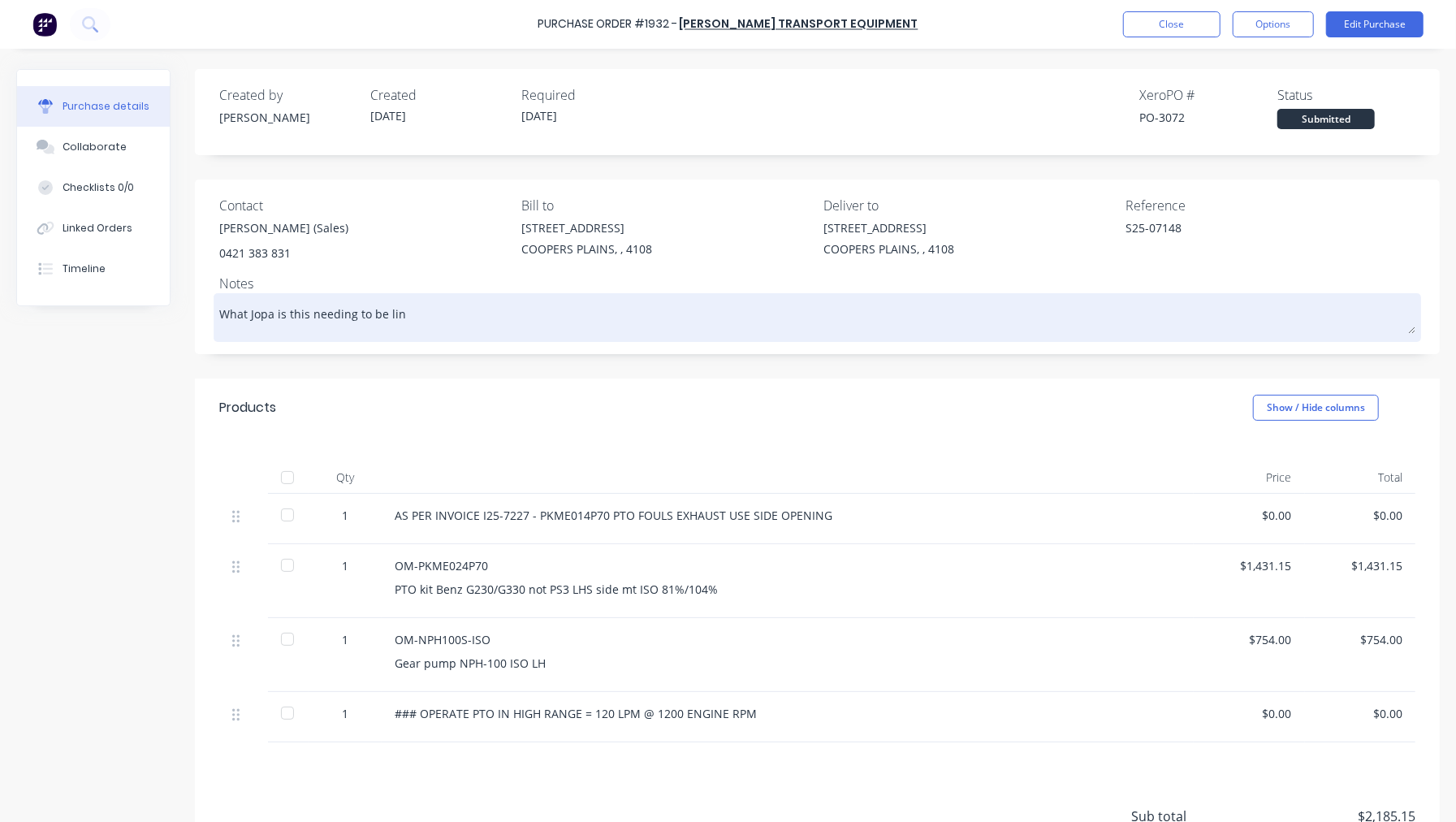
type textarea "What Jopa is this needing to be link"
type textarea "x"
type textarea "What Jopa is this needing to be linke"
type textarea "x"
type textarea "What Jopa is this needing to be linked"
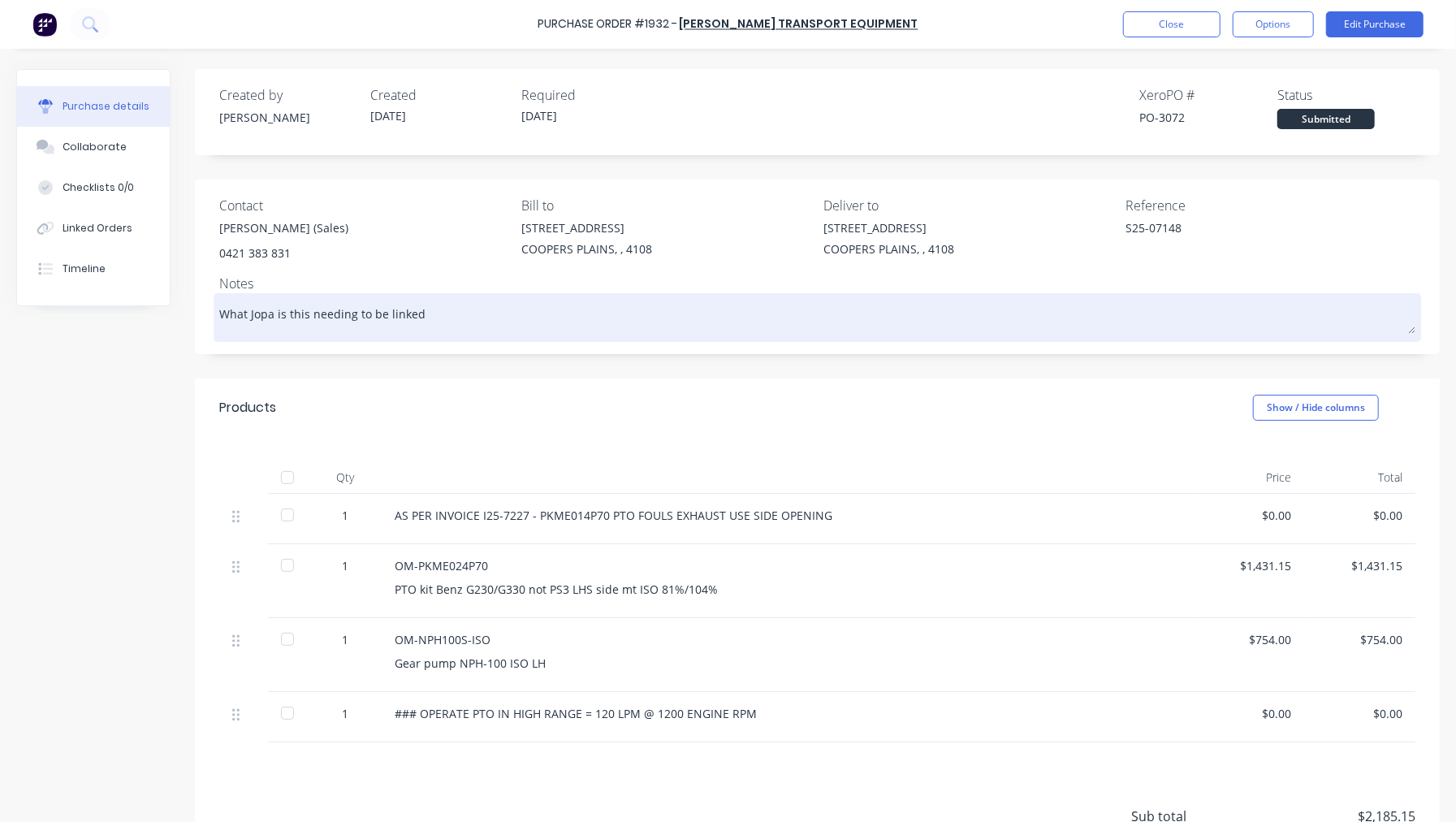
type textarea "x"
type textarea "What Jopa is this needing to be linked"
type textarea "x"
type textarea "What Jopa is this needing to be linked t"
type textarea "x"
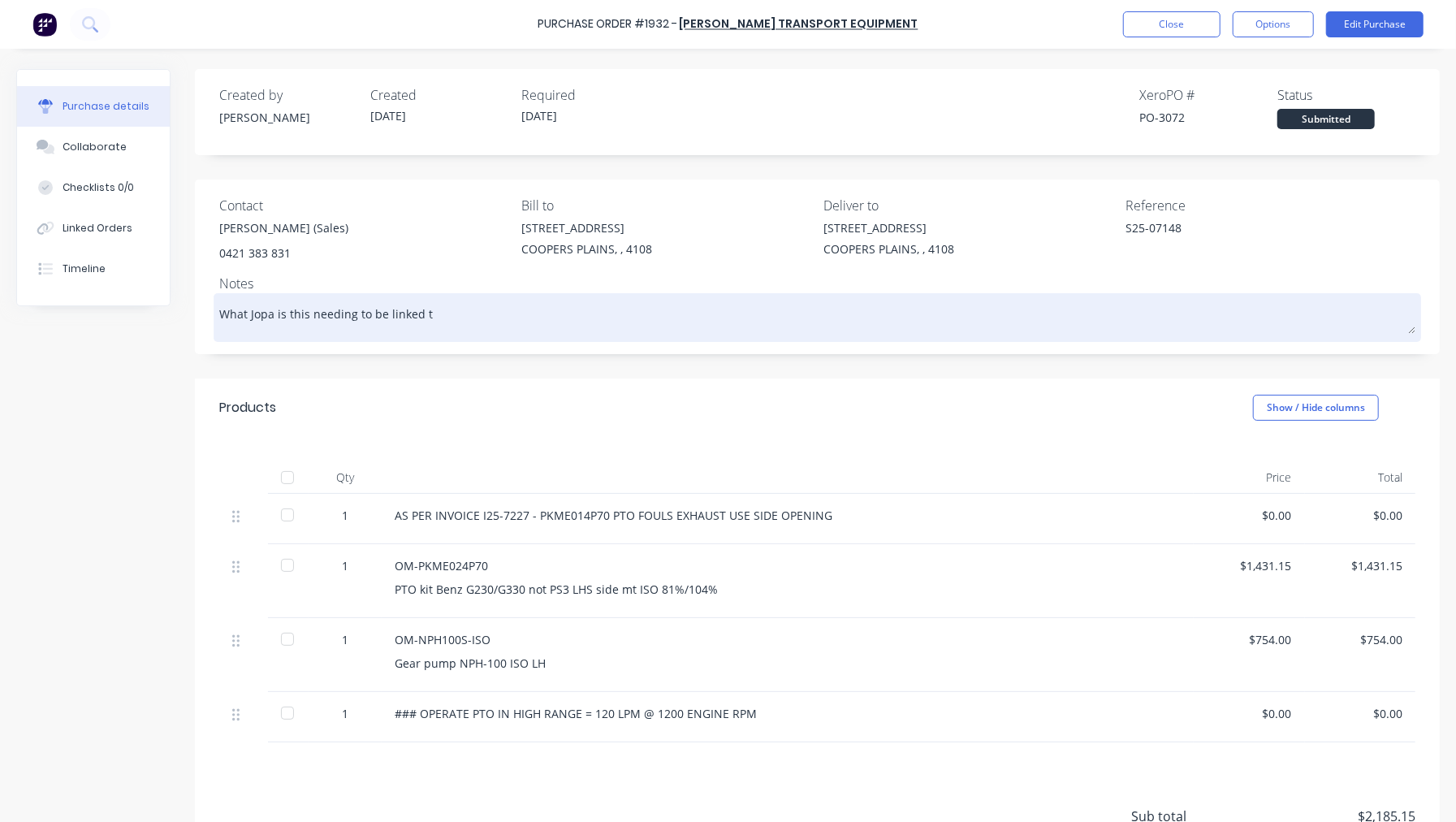
type textarea "What Jopa is this needing to be linked to"
type textarea "x"
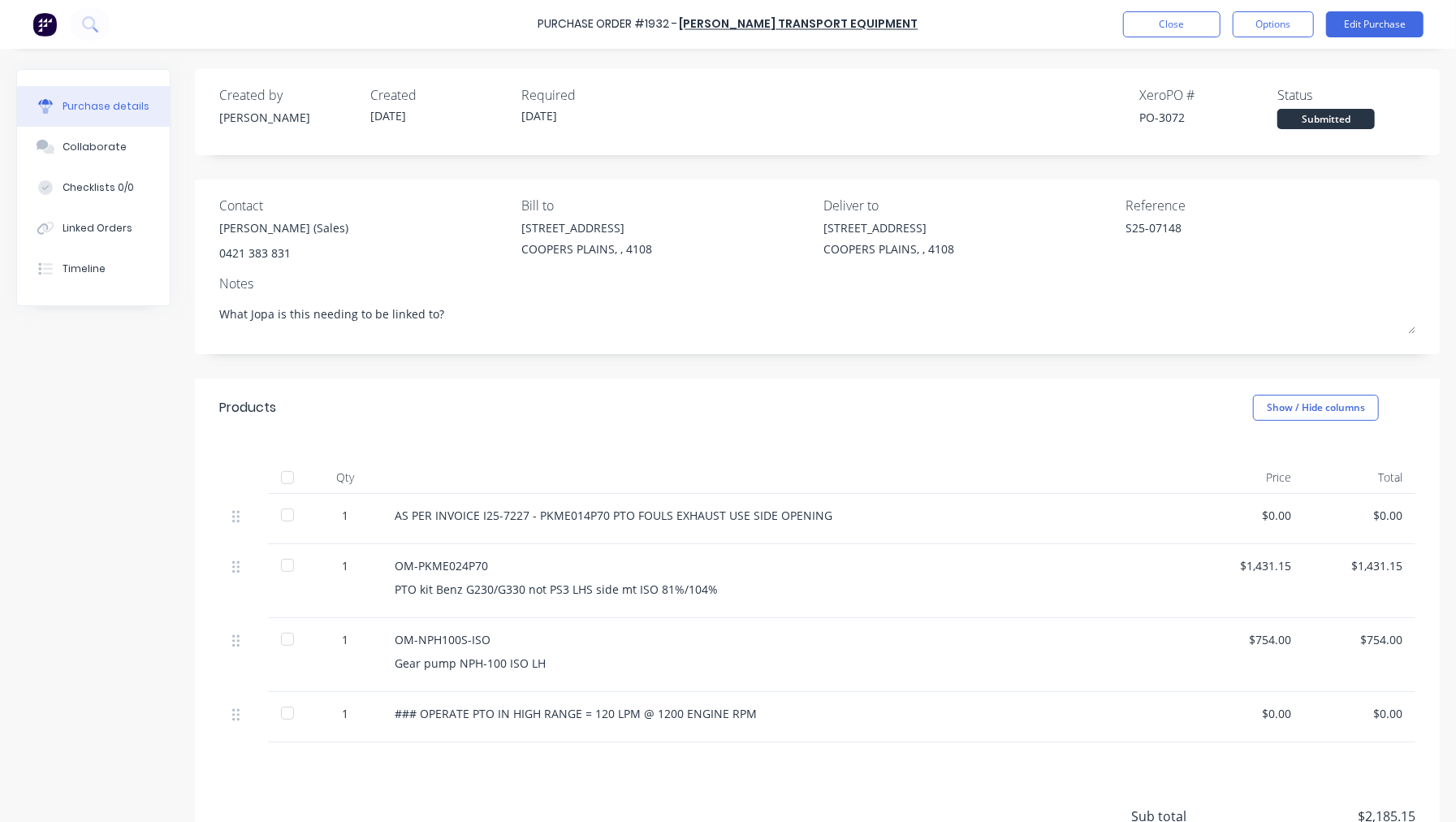
type textarea "What Jopa is this needing to be linked to?"
type textarea "x"
type textarea "What Jopa is this needing to be linked to?"
click at [115, 141] on div "Collaborate" at bounding box center [94, 147] width 64 height 15
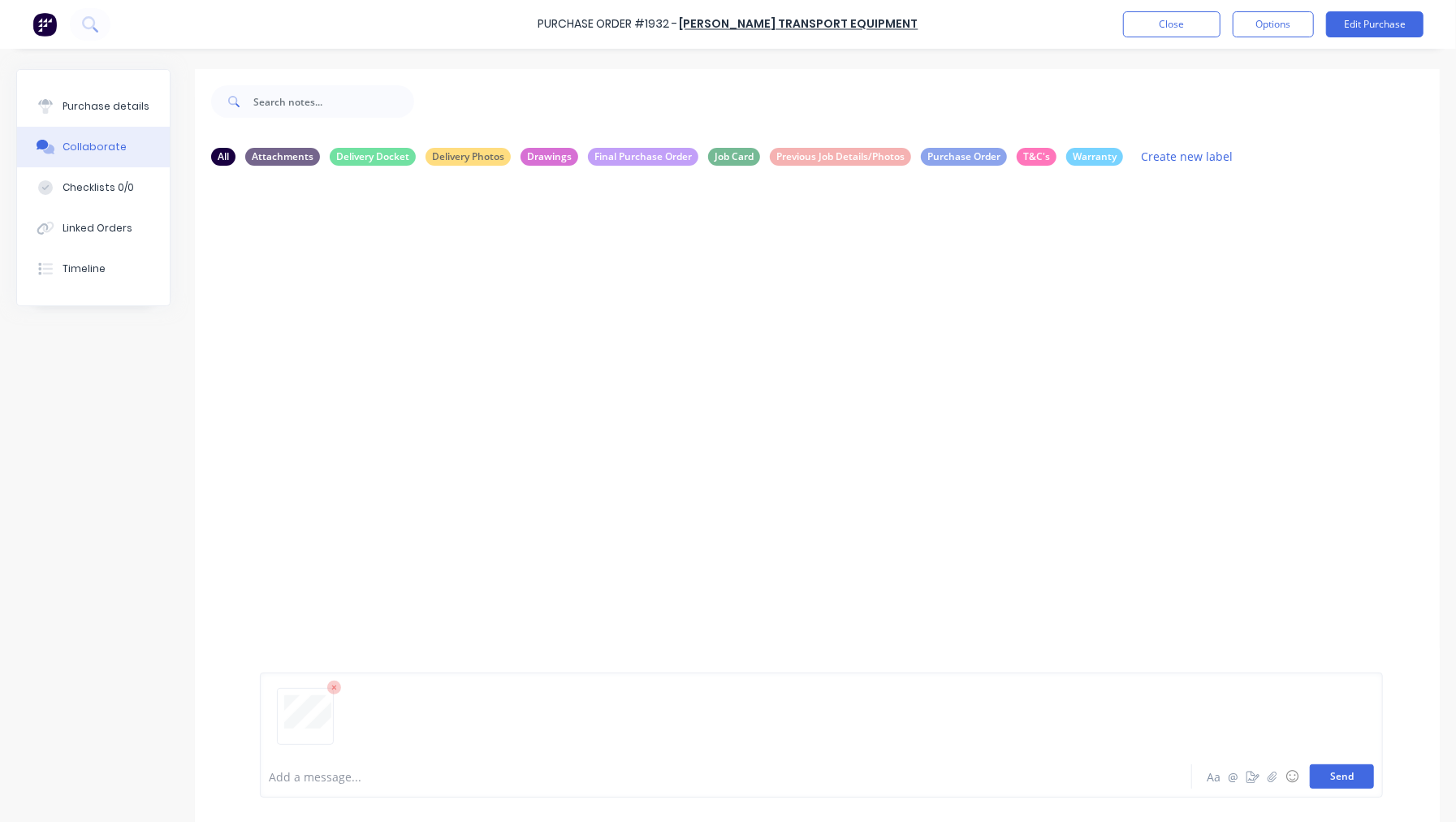
click at [1337, 781] on button "Send" at bounding box center [1342, 776] width 64 height 24
click at [75, 100] on div "Purchase details" at bounding box center [105, 107] width 86 height 15
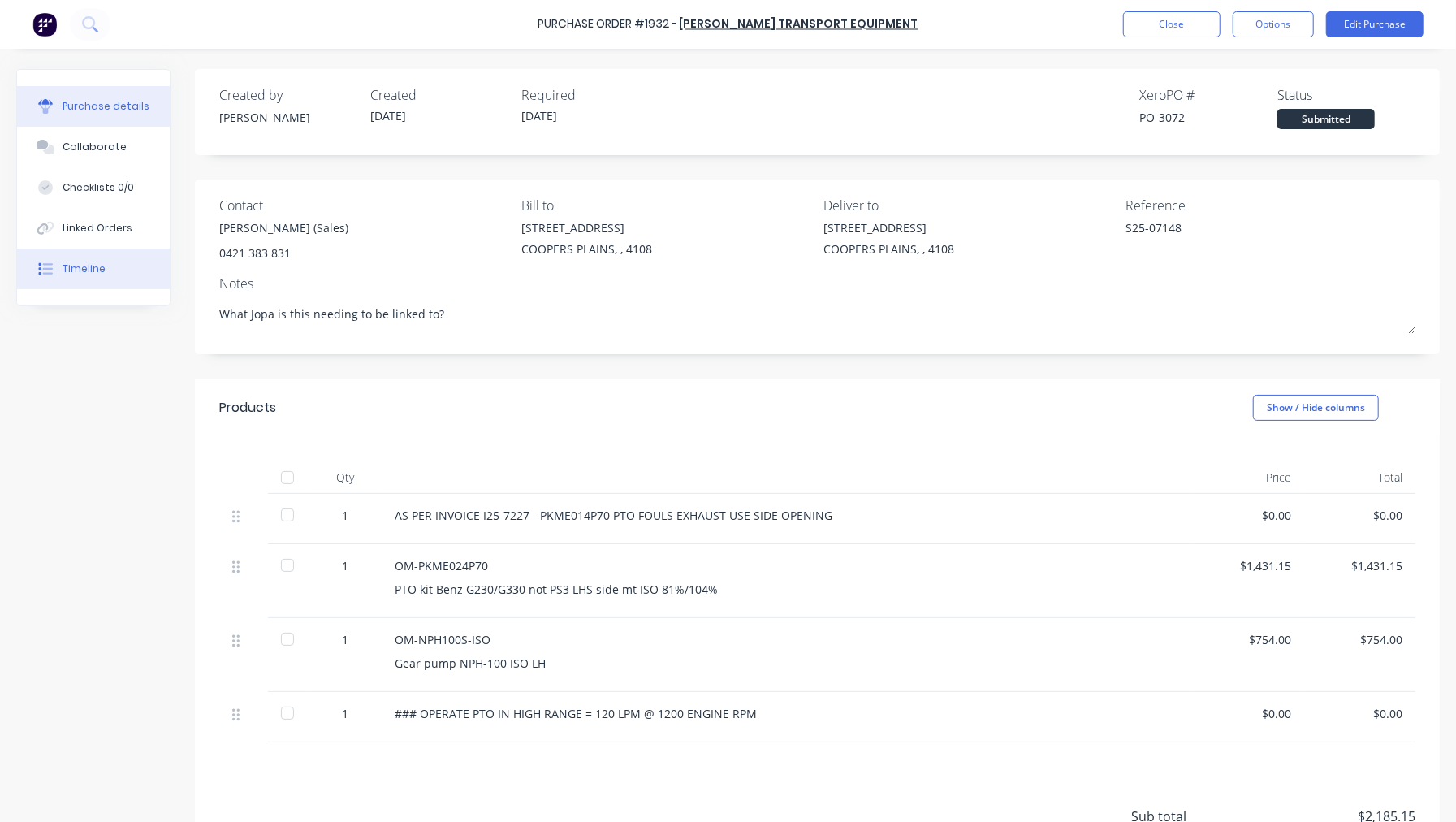
click at [84, 259] on button "Timeline" at bounding box center [93, 269] width 152 height 41
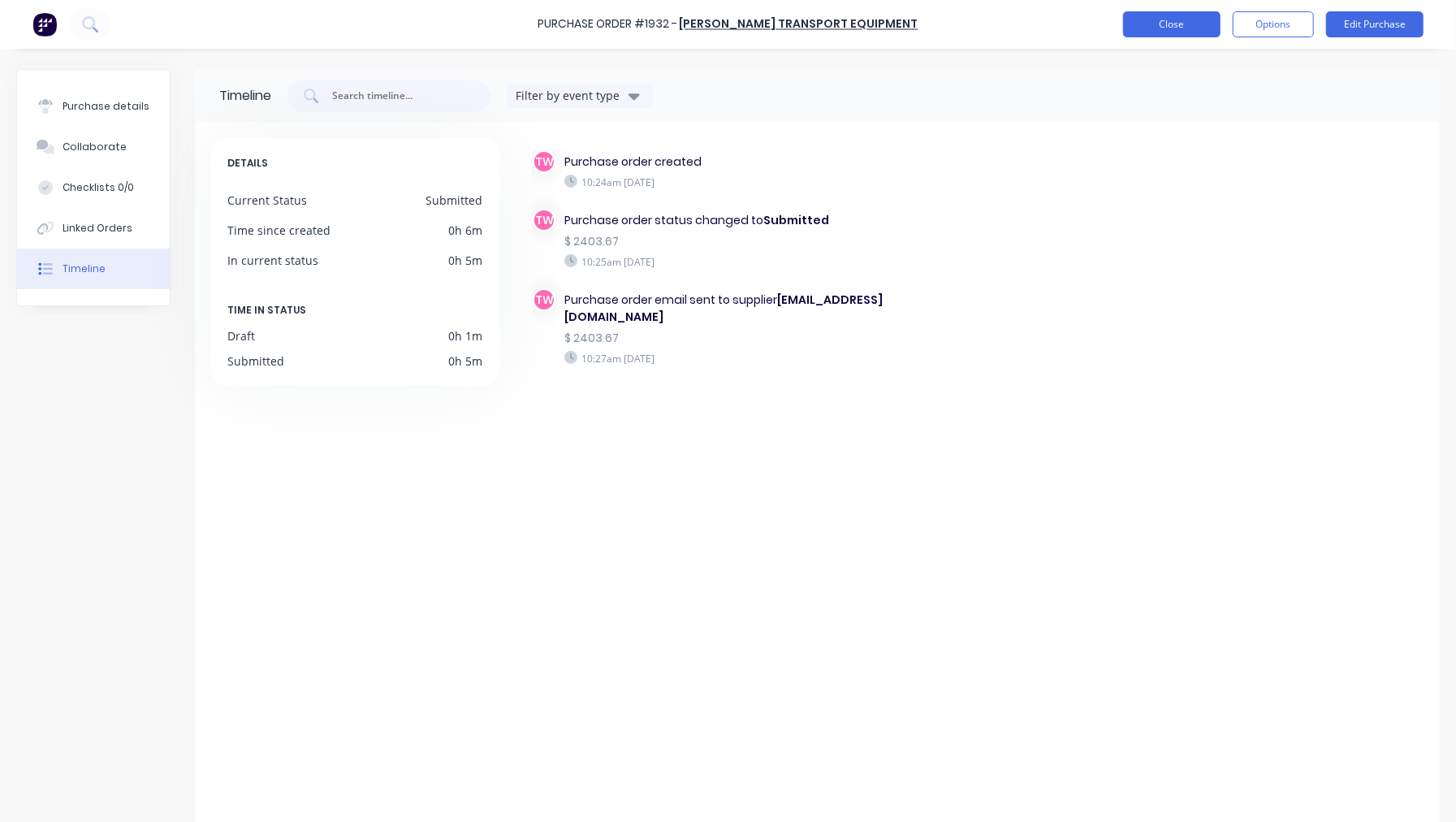
click at [1167, 25] on button "Close" at bounding box center [1171, 24] width 98 height 26
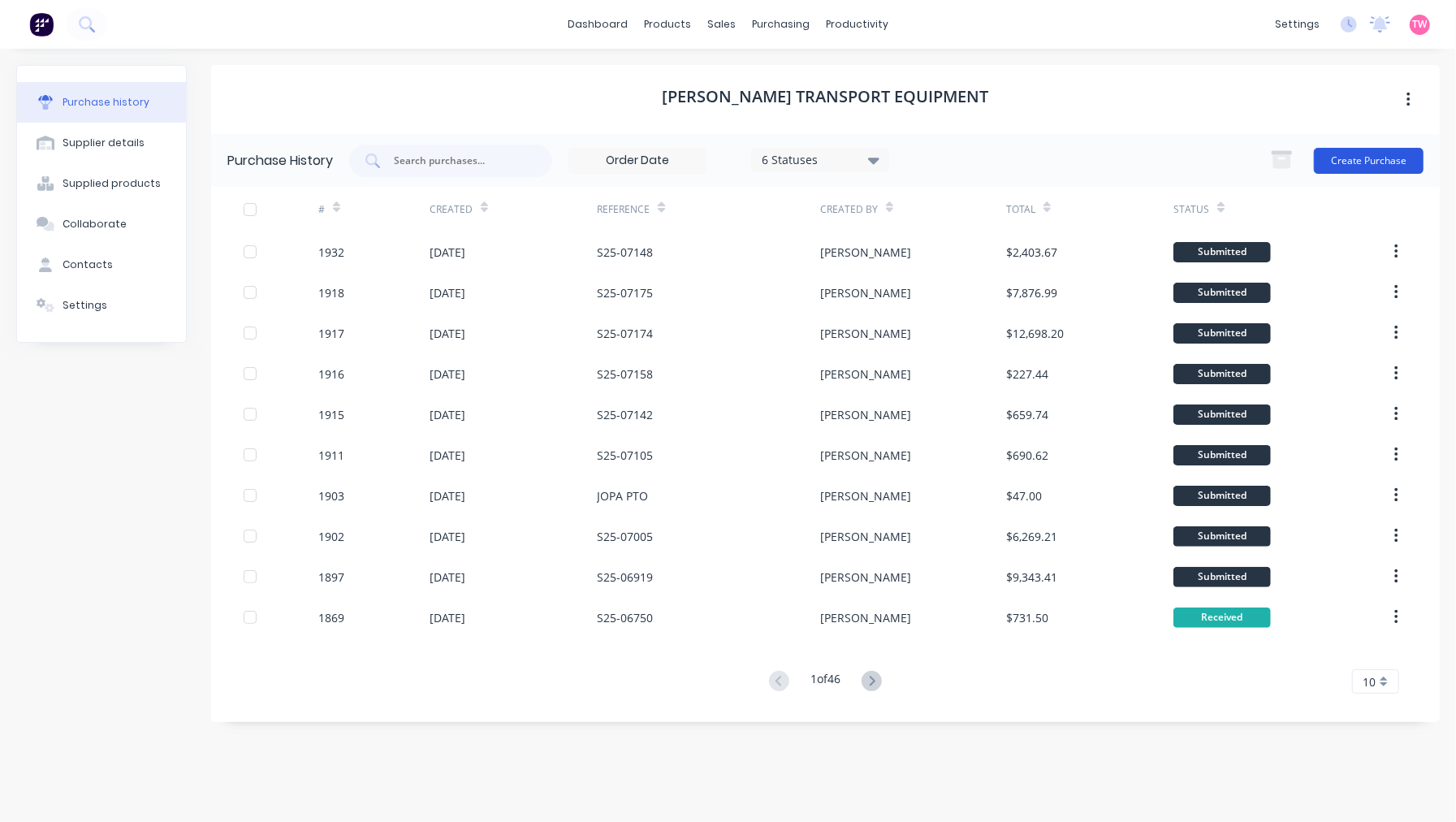
click at [1358, 161] on button "Create Purchase" at bounding box center [1369, 161] width 110 height 26
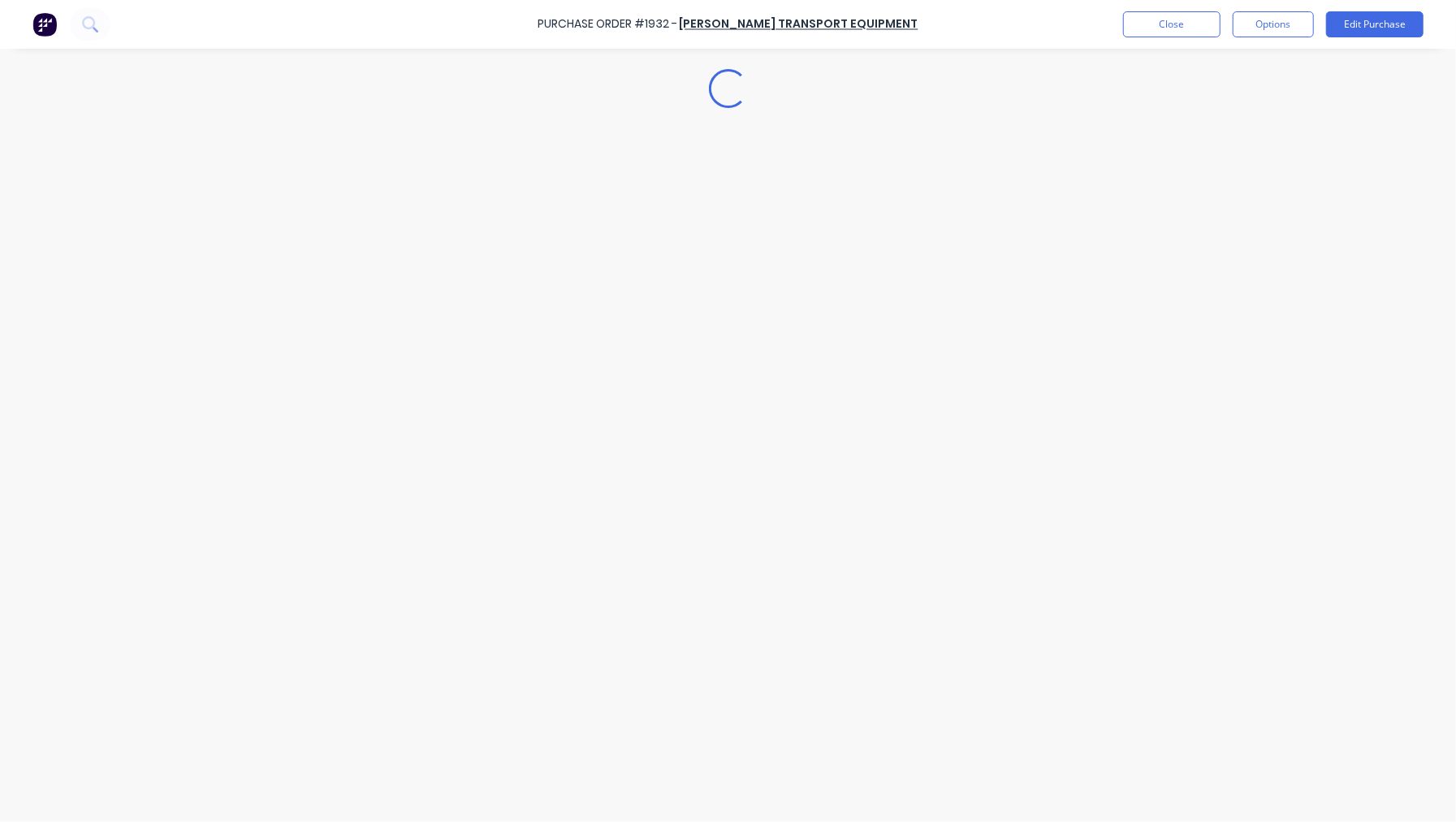
type textarea "x"
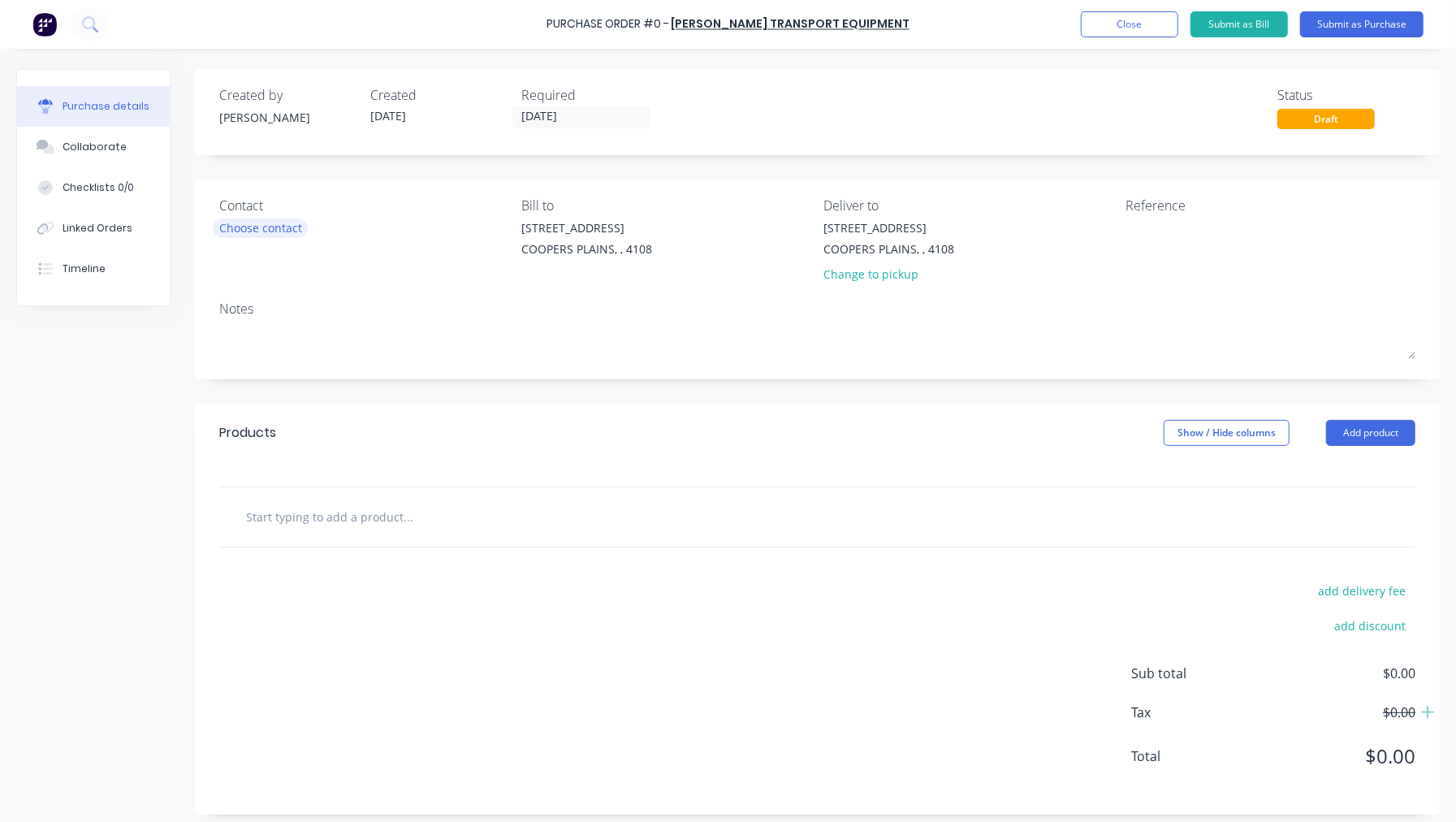
click at [270, 225] on div "Choose contact" at bounding box center [260, 228] width 83 height 17
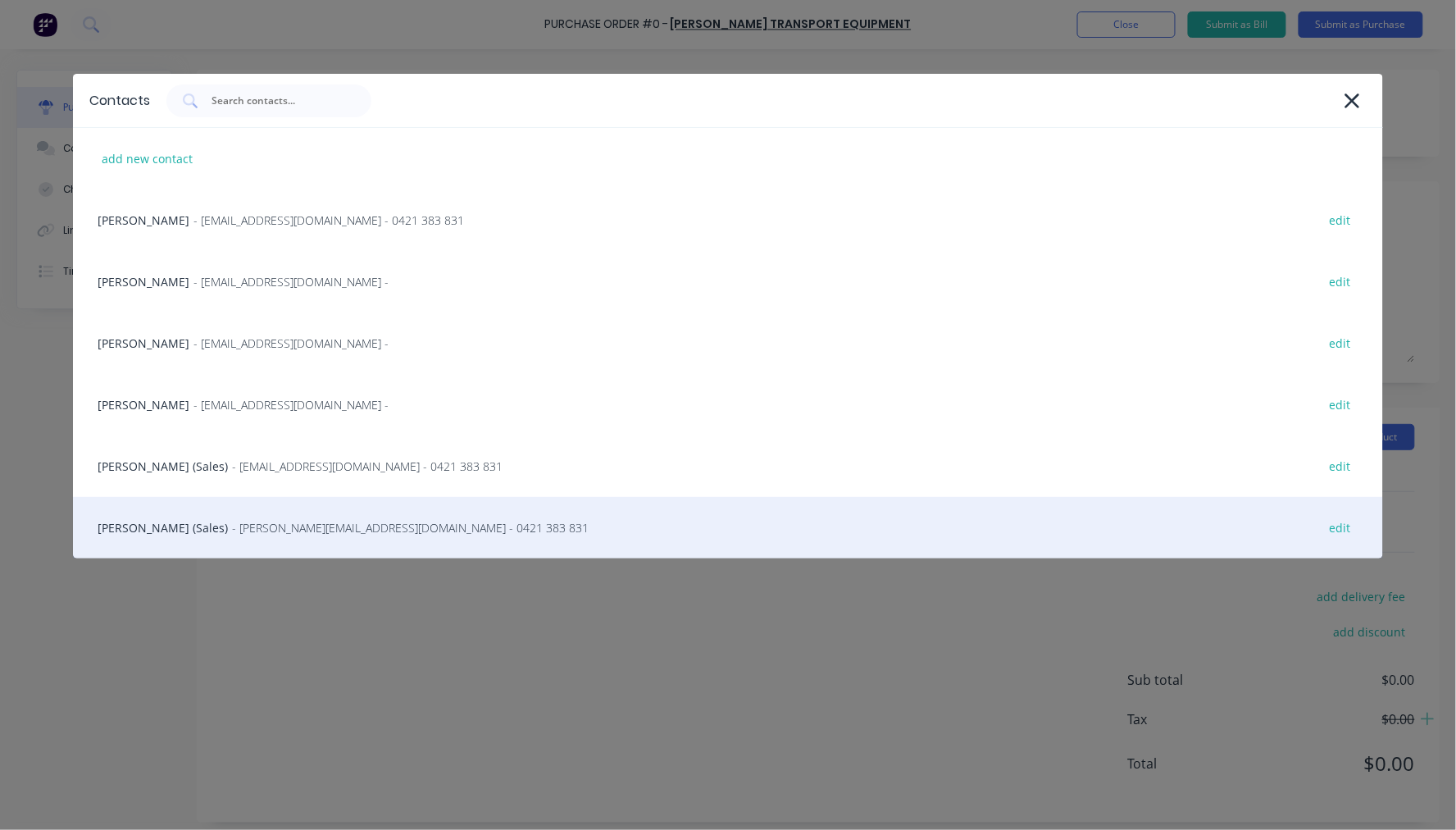
click at [182, 519] on div "Steve Erfurth (Sales) - stevee@ste.com.au - 0421 383 831 edit" at bounding box center [728, 528] width 1310 height 62
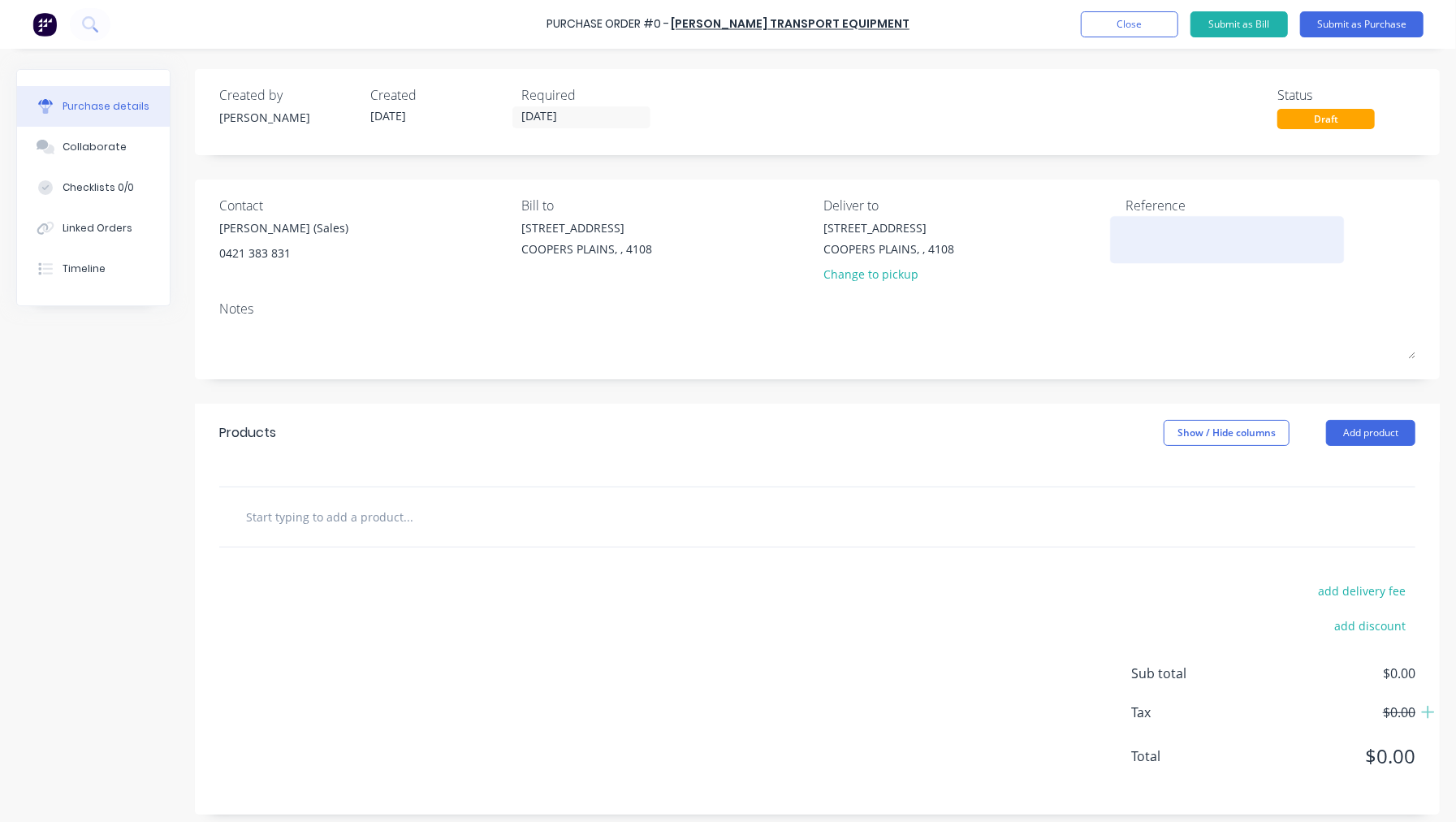
click at [1133, 240] on textarea at bounding box center [1227, 237] width 203 height 36
paste textarea "S25-07176"
type textarea "S25-07176"
type textarea "x"
type textarea "S25-07176"
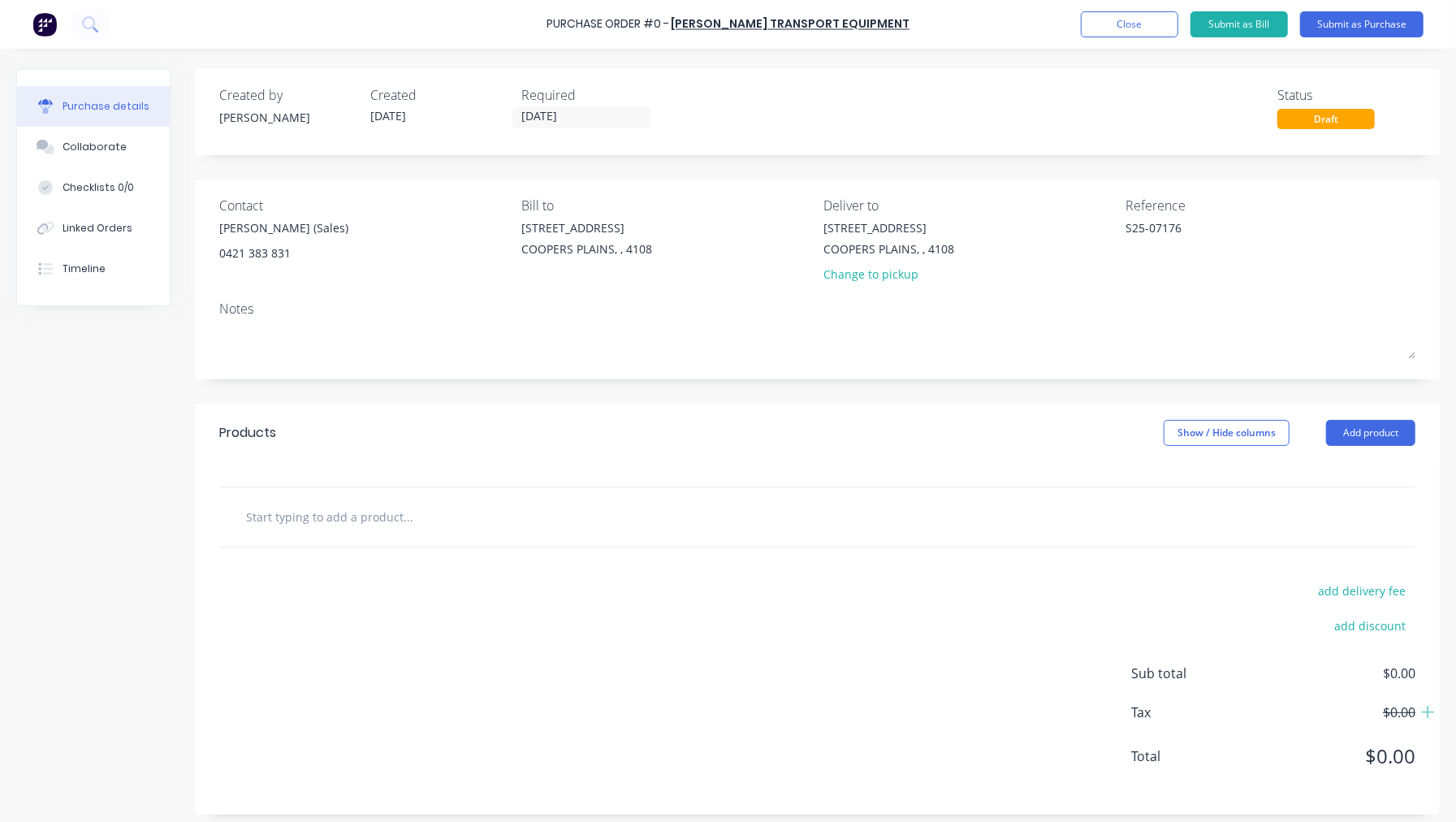
click at [353, 522] on input "text" at bounding box center [407, 516] width 324 height 33
paste input "HINO FE1426, ALLISON 2500 CHIPPER TIPPER , WELL MT HOIST 3800MM PIVOTS"
type textarea "x"
type input "HINO FE1426, ALLISON 2500 CHIPPER TIPPER , WELL MT HOIST 3800MM PIVOTS"
type textarea "x"
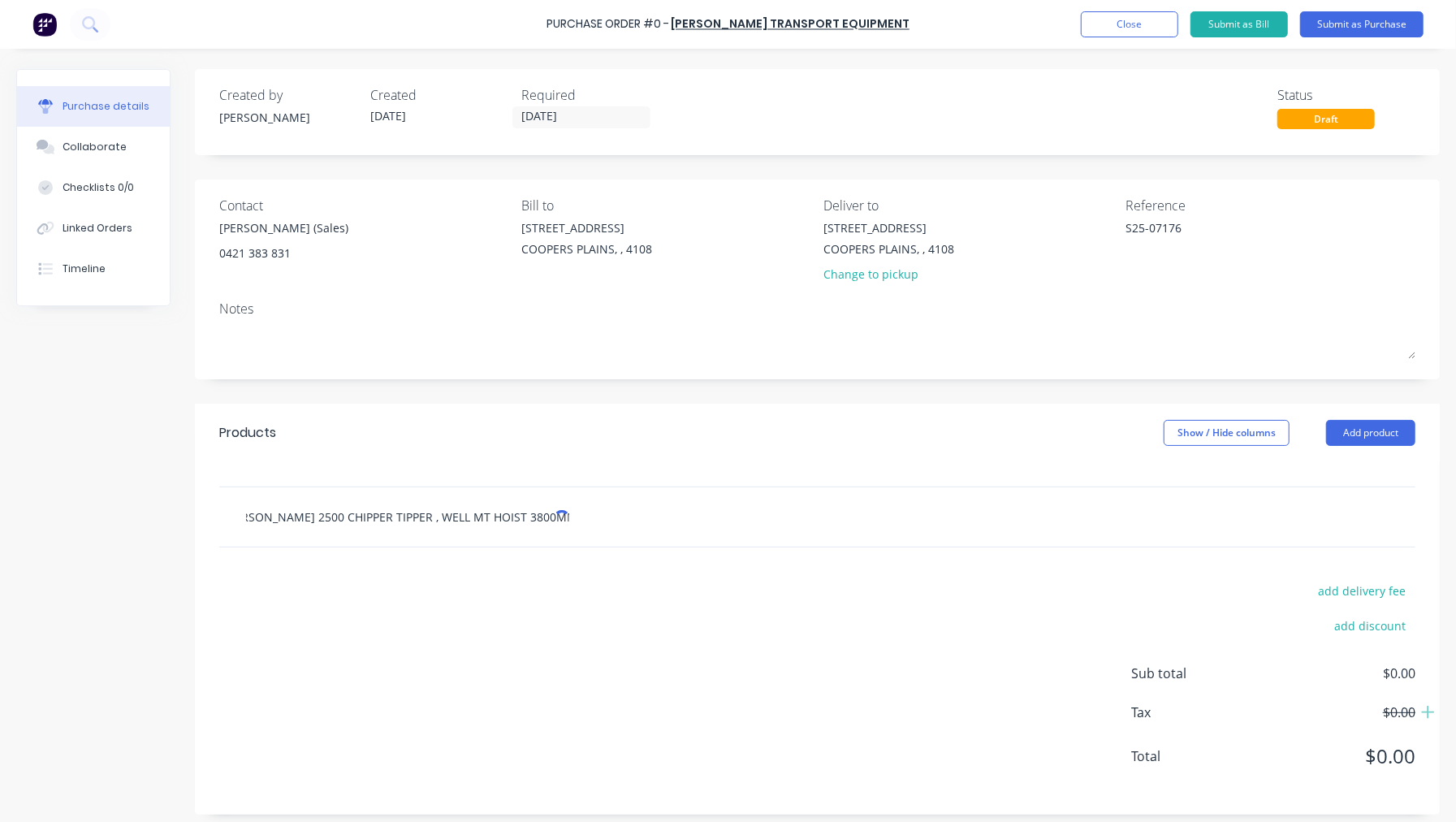
type input "HINO FE1426, ALLISON 2500 CHIPPER TIPPER , WELL MT HOIST 3800MM PIVOTS"
type textarea "x"
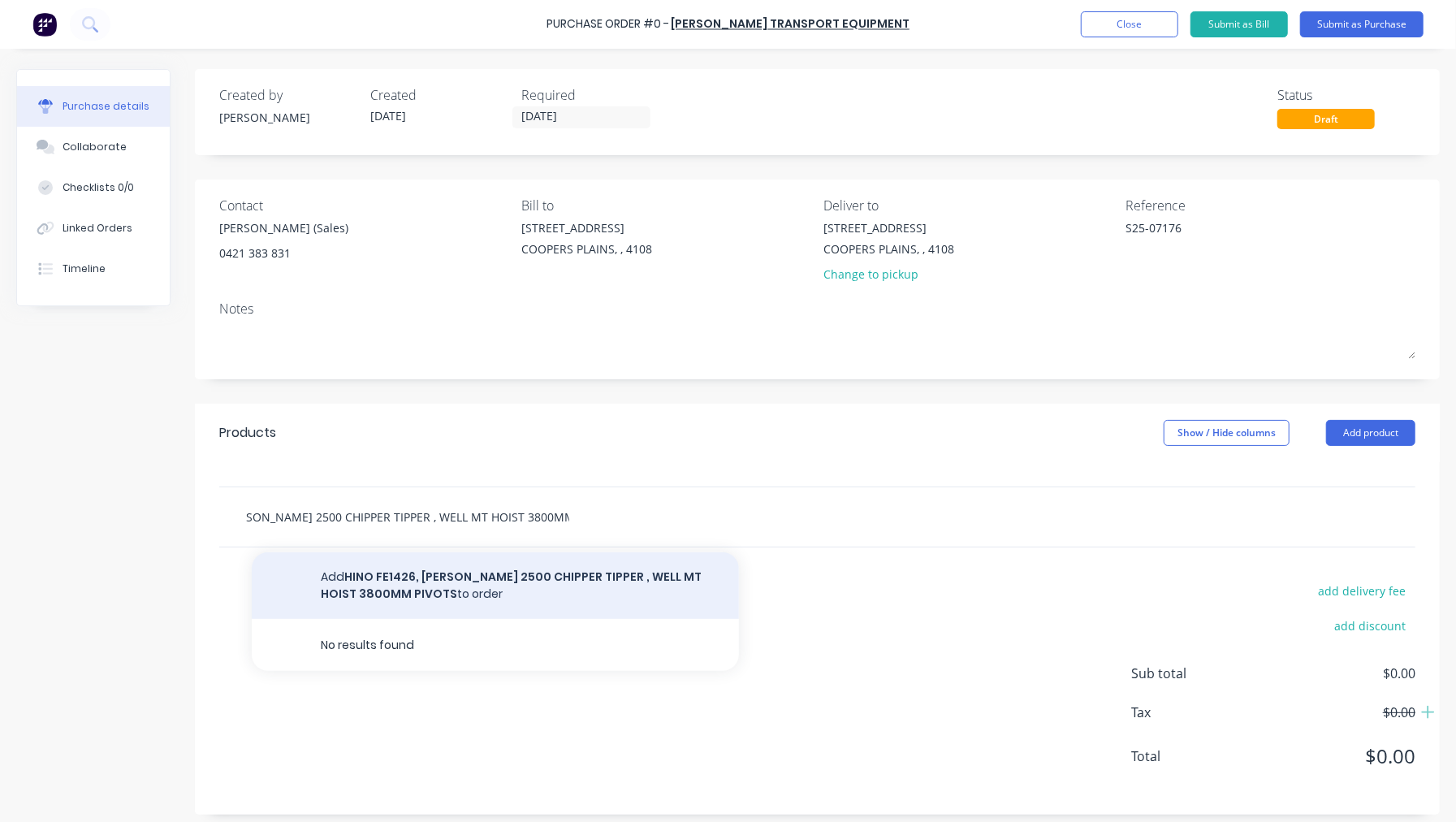
type input "HINO FE1426, ALLISON 2500 CHIPPER TIPPER , WELL MT HOIST 3800MM PIVOTS"
click at [505, 566] on button "Add HINO FE1426, ALLISON 2500 CHIPPER TIPPER , WELL MT HOIST 3800MM PIVOTS to o…" at bounding box center [496, 586] width 487 height 67
type textarea "x"
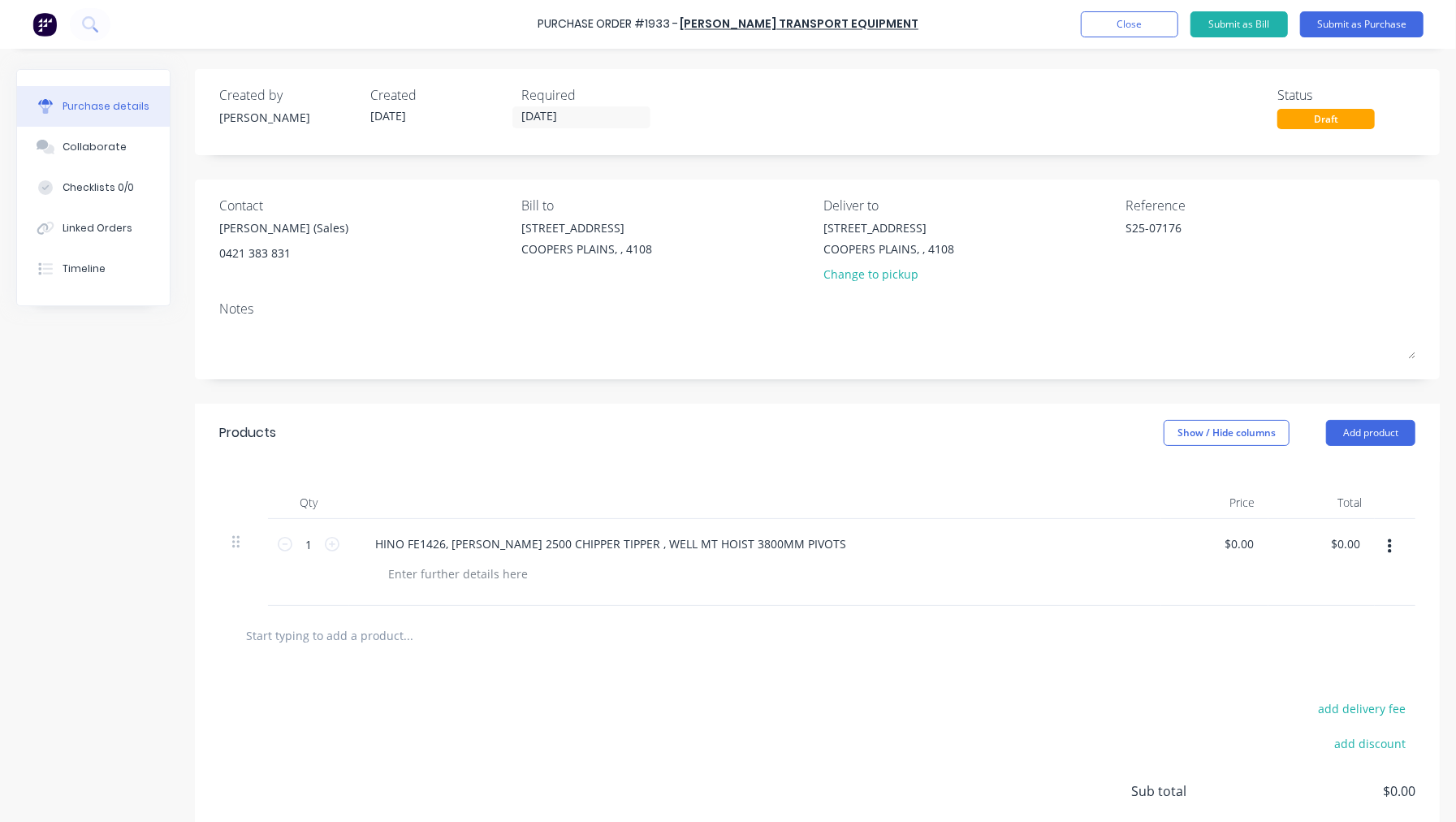
click at [325, 627] on input "text" at bounding box center [407, 635] width 324 height 33
paste input "PA45-2BJL11G08"
type textarea "x"
type input "PA45-2BJL11G08"
type textarea "x"
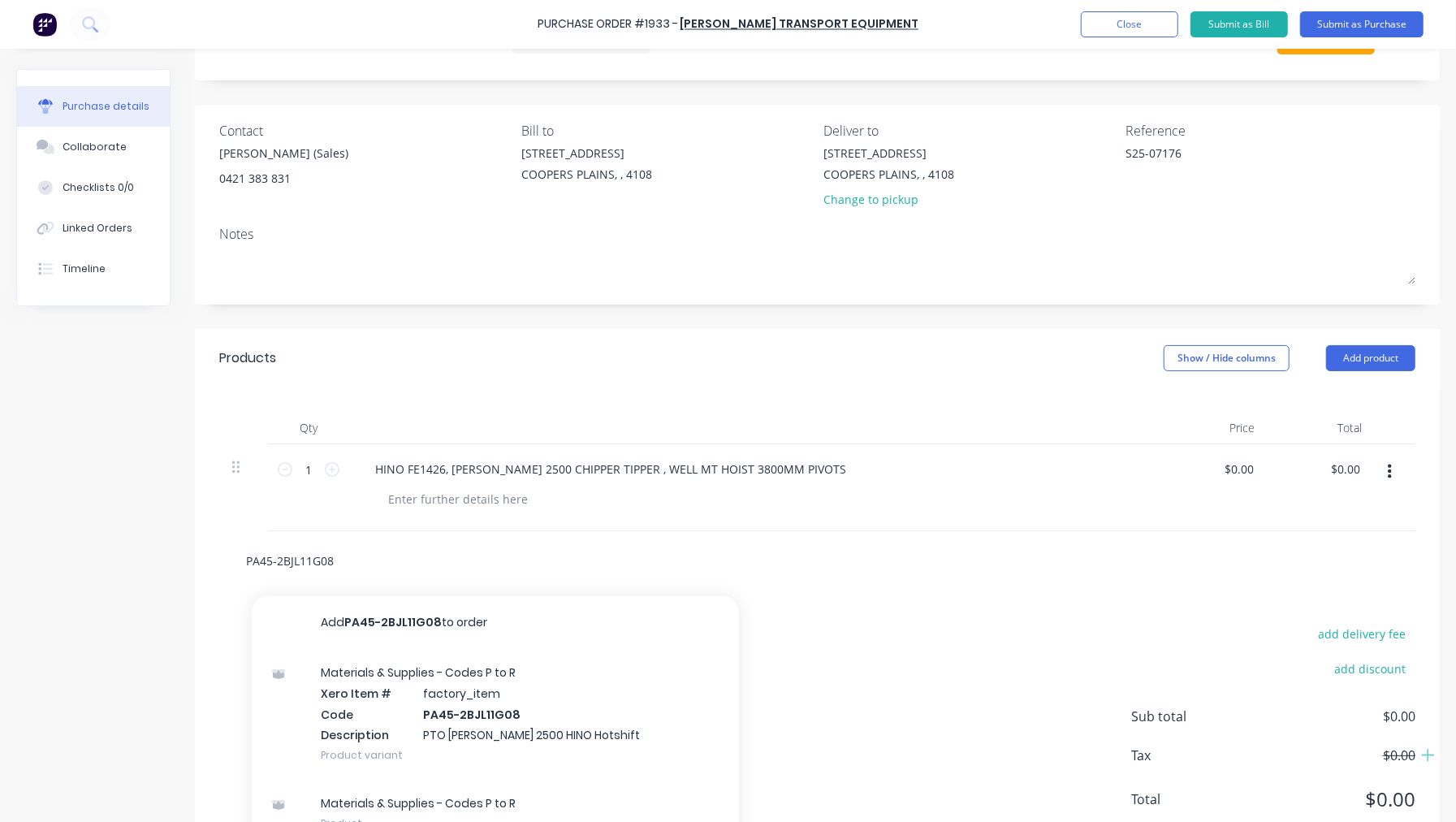
scroll to position [128, 0]
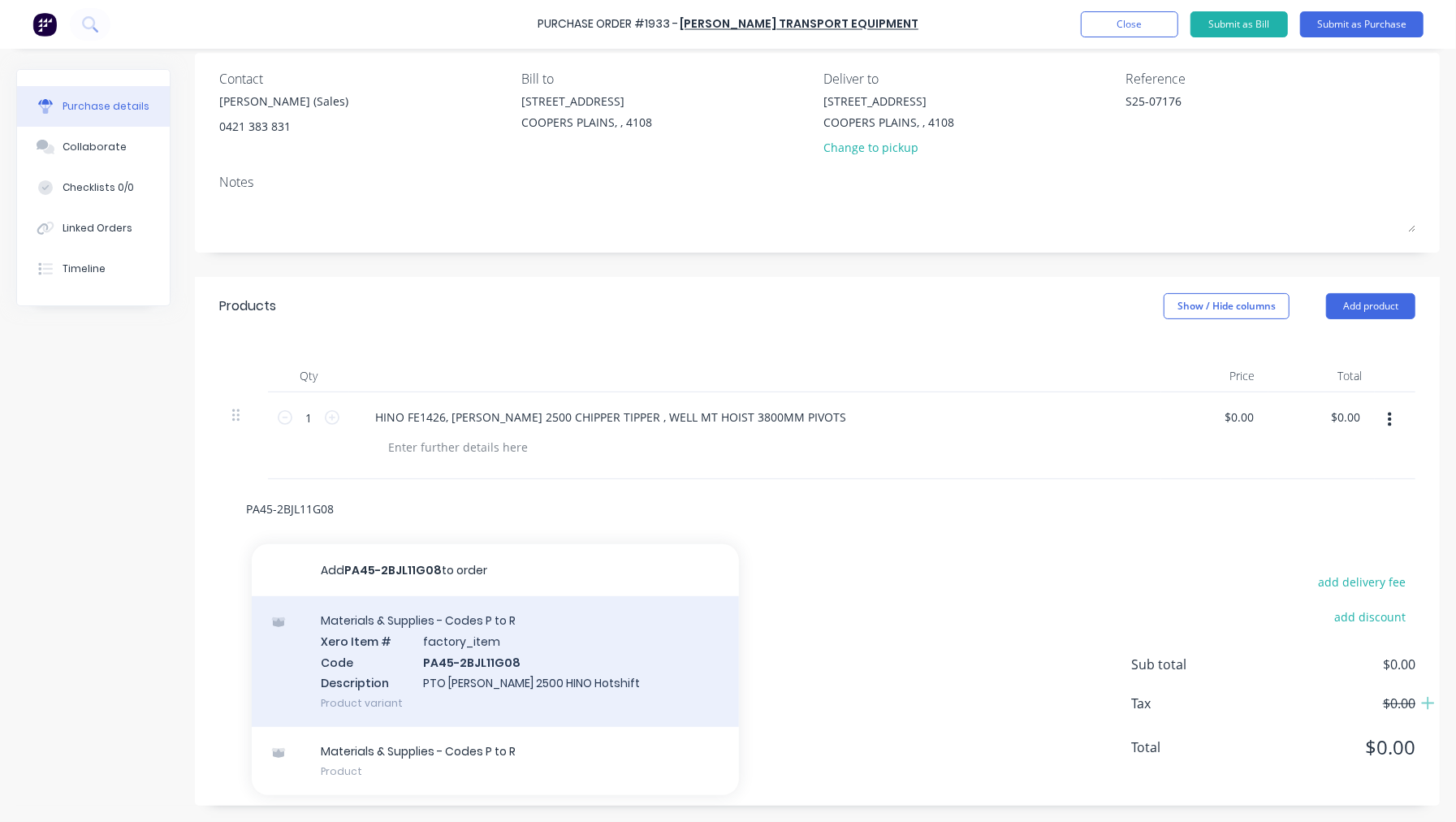
type input "PA45-2BJL11G08"
click at [544, 665] on div "Materials & Supplies - Codes P to R Xero Item # factory_item Code PA45-2BJL11G0…" at bounding box center [496, 661] width 487 height 131
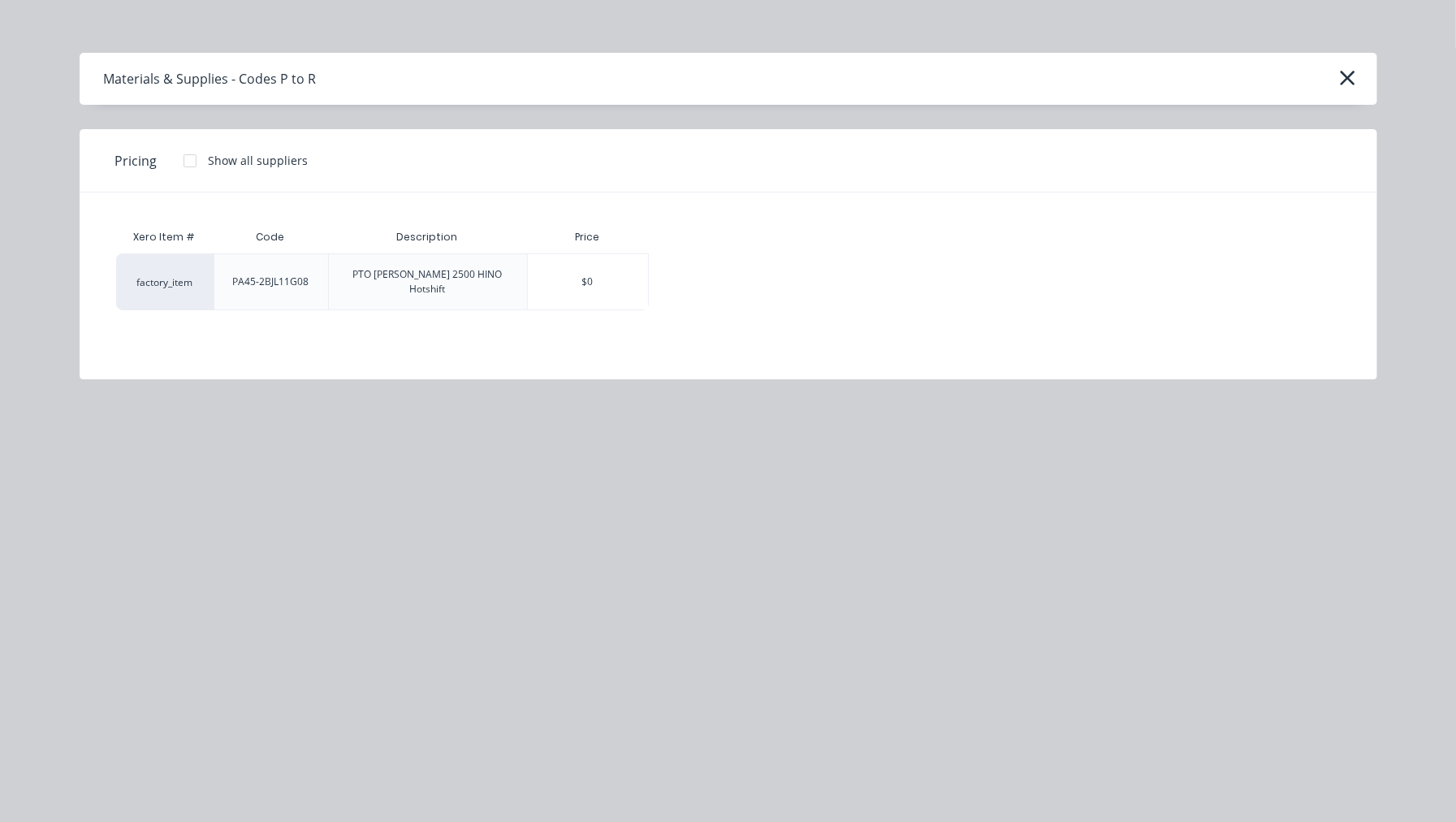
type textarea "x"
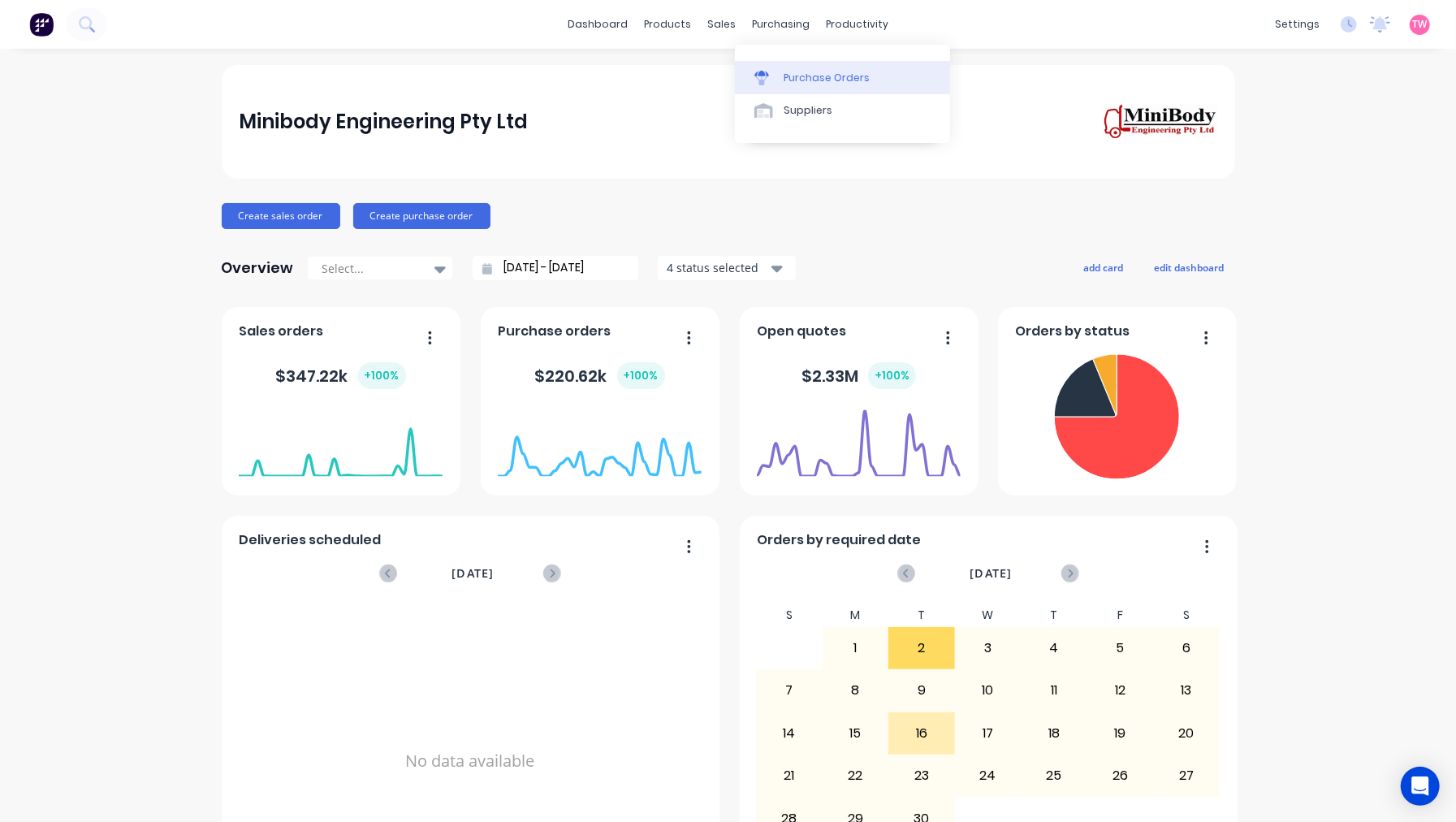
click at [841, 76] on div "Purchase Orders" at bounding box center [827, 78] width 86 height 15
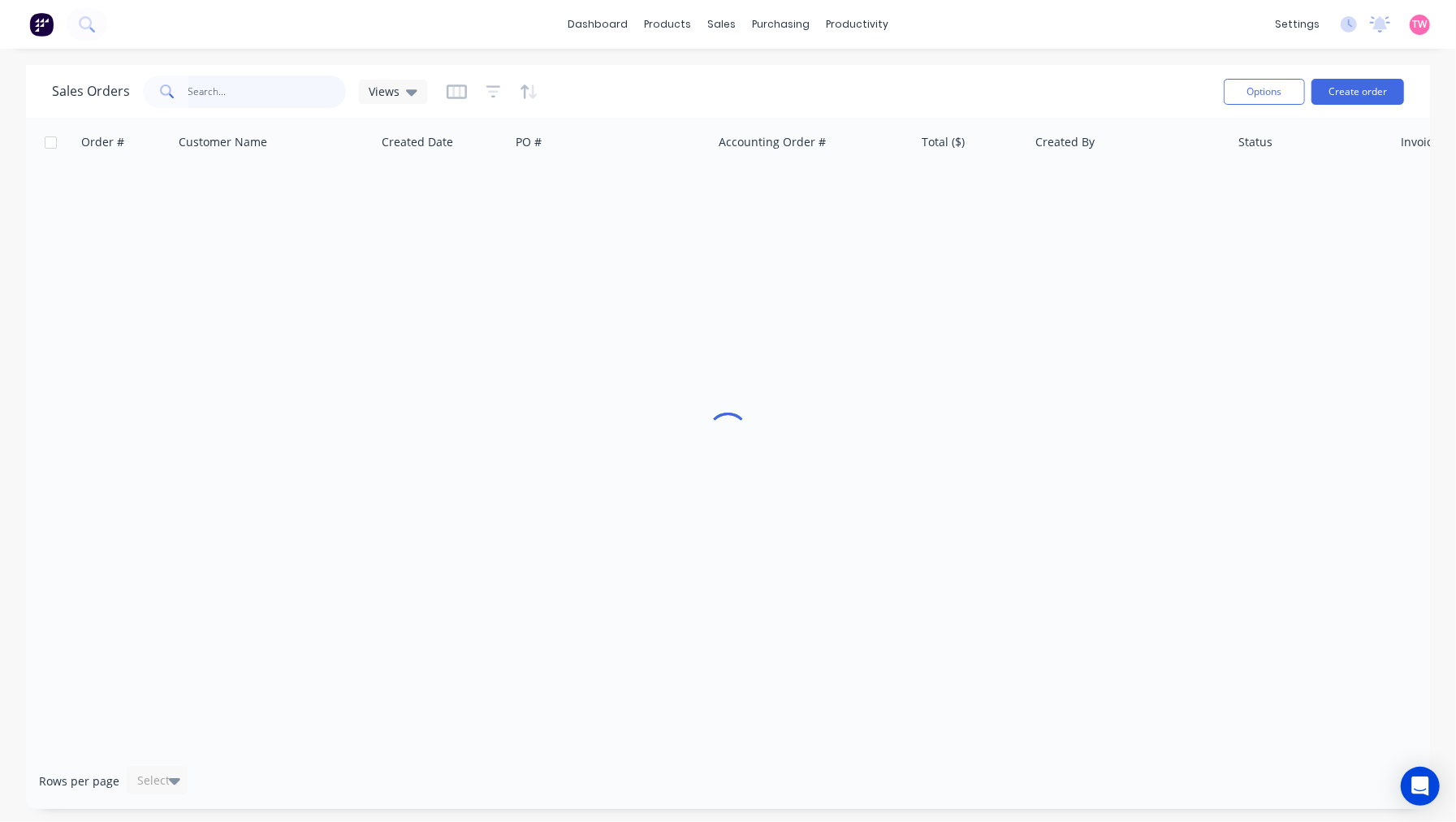
click at [258, 99] on input "text" at bounding box center [268, 91] width 158 height 33
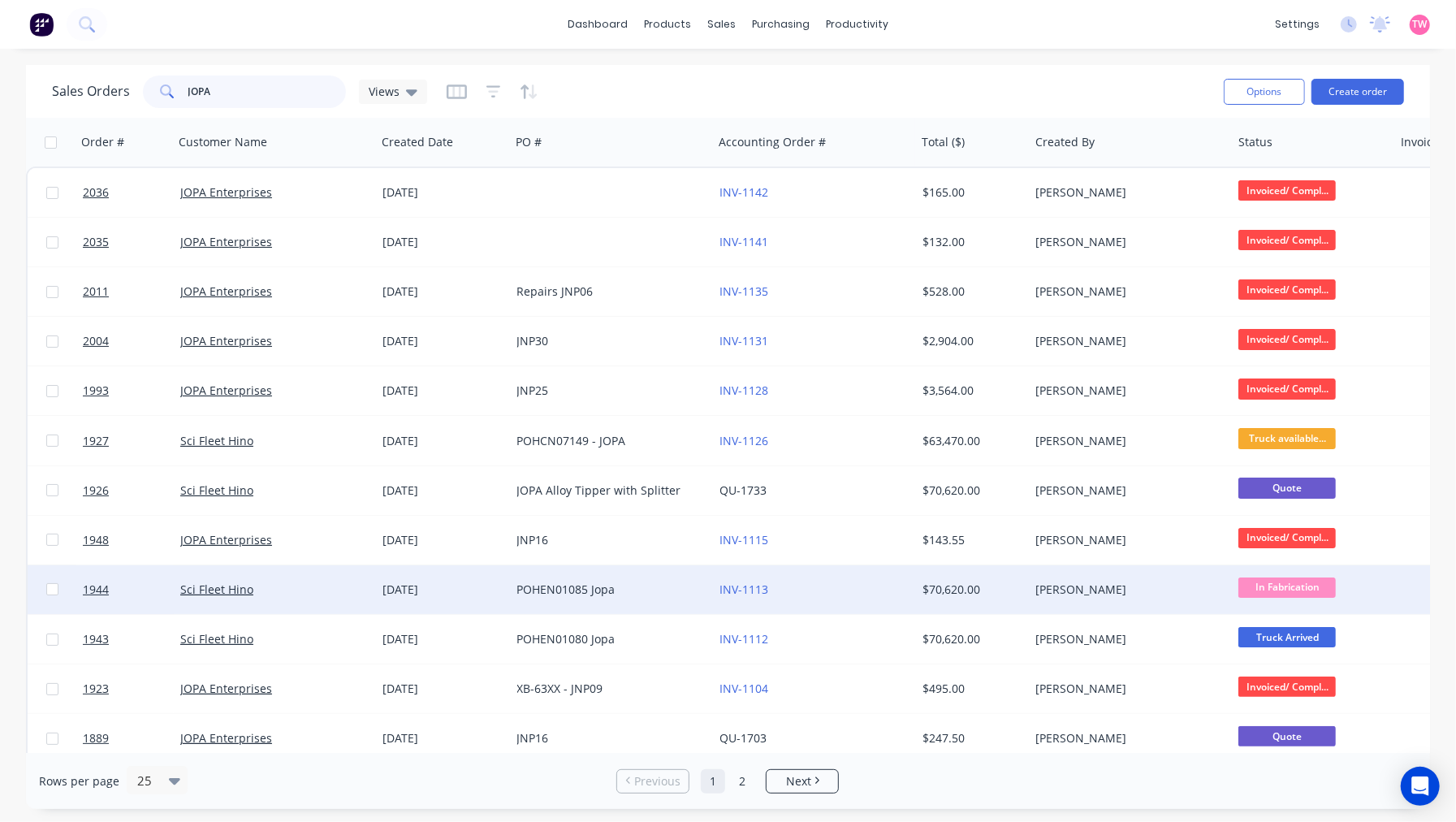
type input "JOPA"
click at [294, 593] on div "Sci Fleet Hino" at bounding box center [271, 589] width 180 height 16
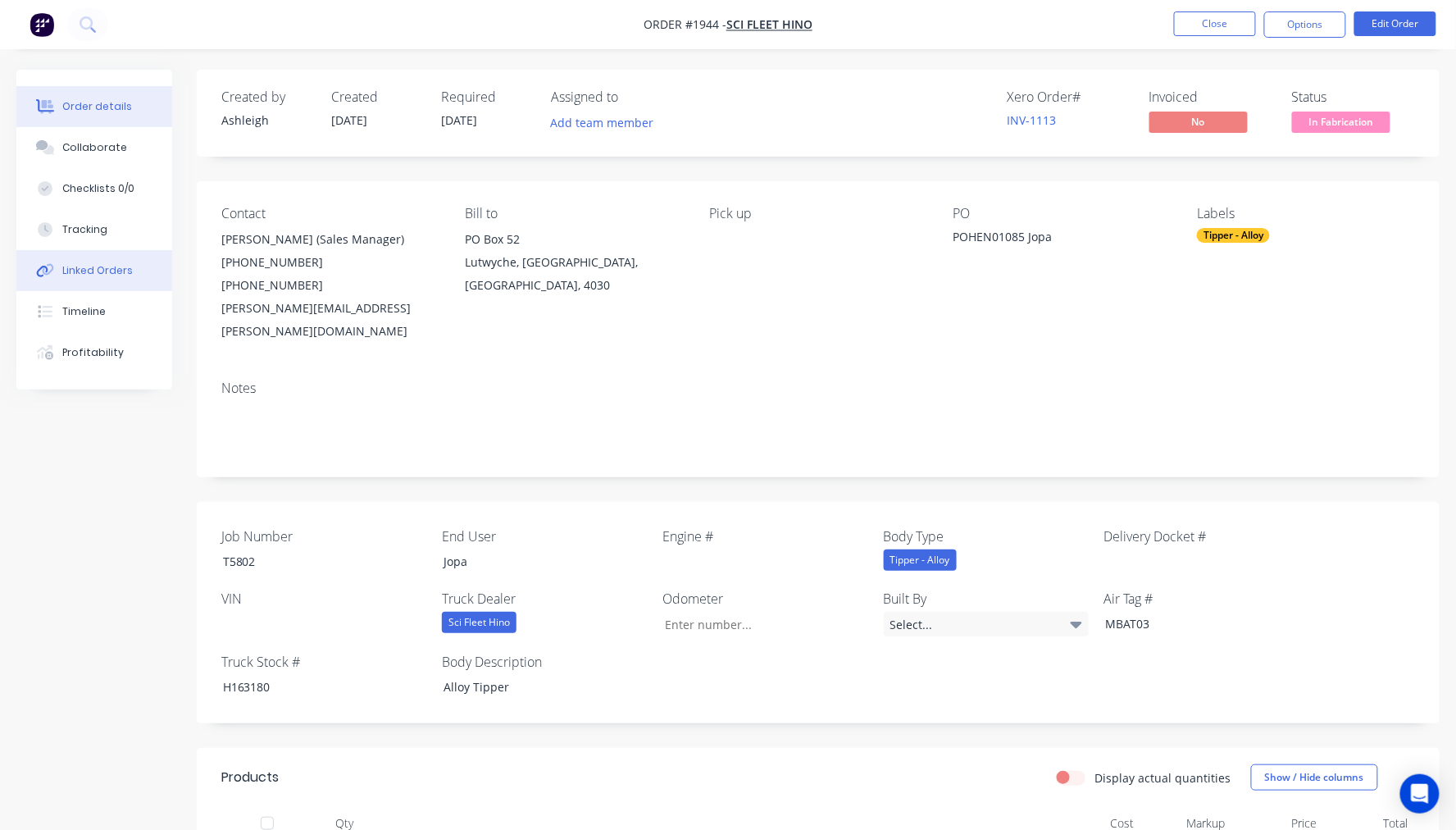
click at [94, 276] on div "Linked Orders" at bounding box center [97, 270] width 70 height 15
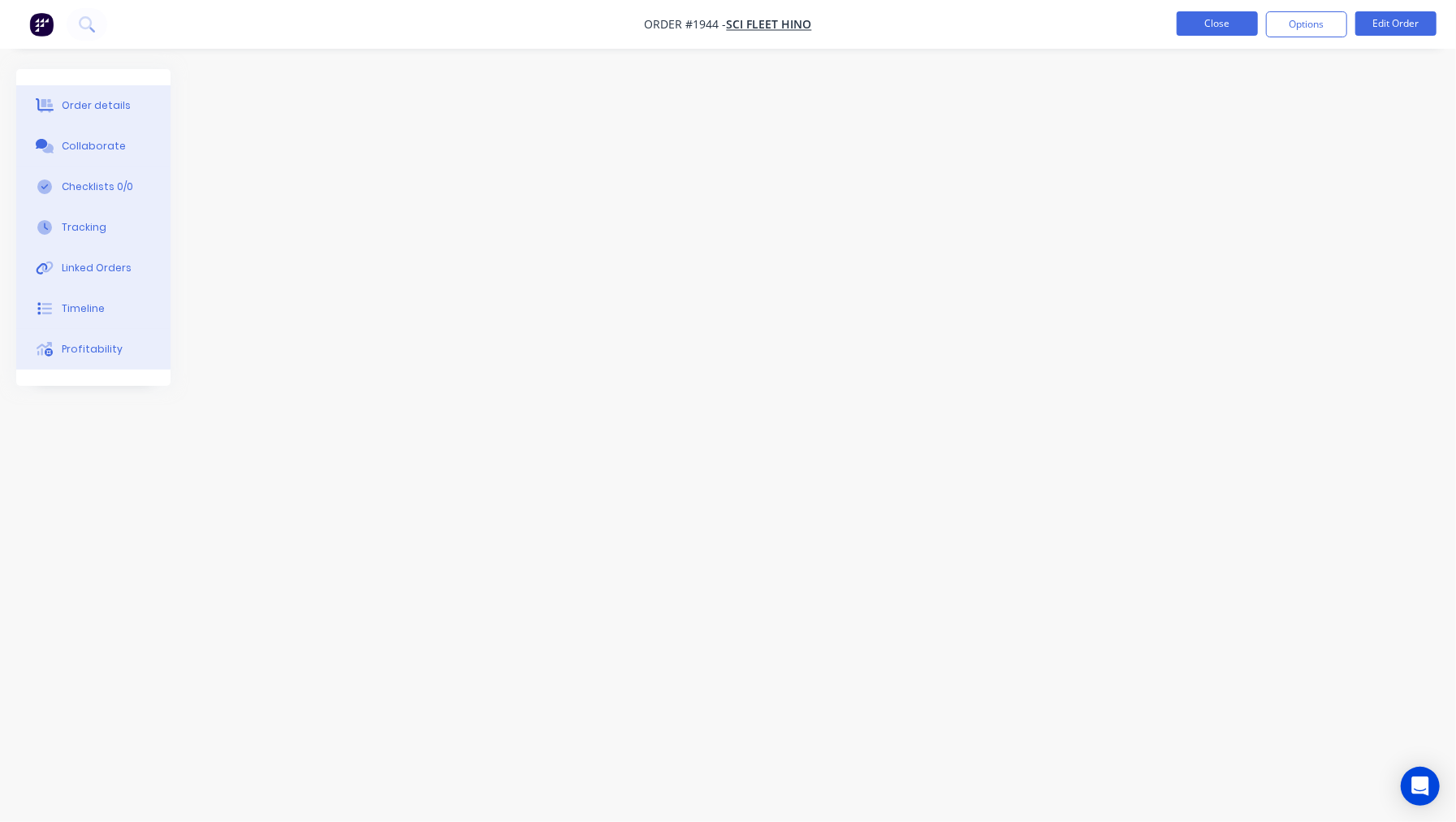
click at [1244, 25] on button "Close" at bounding box center [1217, 23] width 81 height 24
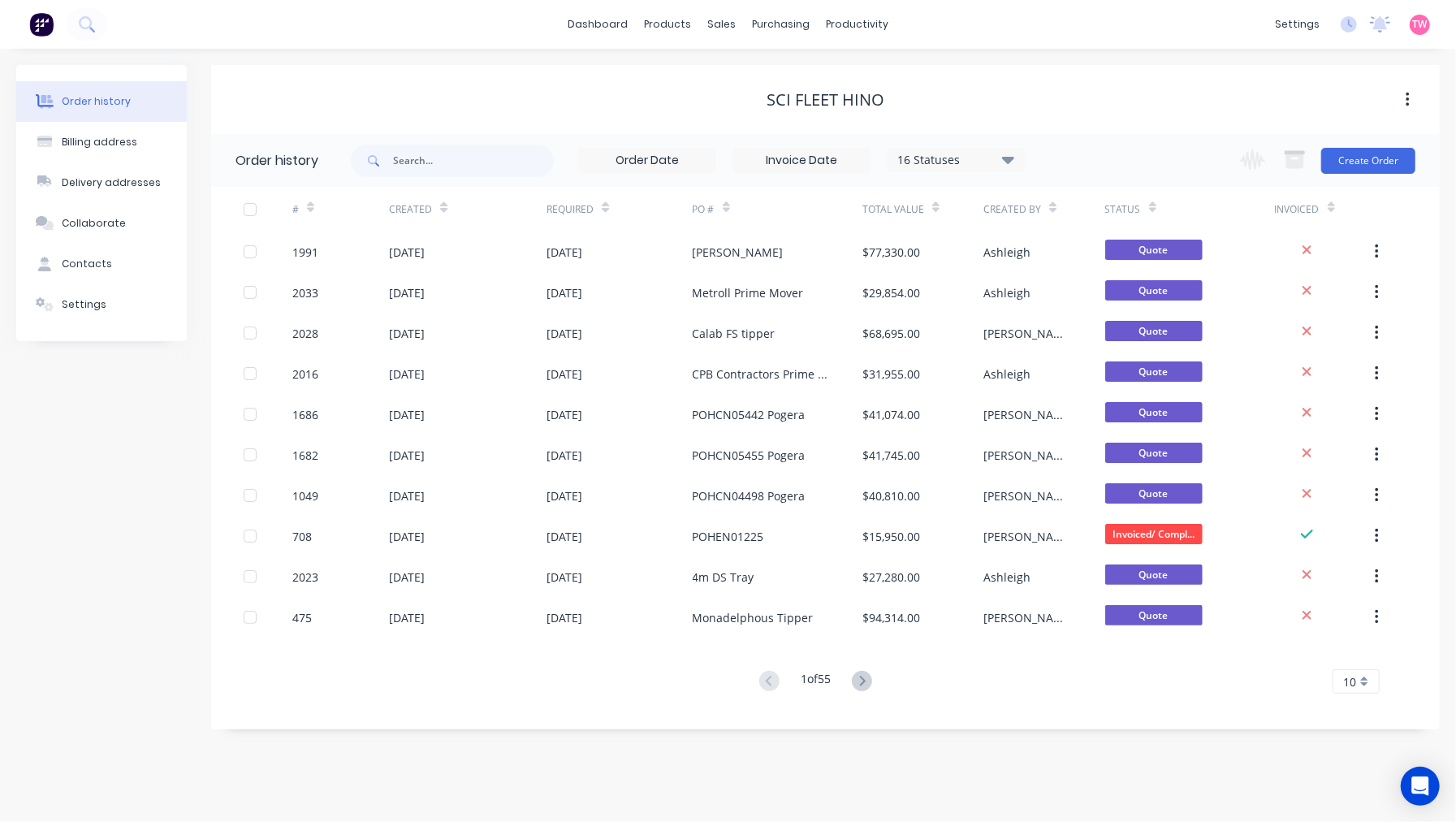
click at [93, 393] on div "Order history Billing address Delivery addresses Collaborate Contacts Settings" at bounding box center [100, 397] width 170 height 665
click at [781, 67] on link "Sales Orders" at bounding box center [807, 77] width 215 height 33
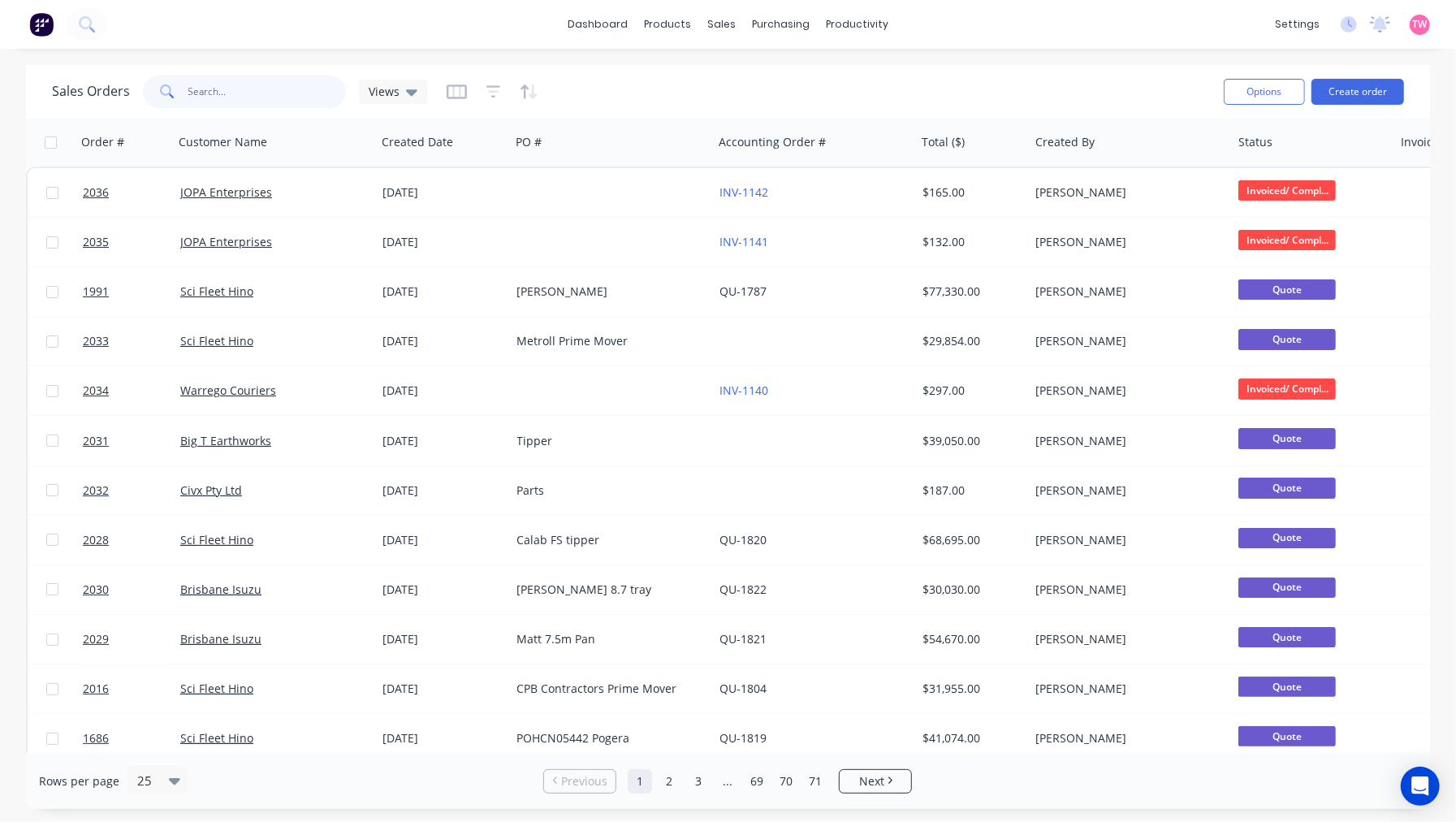
click at [232, 92] on input "text" at bounding box center [268, 91] width 158 height 33
type input "all about turnover"
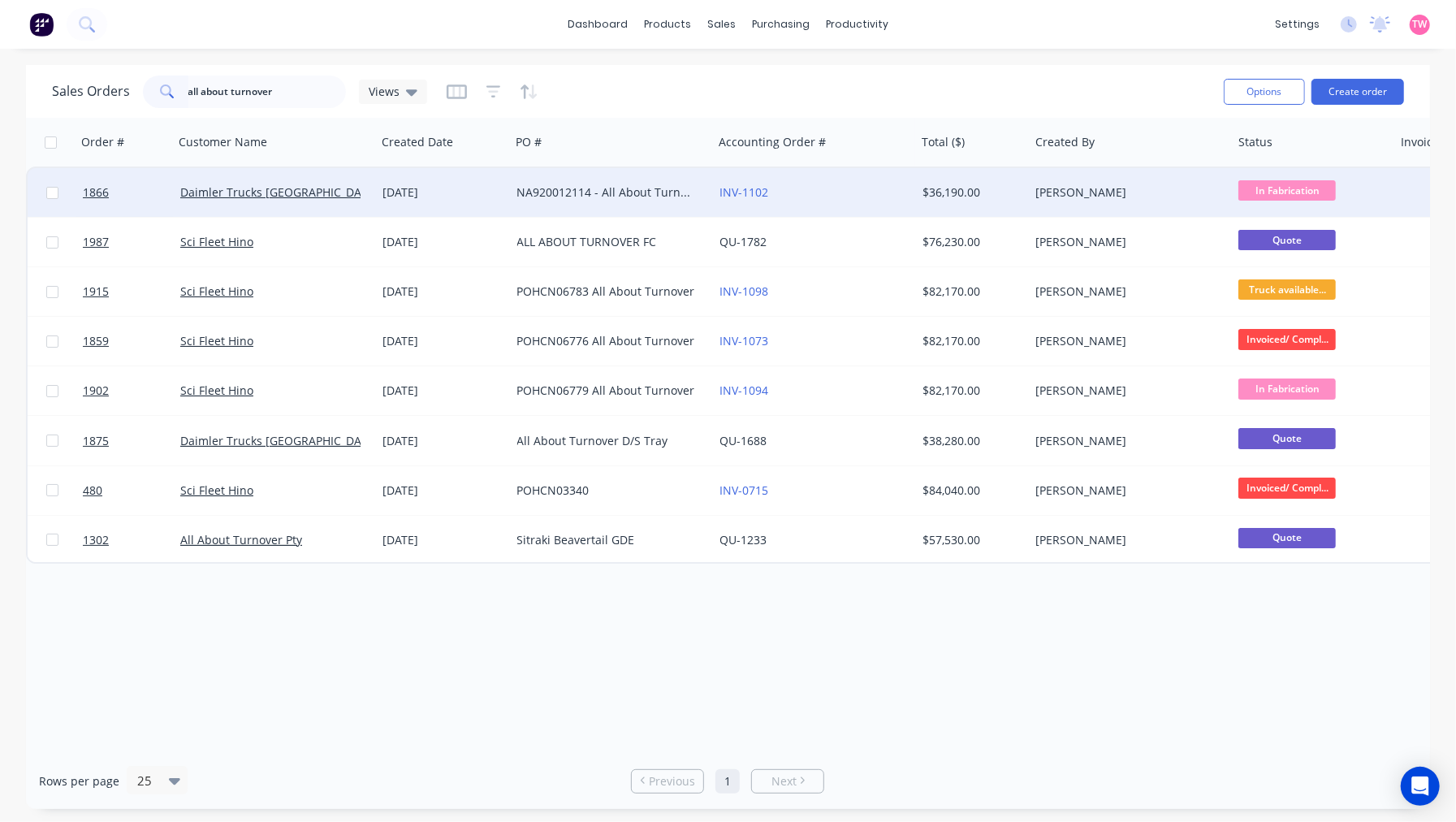
click at [345, 190] on div "Daimler Trucks [GEOGRAPHIC_DATA]" at bounding box center [271, 192] width 180 height 16
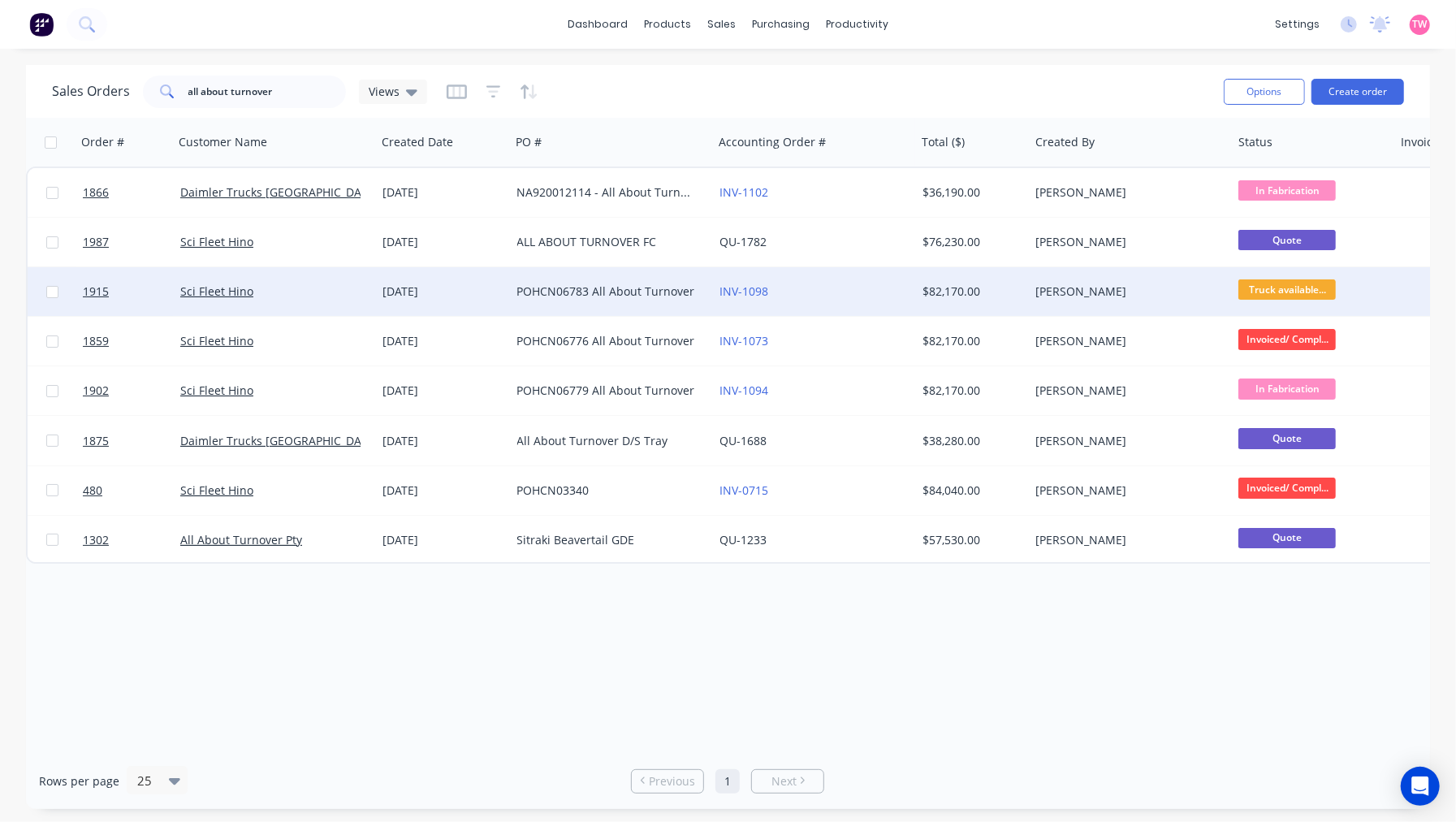
click at [290, 293] on div "Sci Fleet Hino" at bounding box center [271, 291] width 180 height 16
